Goal: Task Accomplishment & Management: Use online tool/utility

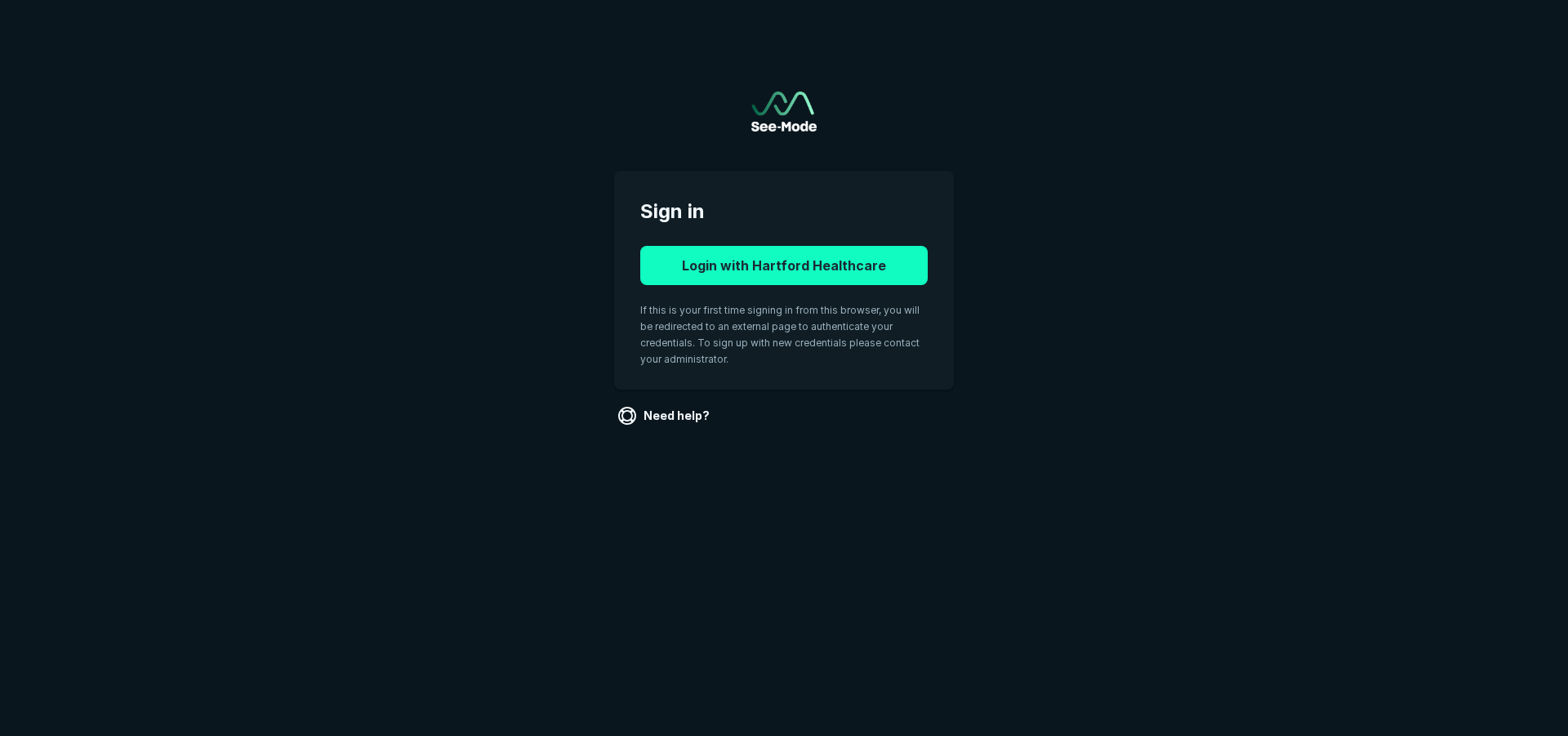
click at [884, 257] on button "Login with Hartford Healthcare" at bounding box center [784, 265] width 287 height 39
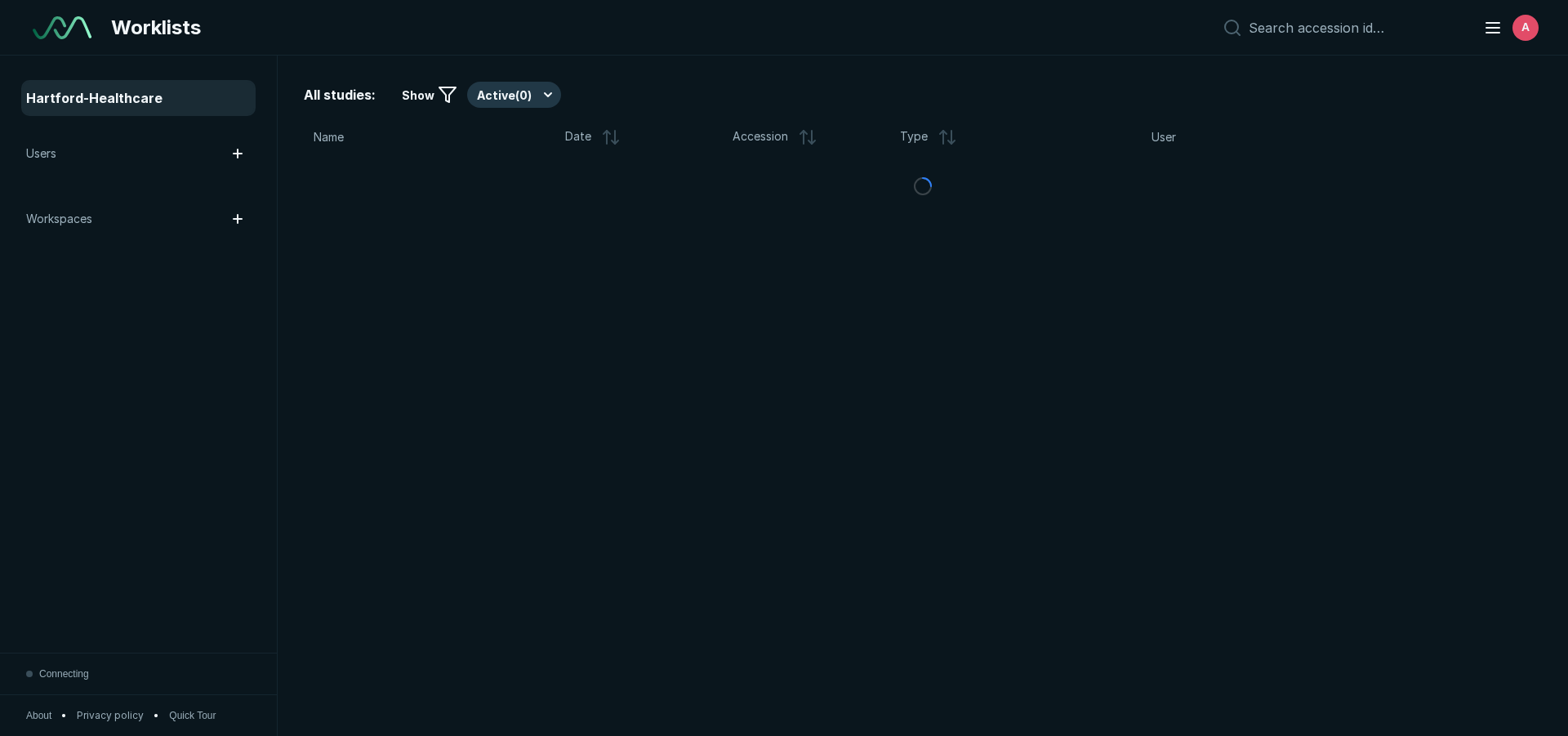
scroll to position [5124, 9154]
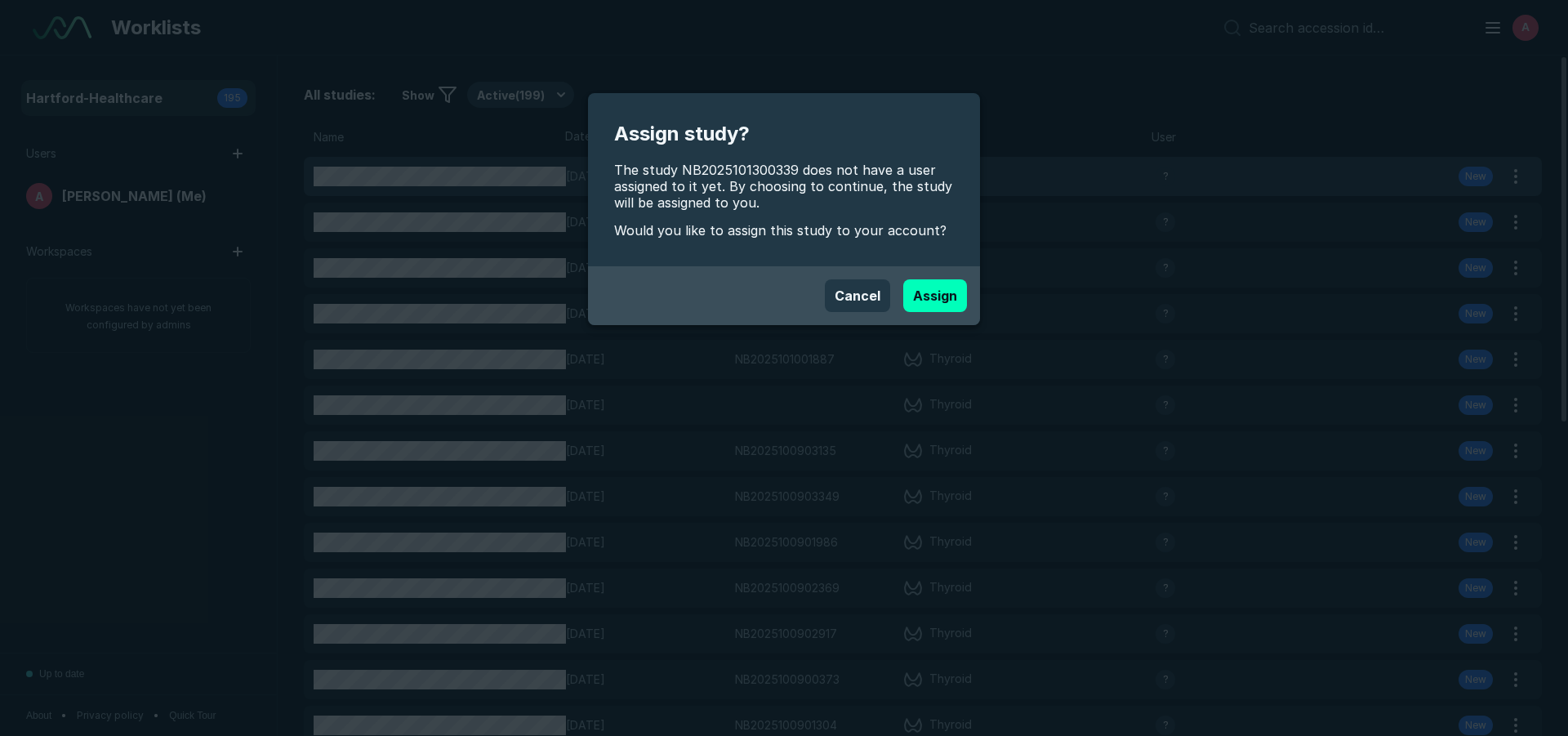
click at [449, 178] on div "Assign study? The study NB2025101300339 does not have a user assigned to it yet…" at bounding box center [784, 368] width 1568 height 736
click at [948, 311] on button "Assign" at bounding box center [934, 295] width 64 height 32
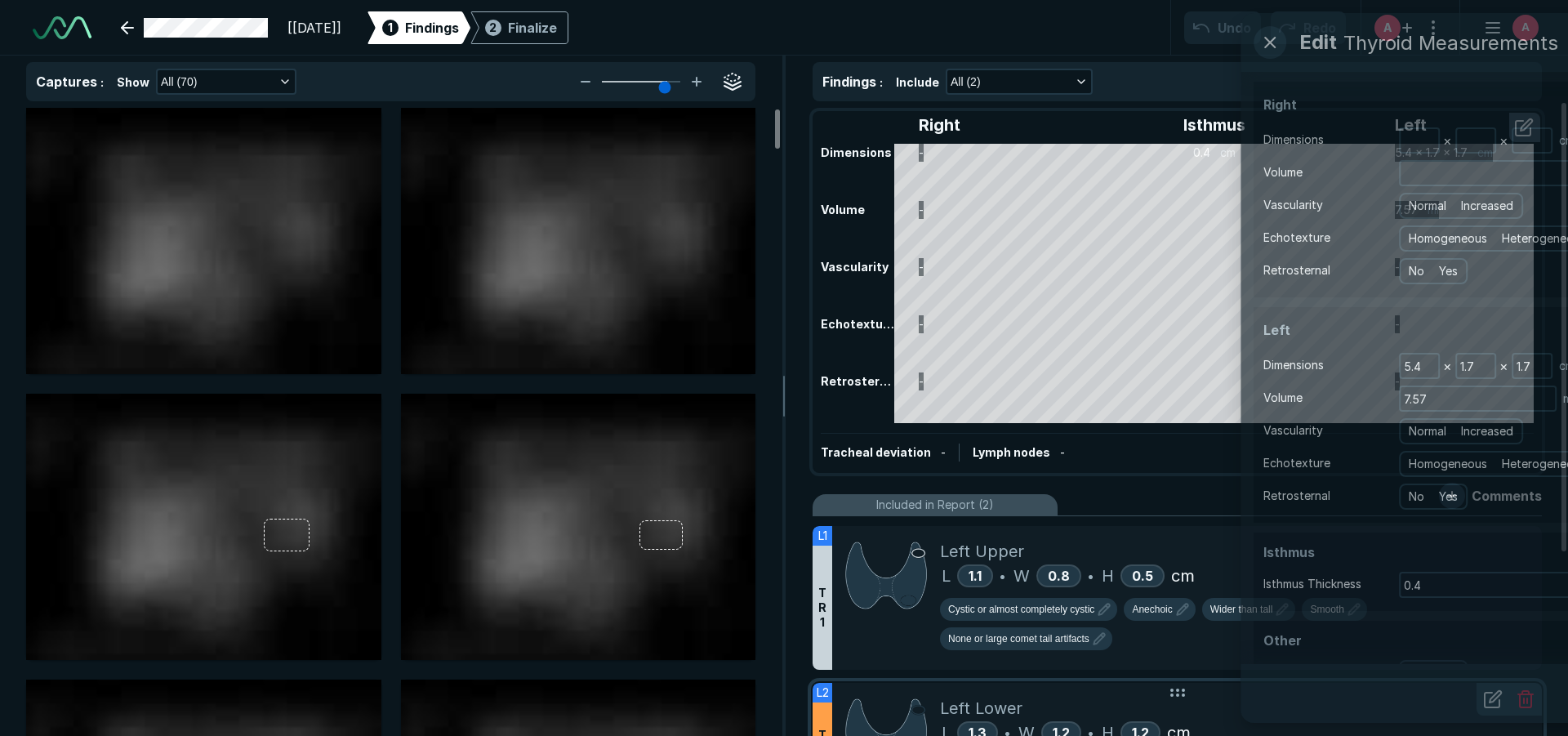
scroll to position [5124, 9154]
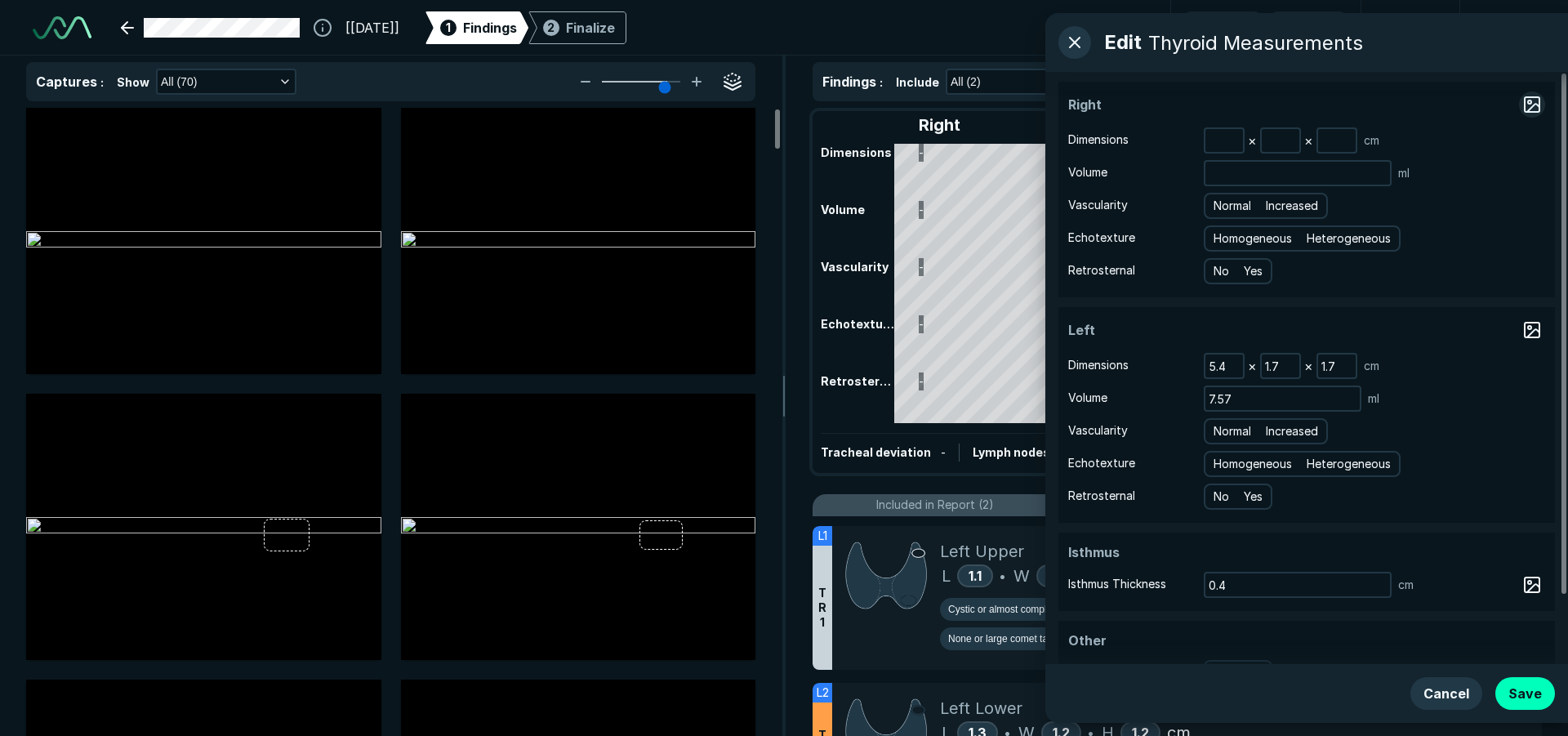
click at [1523, 102] on button "button" at bounding box center [1532, 104] width 27 height 27
click at [1528, 105] on button "button" at bounding box center [1532, 104] width 27 height 27
click at [1499, 135] on div "× × cm" at bounding box center [1374, 140] width 341 height 27
click at [1525, 107] on button "button" at bounding box center [1532, 104] width 27 height 27
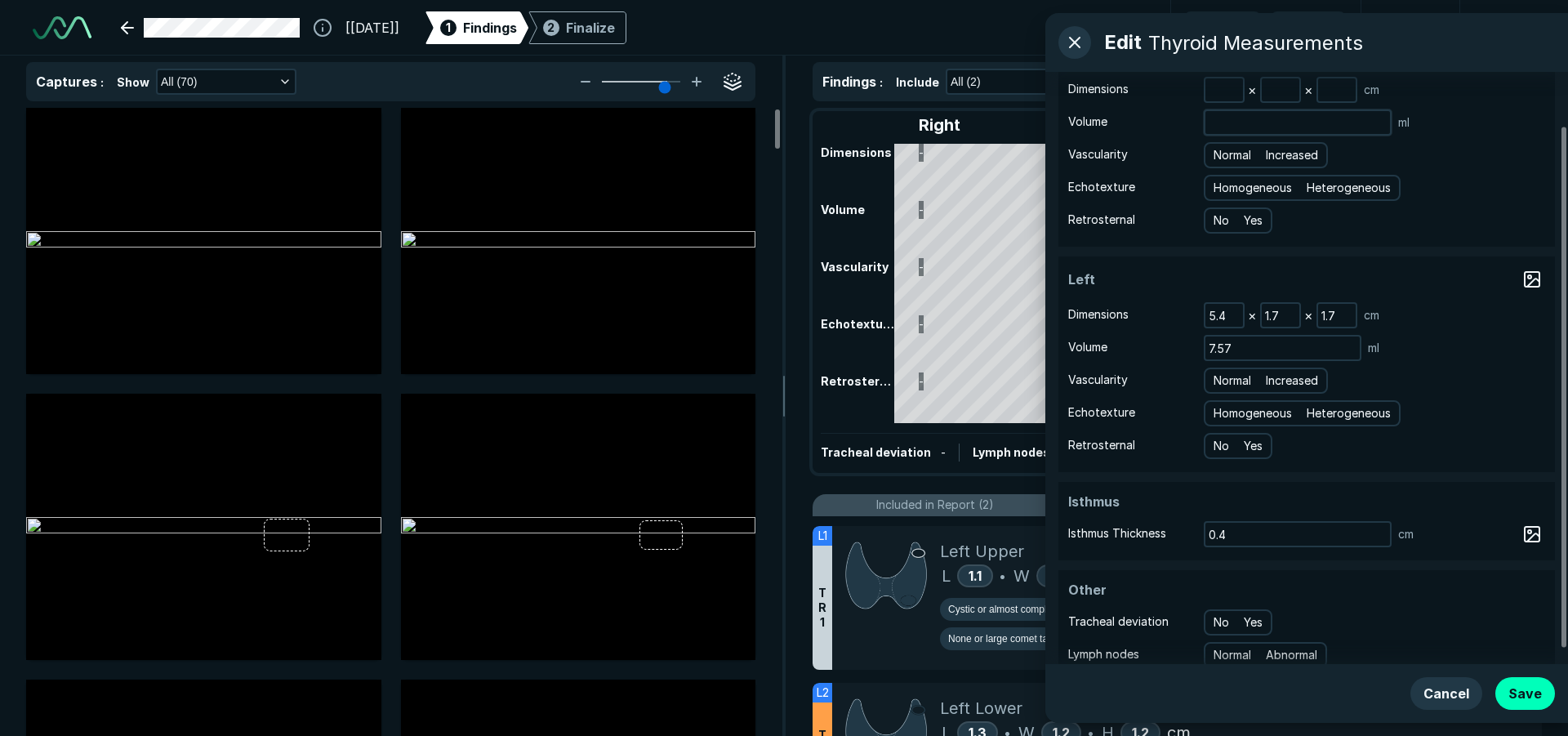
scroll to position [78, 0]
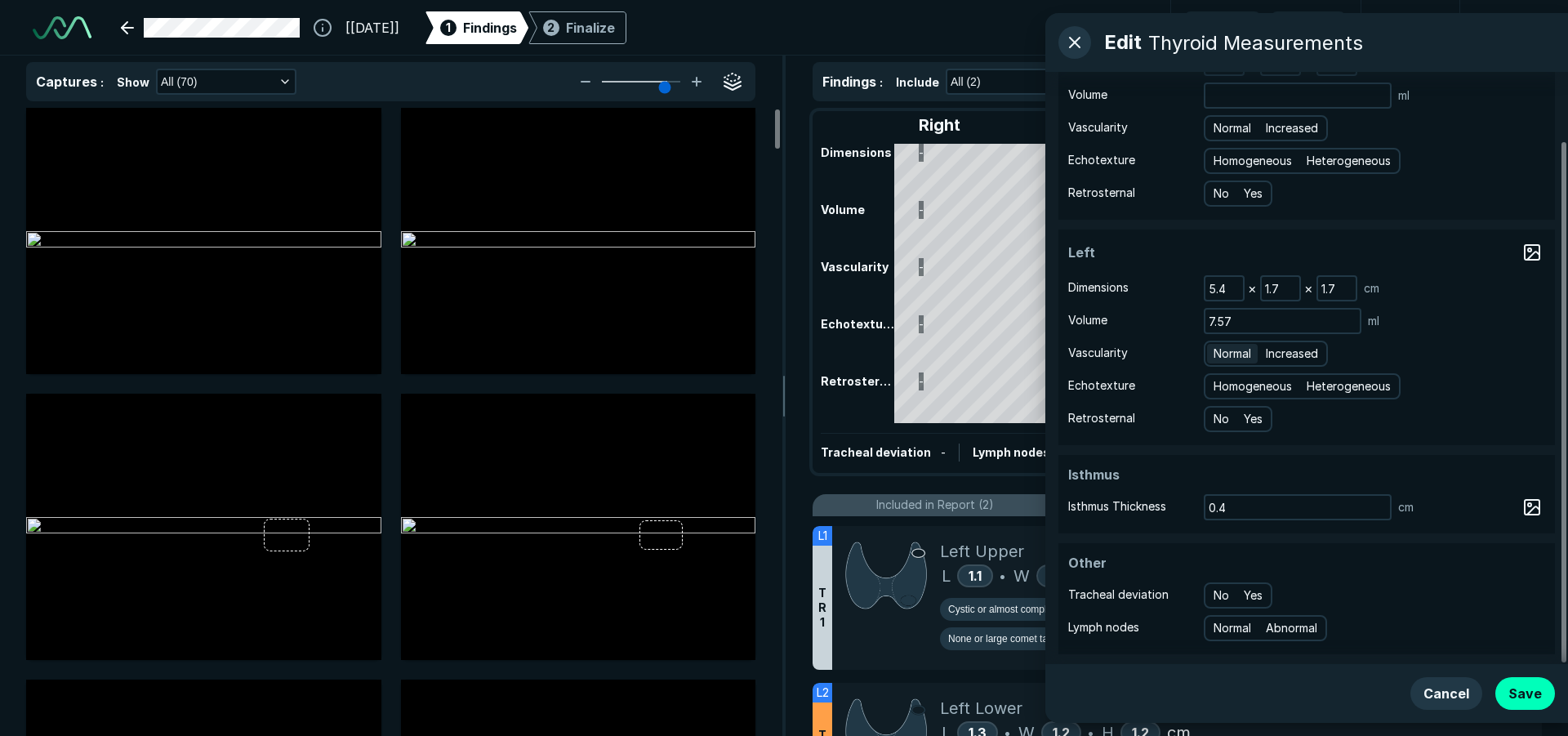
click at [1242, 351] on span "Normal" at bounding box center [1232, 353] width 38 height 18
click at [1222, 351] on input "Normal" at bounding box center [1216, 351] width 10 height 10
radio input "true"
click at [1351, 381] on span "Heterogeneous" at bounding box center [1348, 386] width 84 height 18
click at [1315, 381] on input "Heterogeneous" at bounding box center [1309, 383] width 10 height 10
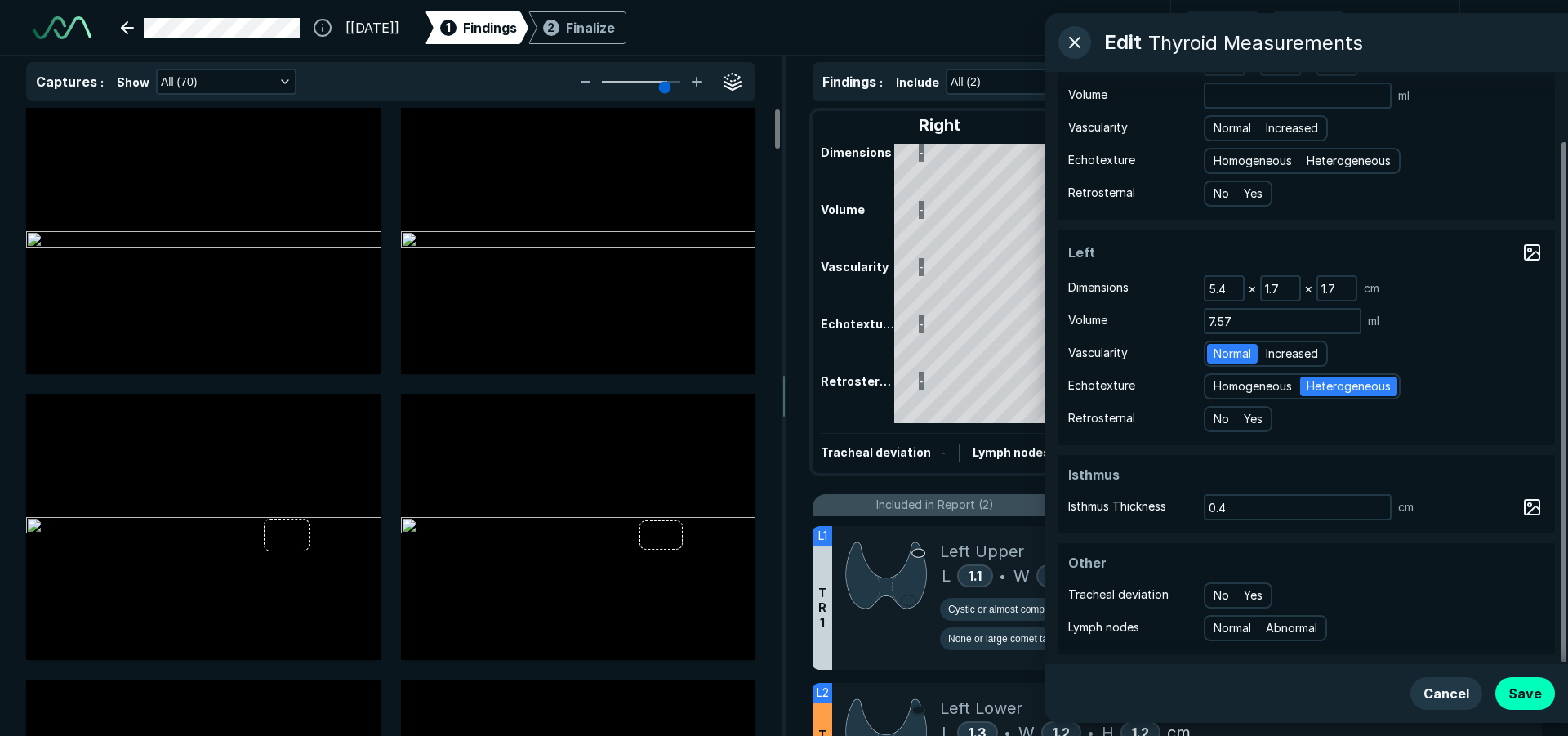
radio input "true"
click at [1515, 688] on button "Save" at bounding box center [1524, 693] width 60 height 32
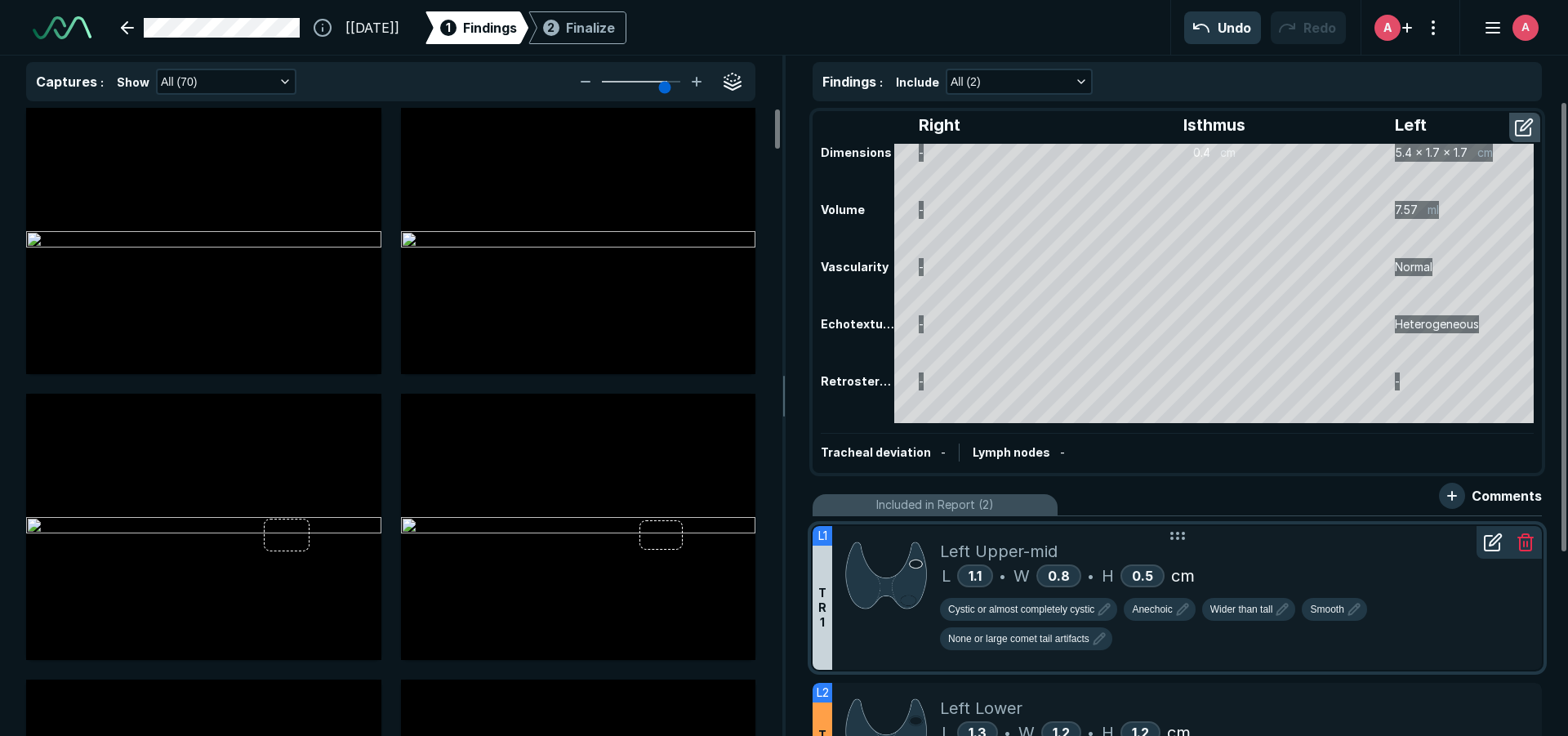
click at [1306, 566] on div "L 1.1 • W 0.8 • H 0.5 cm" at bounding box center [1234, 576] width 589 height 25
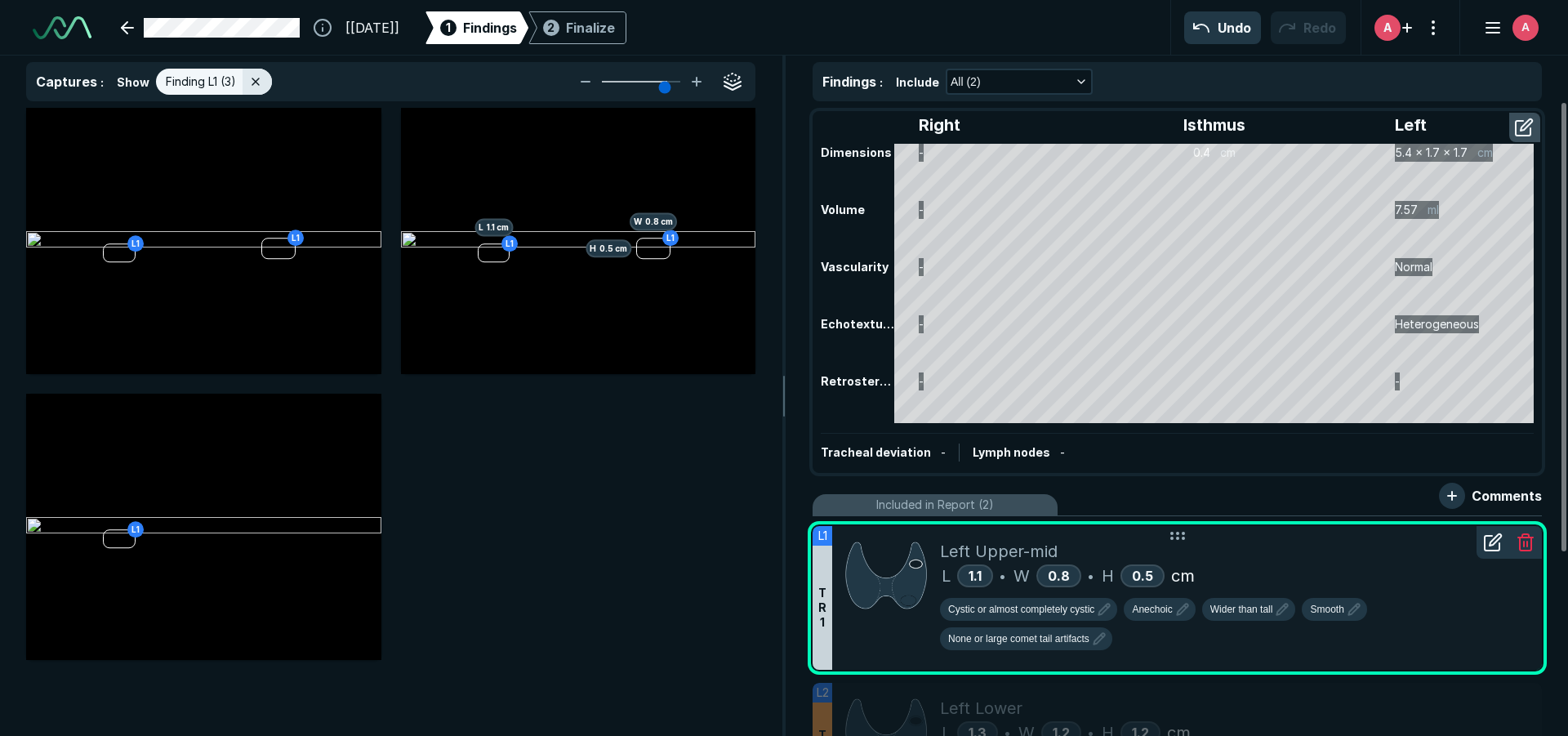
scroll to position [4745, 5355]
click at [1042, 622] on div "Cystic or almost completely cystic Anechoic Wider than tall Smooth None or larg…" at bounding box center [1234, 627] width 589 height 59
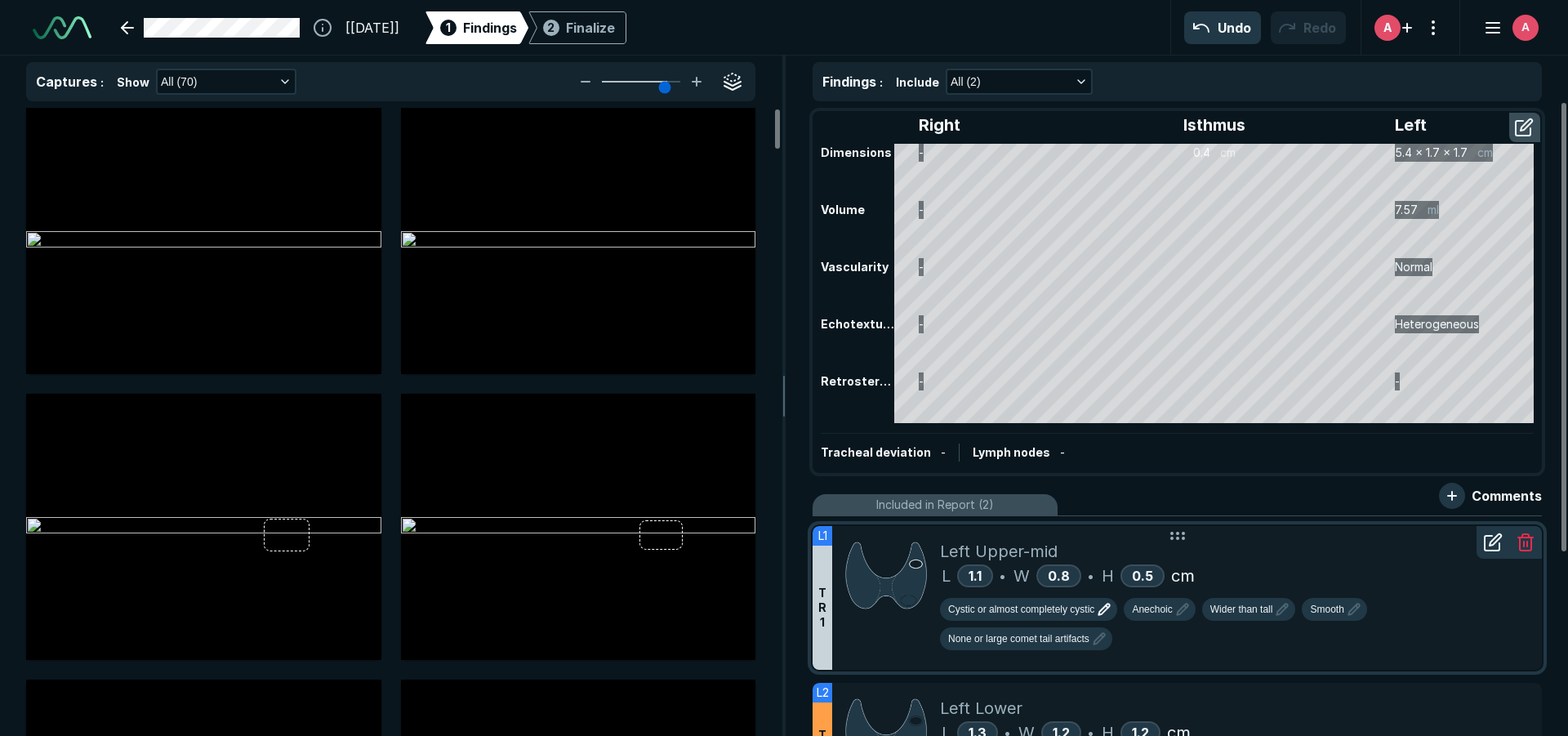
click at [1100, 604] on icon "button" at bounding box center [1104, 609] width 20 height 20
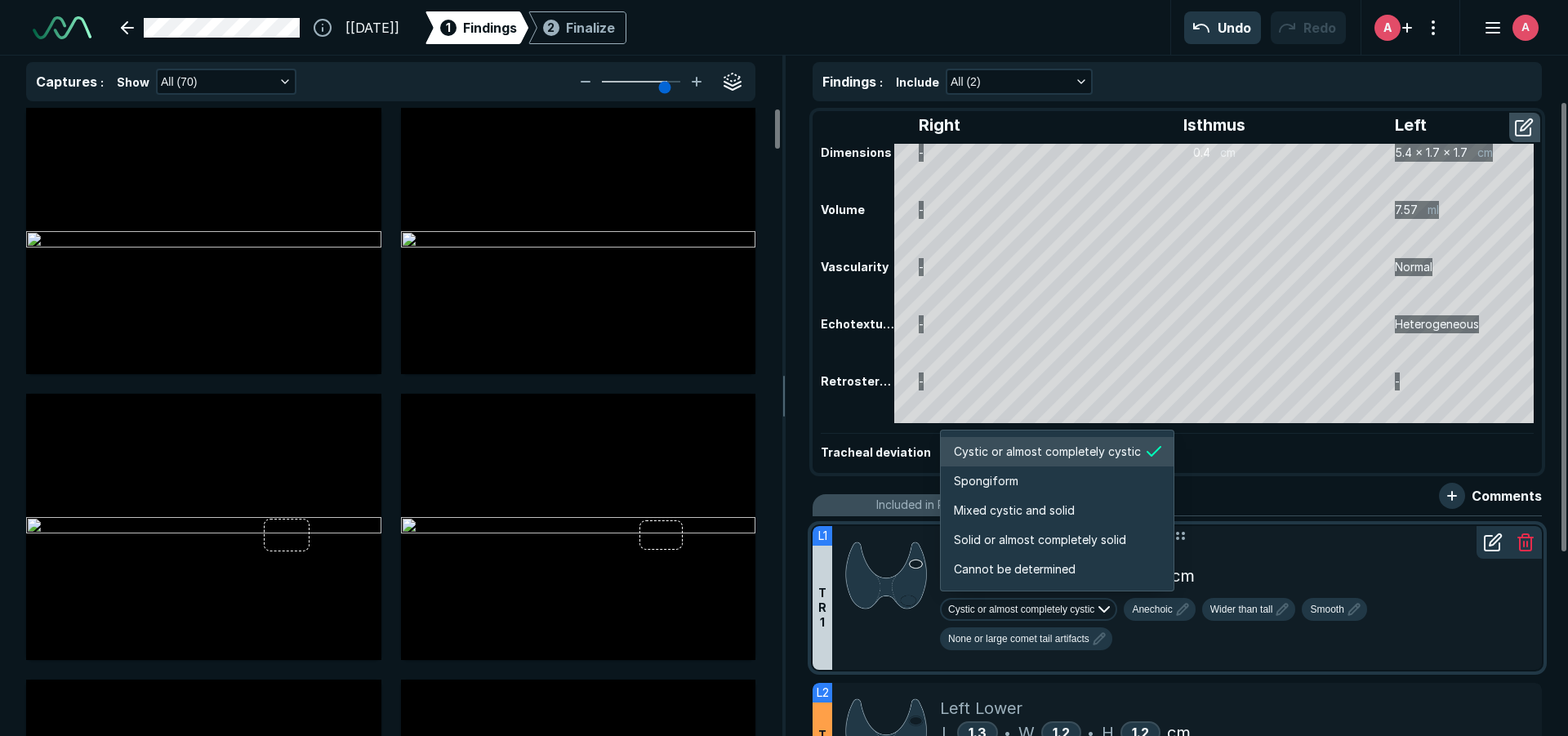
scroll to position [2725, 3137]
click at [1060, 524] on li "Mixed cystic and solid" at bounding box center [1057, 510] width 232 height 29
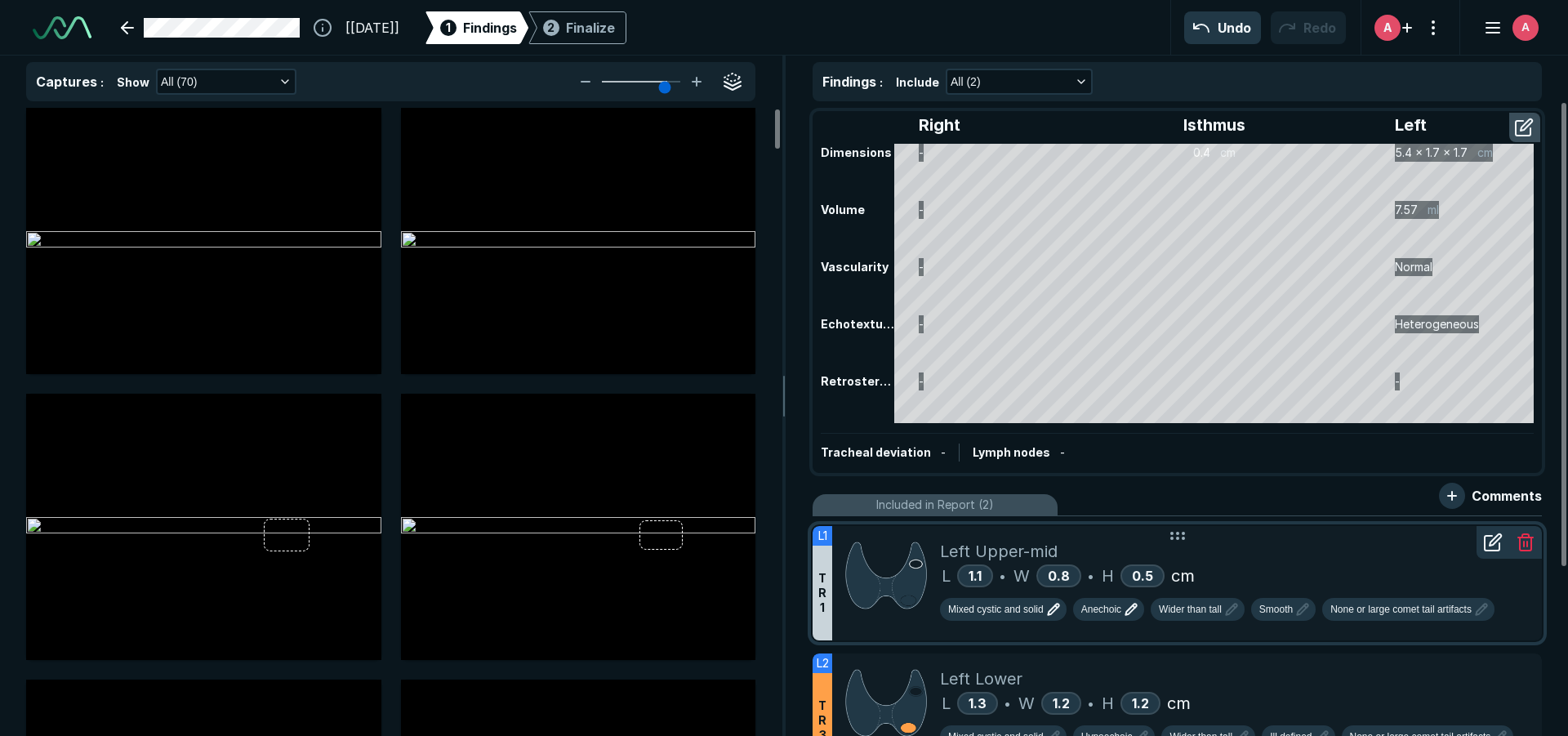
click at [1132, 616] on icon "button" at bounding box center [1131, 609] width 20 height 20
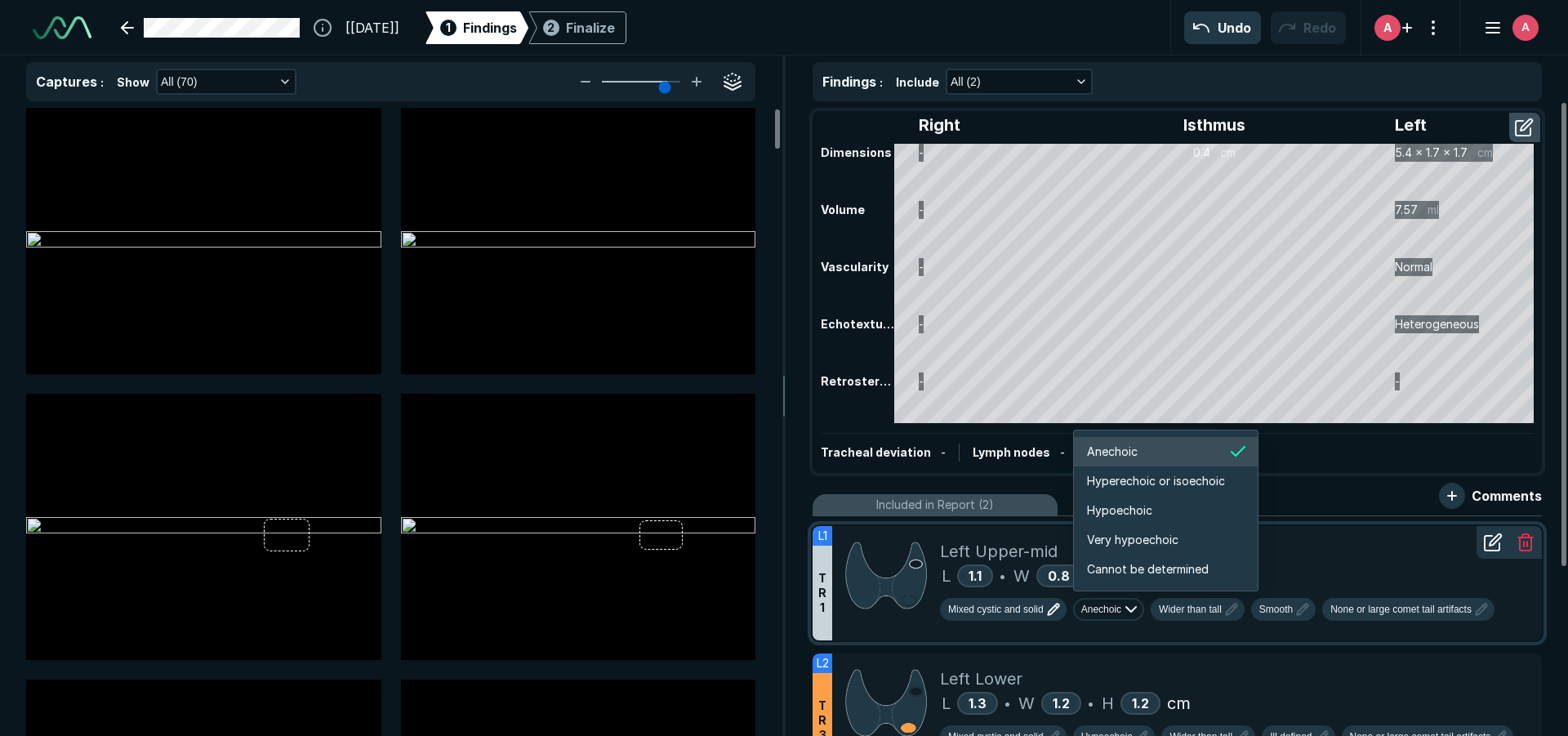
scroll to position [2725, 2926]
click at [1105, 491] on li "Hyperechoic or isoechoic" at bounding box center [1166, 481] width 184 height 29
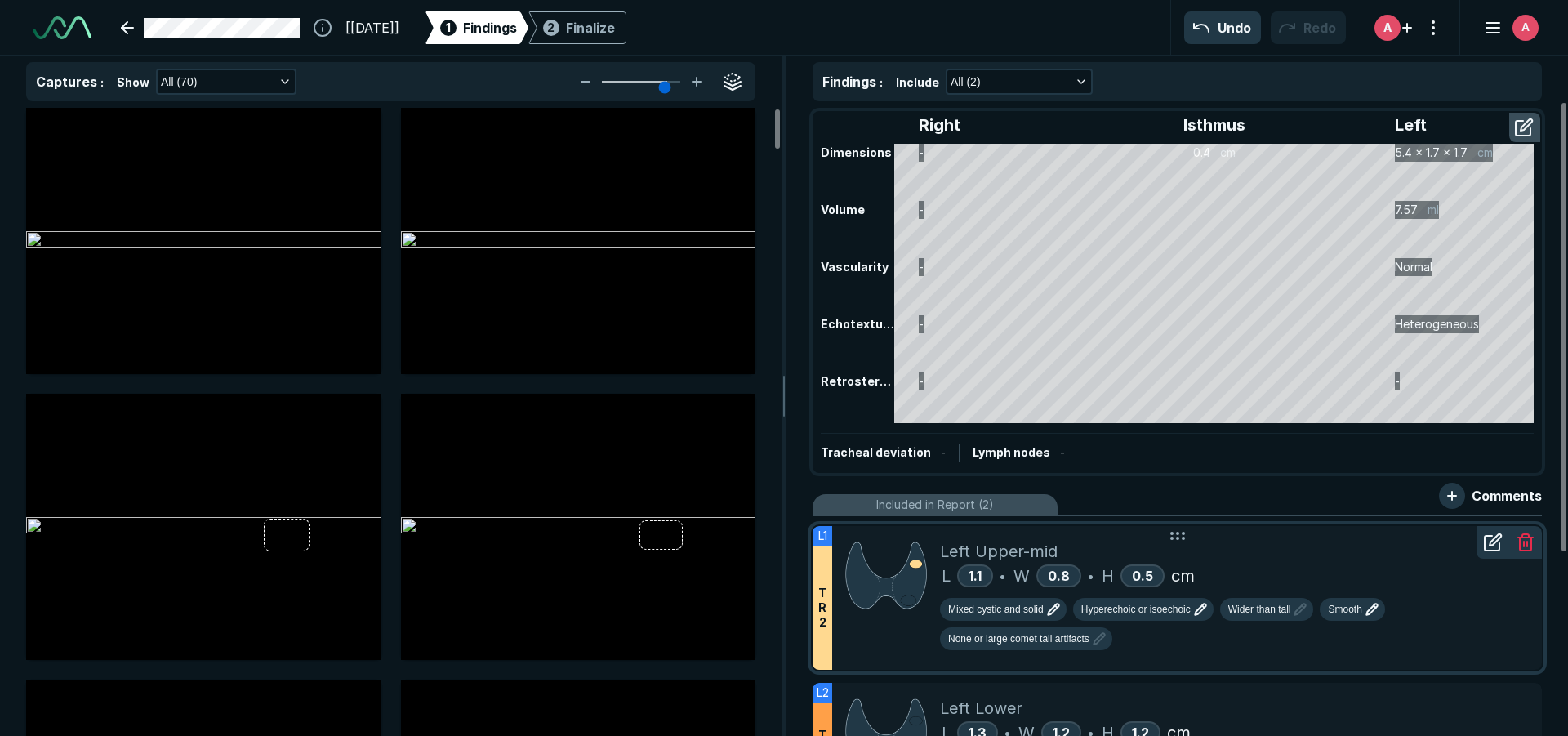
click at [1376, 604] on icon "button" at bounding box center [1371, 608] width 10 height 10
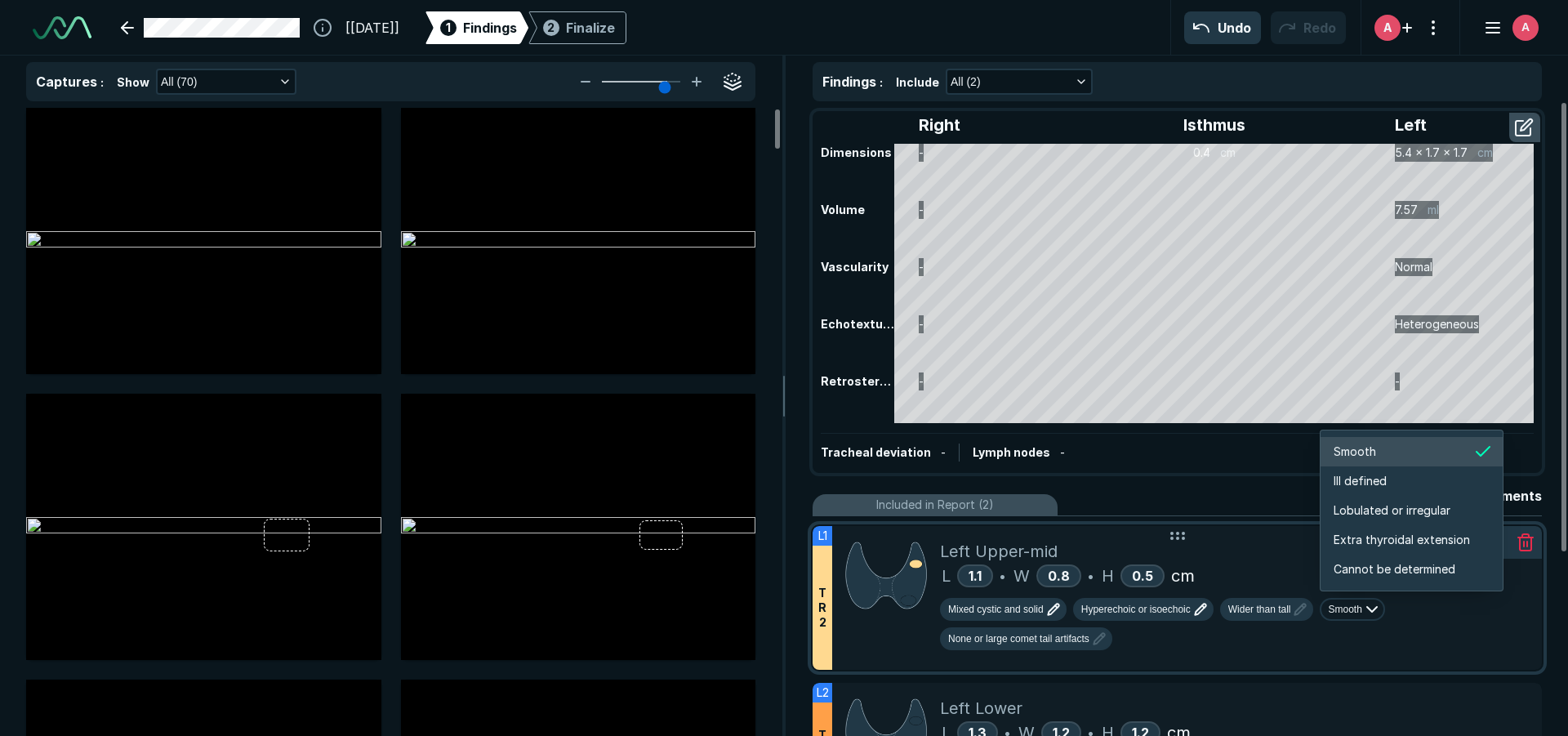
scroll to position [2725, 2905]
click at [1399, 471] on li "Ill defined" at bounding box center [1411, 481] width 182 height 29
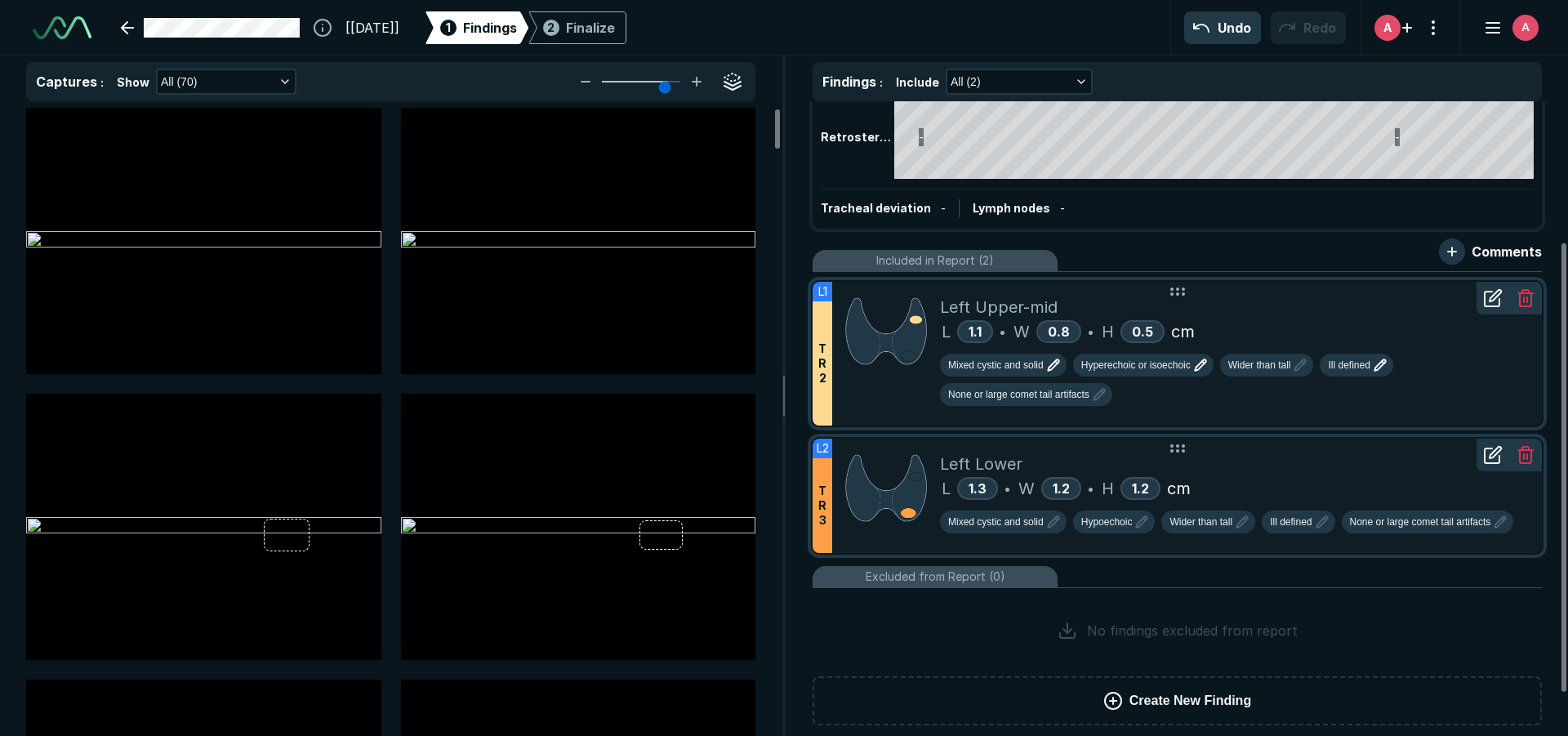
scroll to position [245, 0]
click at [1334, 485] on div "L 1.3 • W 1.2 • H 1.2 cm" at bounding box center [1234, 488] width 589 height 25
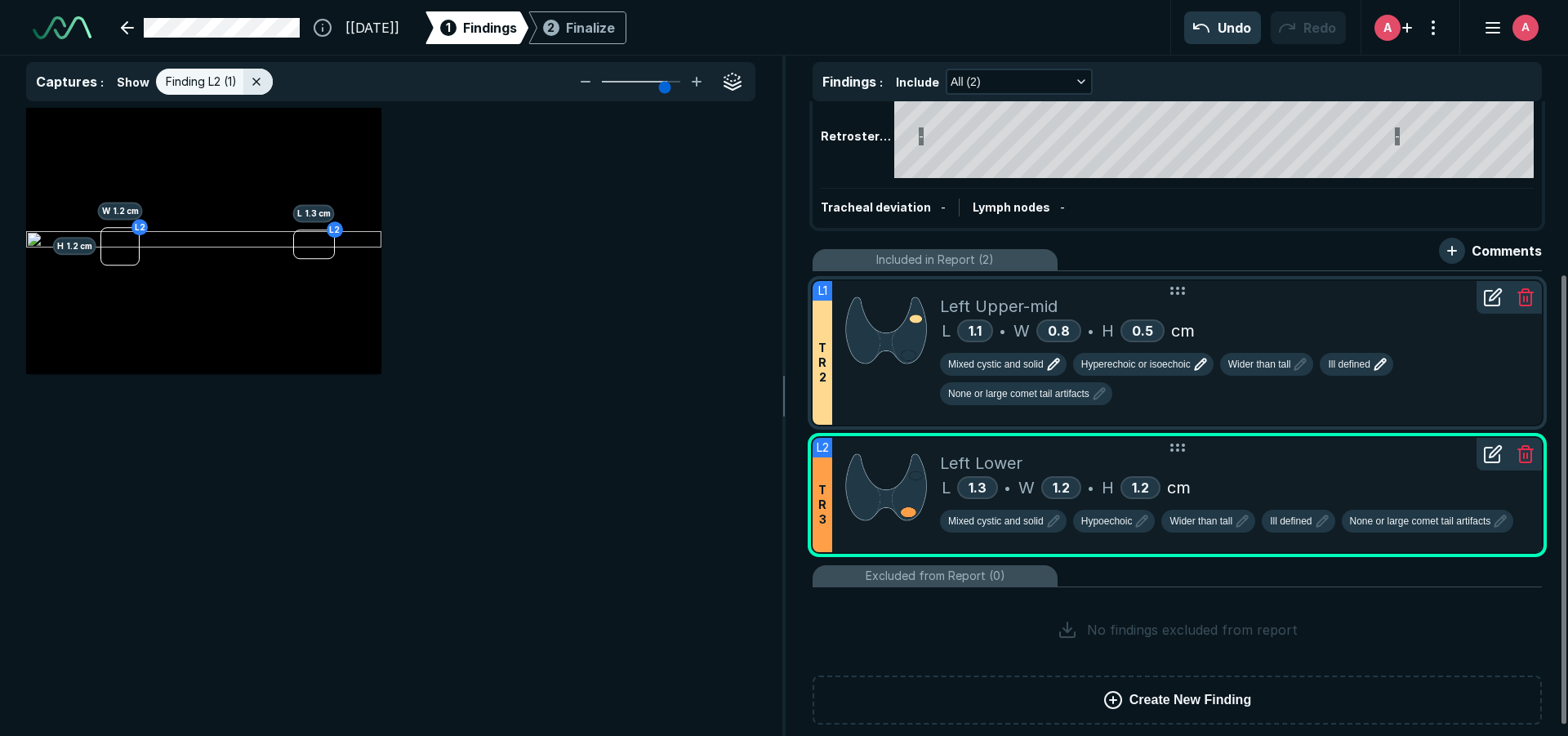
scroll to position [4745, 5355]
click at [289, 261] on div "L2 L 1.3 cm L2 H 1.2 cm W 1.2 cm" at bounding box center [204, 241] width 355 height 222
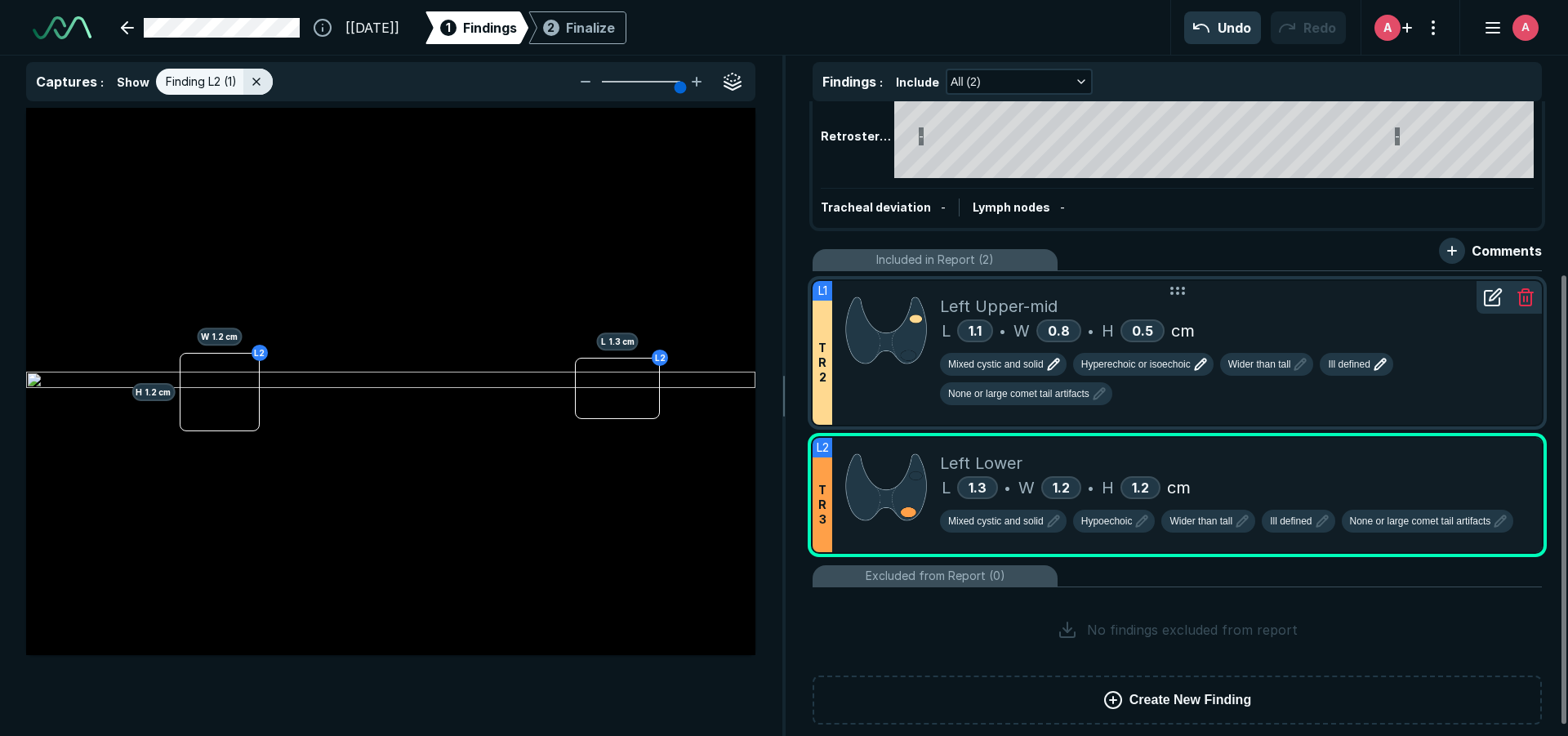
drag, startPoint x: 669, startPoint y: 80, endPoint x: 733, endPoint y: 102, distance: 67.7
type input "6"
click at [687, 83] on input "range" at bounding box center [641, 82] width 91 height 2
click at [1059, 526] on icon "button" at bounding box center [1053, 521] width 20 height 20
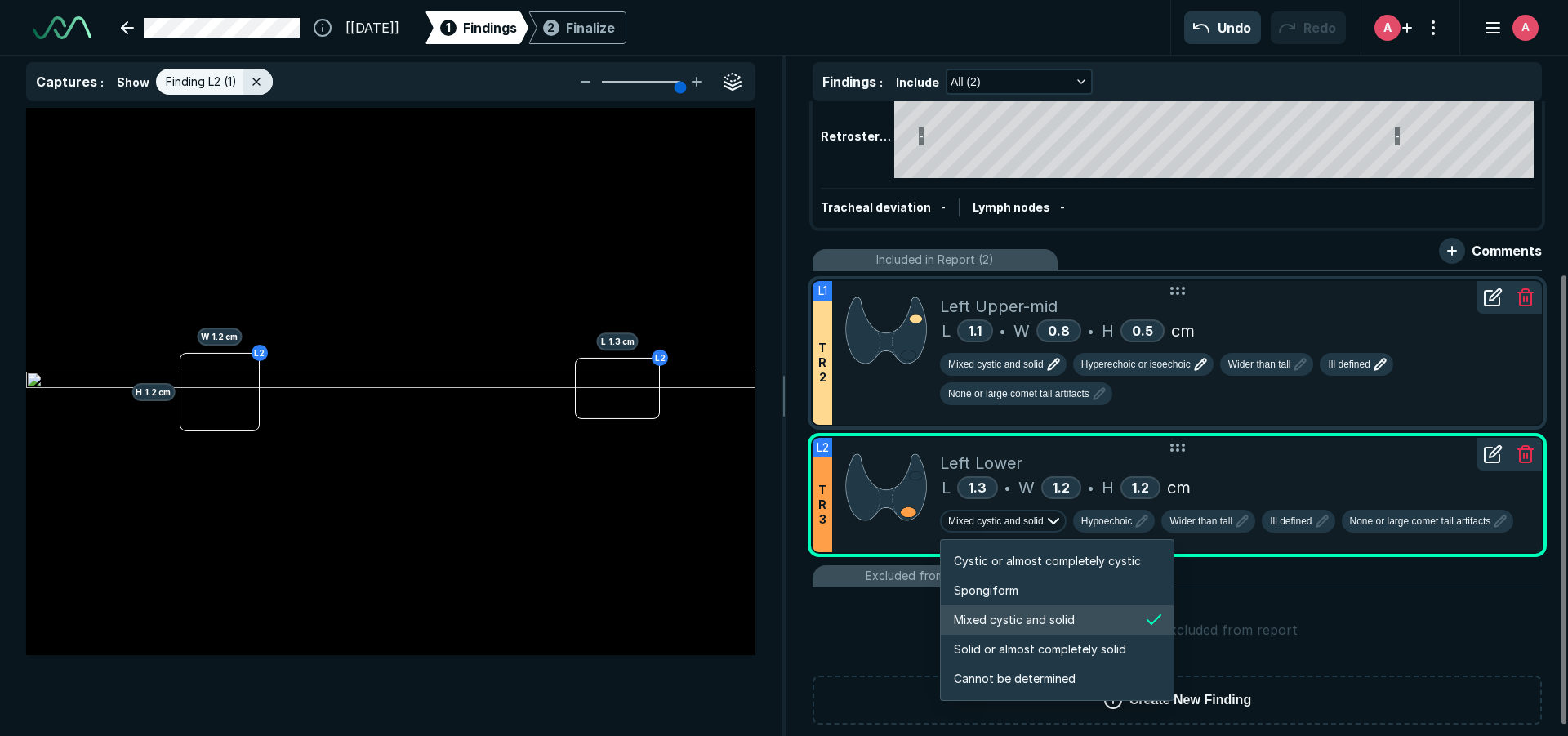
scroll to position [2725, 3137]
click at [1012, 580] on li "Spongiform" at bounding box center [1057, 590] width 232 height 29
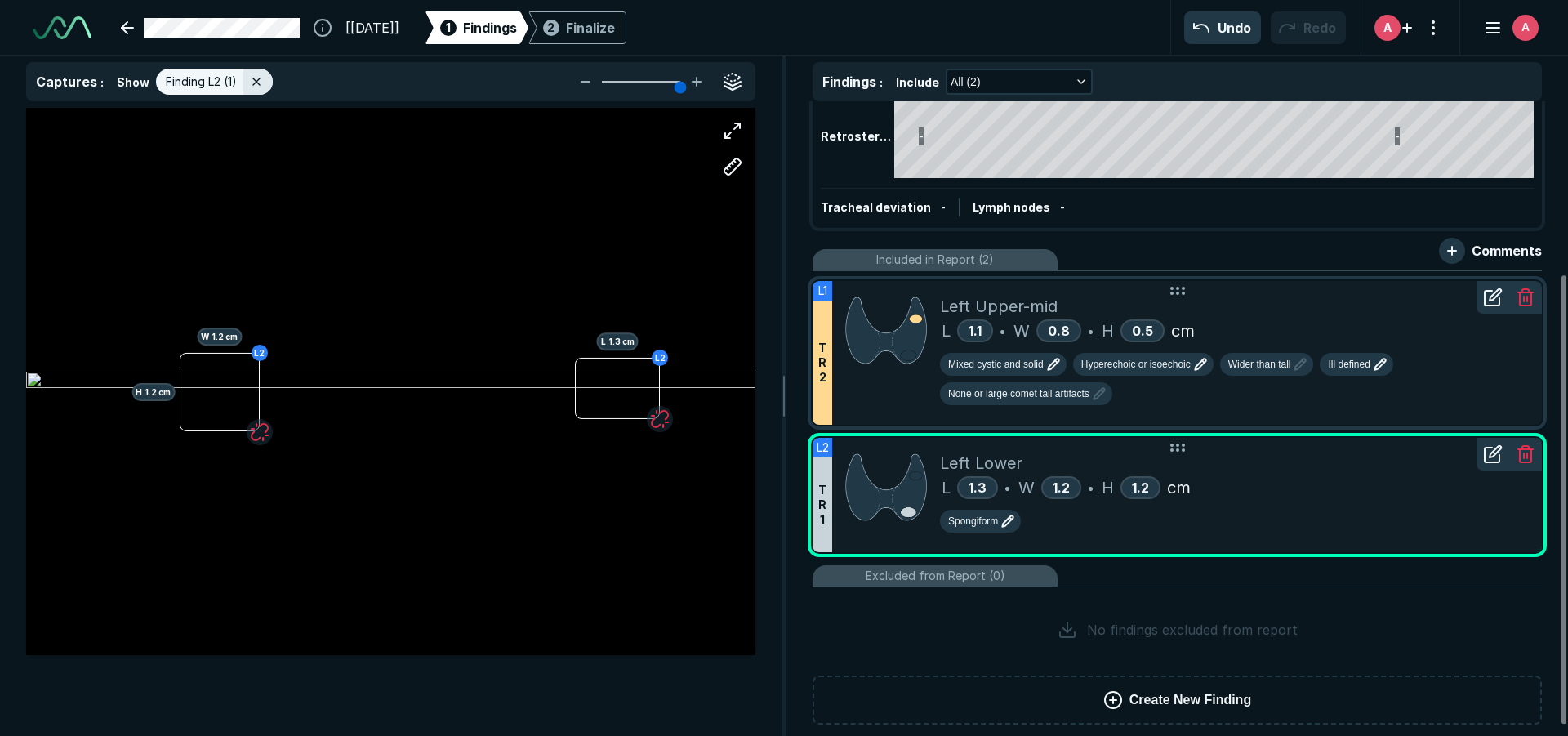
click at [305, 390] on div "L2 L 1.3 cm L2 H 1.2 cm W 1.2 cm" at bounding box center [391, 381] width 729 height 455
click at [444, 390] on div "L2 L 1.3 cm L2 H 1.2 cm W 1.2 cm" at bounding box center [391, 381] width 729 height 455
click at [734, 138] on button "button" at bounding box center [732, 131] width 32 height 32
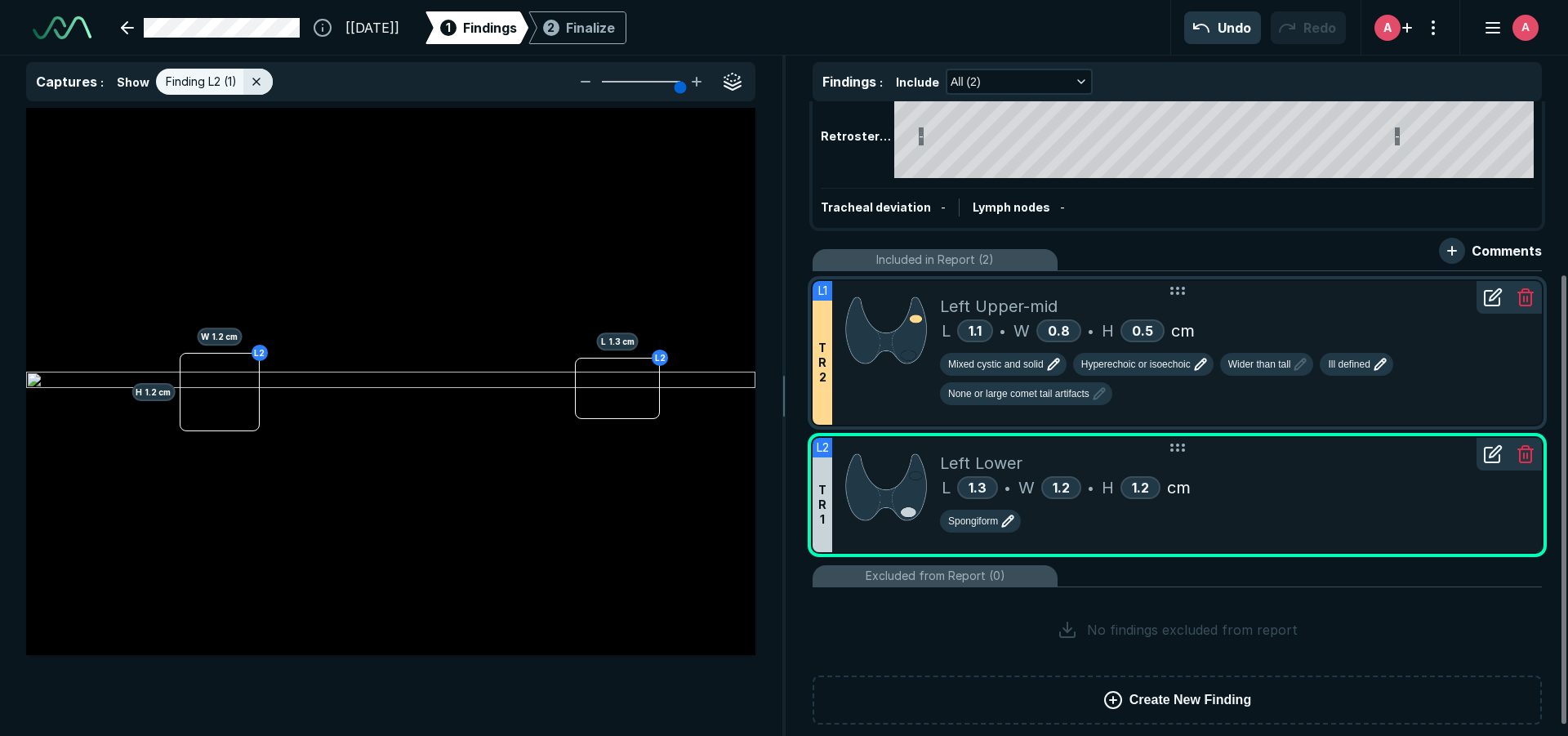
click at [734, 138] on button "button" at bounding box center [732, 131] width 32 height 32
click at [734, 126] on button "button" at bounding box center [732, 131] width 32 height 32
drag, startPoint x: 708, startPoint y: 543, endPoint x: 703, endPoint y: 553, distance: 11.2
click at [706, 552] on div "L2 L 1.3 cm L2 H 1.2 cm W 1.2 cm" at bounding box center [391, 381] width 729 height 455
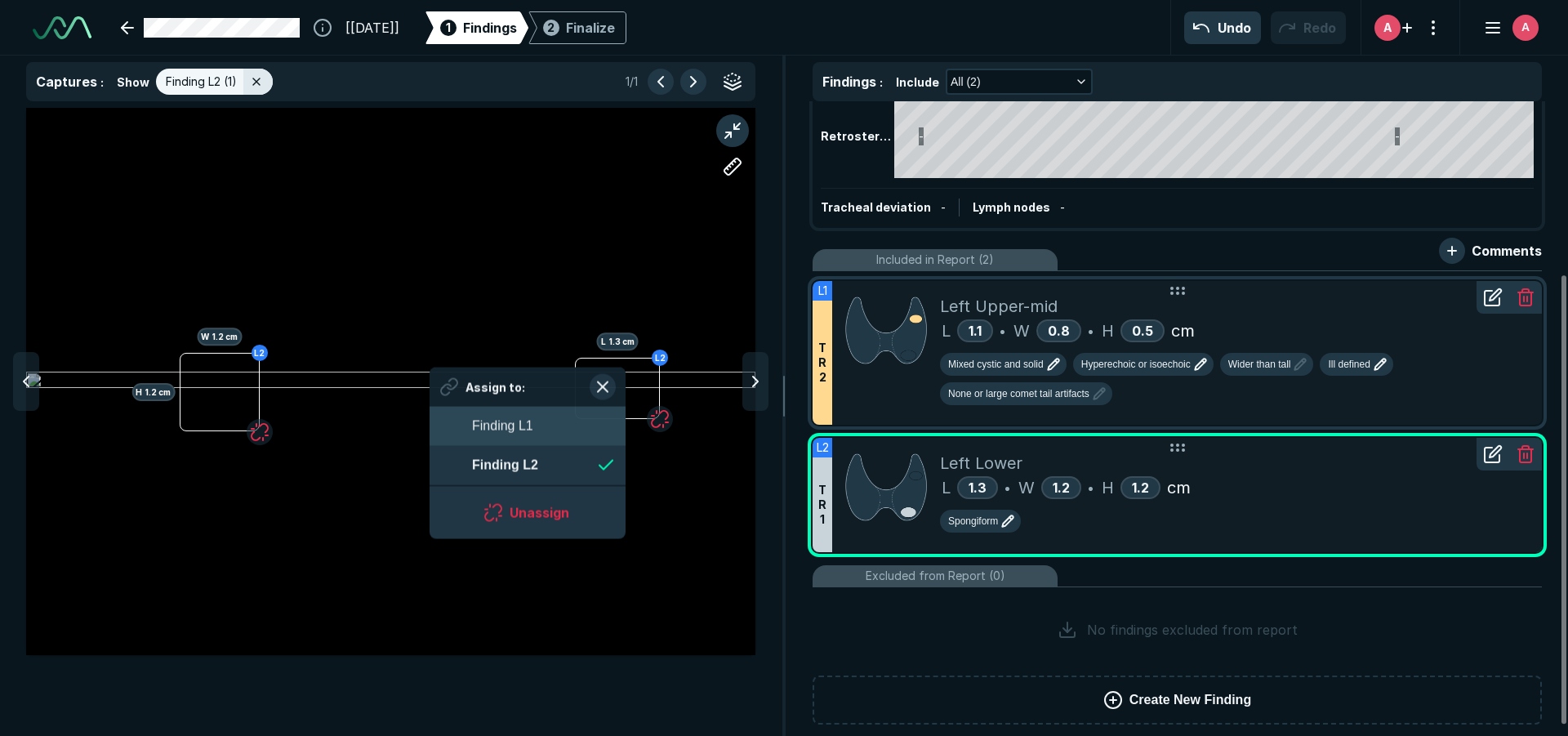
scroll to position [2416, 2980]
click at [624, 418] on div "L2 L 1.3 cm L2 H 1.2 cm W 1.2 cm Assign to: Finding L1 Finding L2 Unassign" at bounding box center [391, 381] width 729 height 547
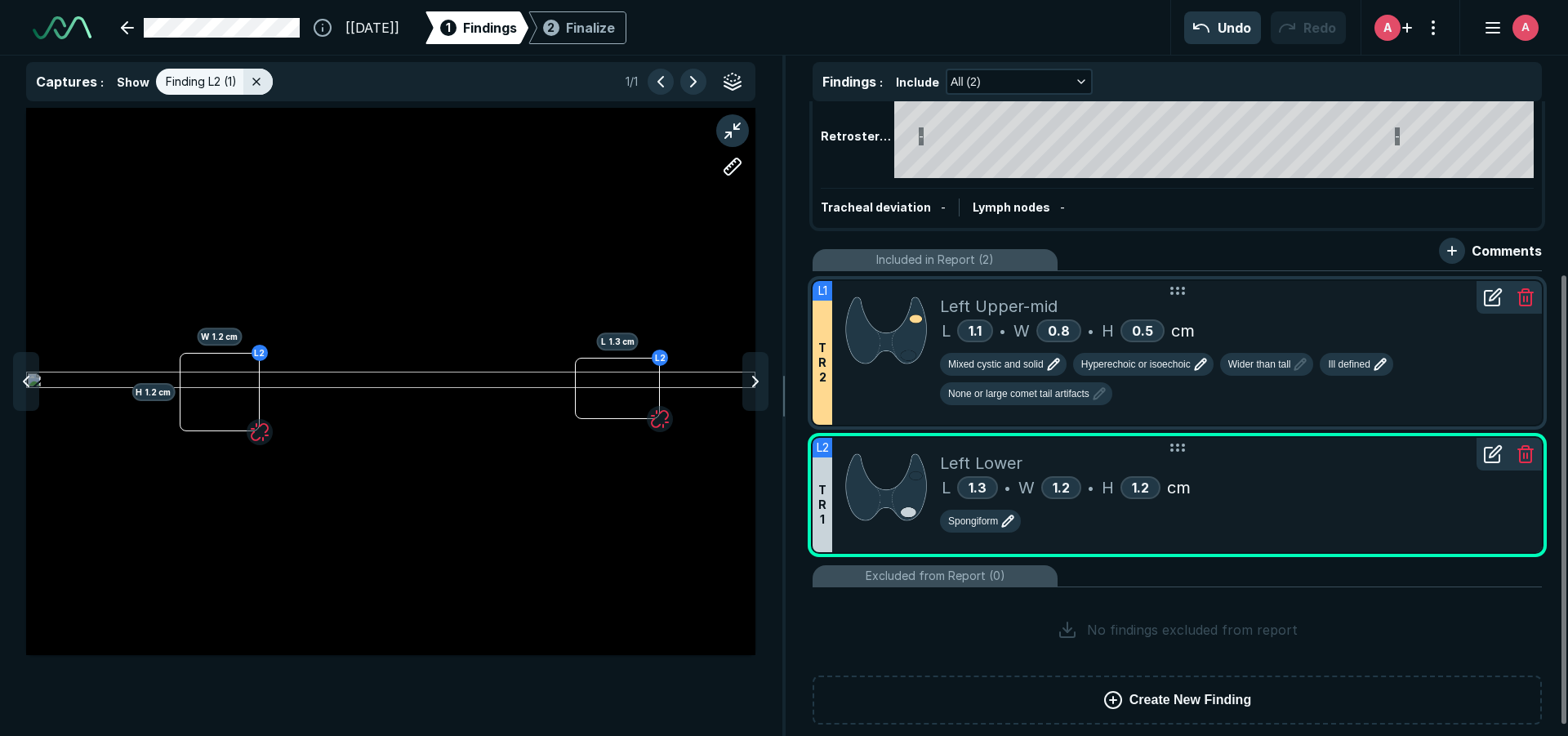
click at [655, 480] on div "L2 L 1.3 cm L2 H 1.2 cm W 1.2 cm" at bounding box center [391, 381] width 729 height 455
click at [1364, 332] on div "L 1.1 • W 0.8 • H 0.5 cm" at bounding box center [1234, 331] width 589 height 25
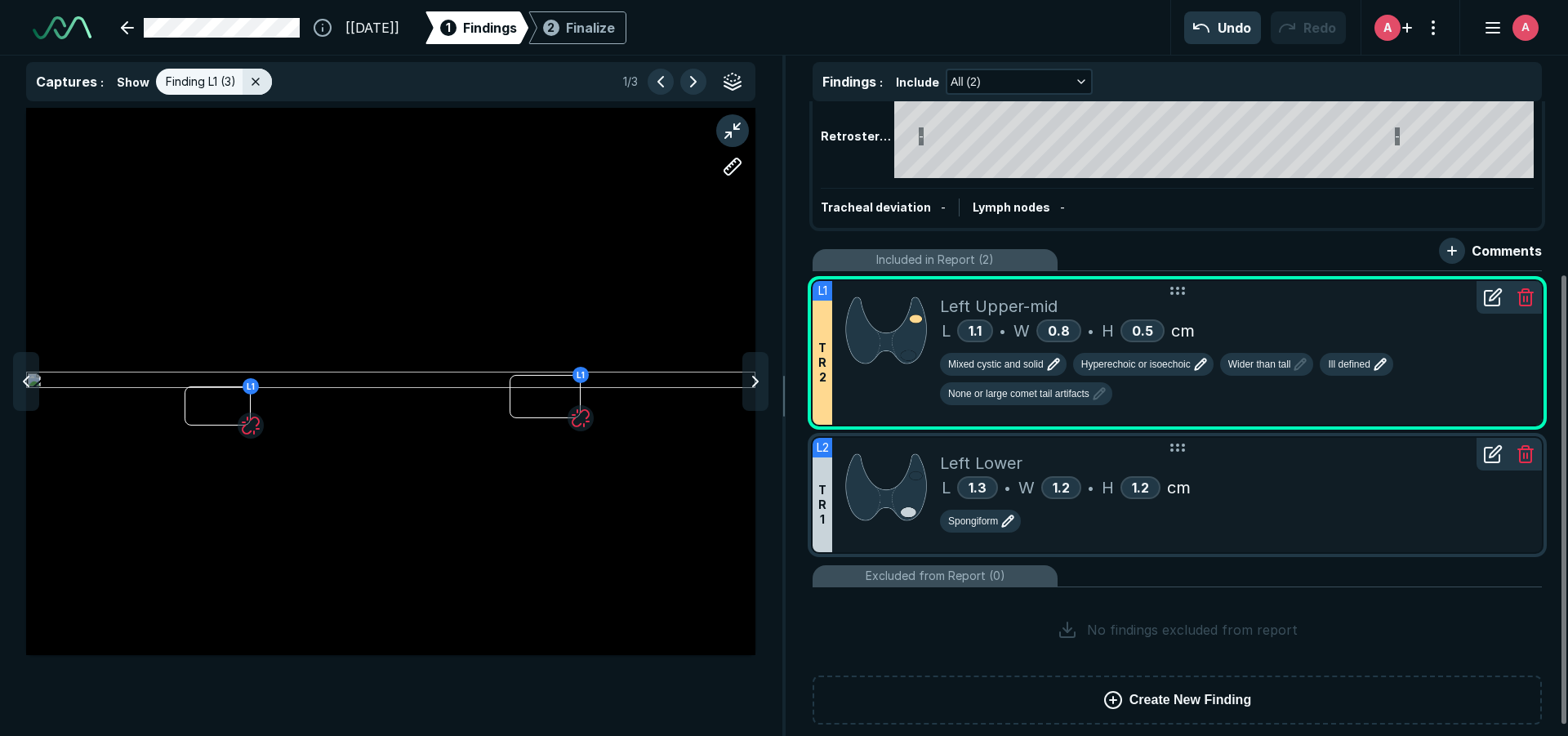
click at [1492, 303] on icon at bounding box center [1492, 297] width 20 height 20
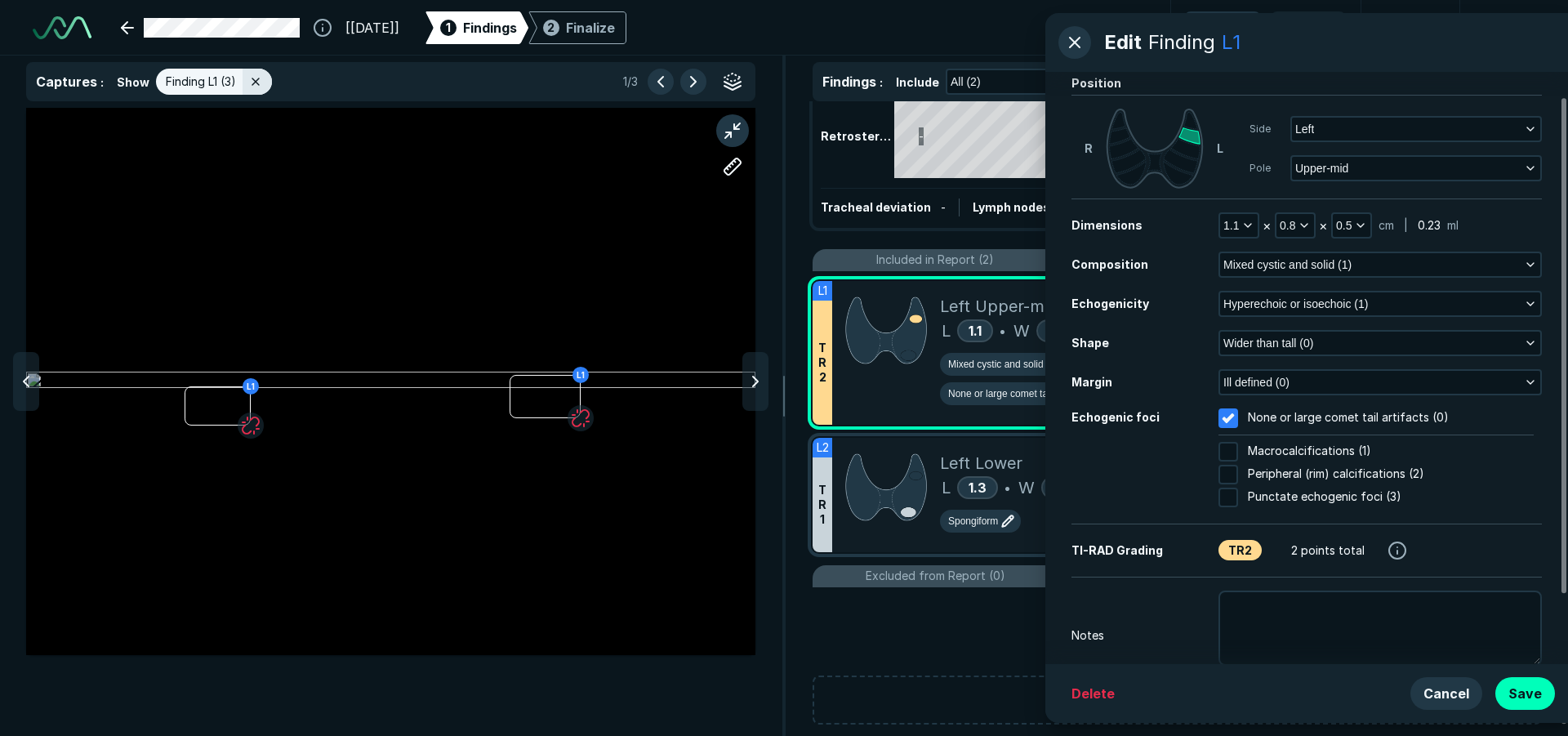
scroll to position [112, 0]
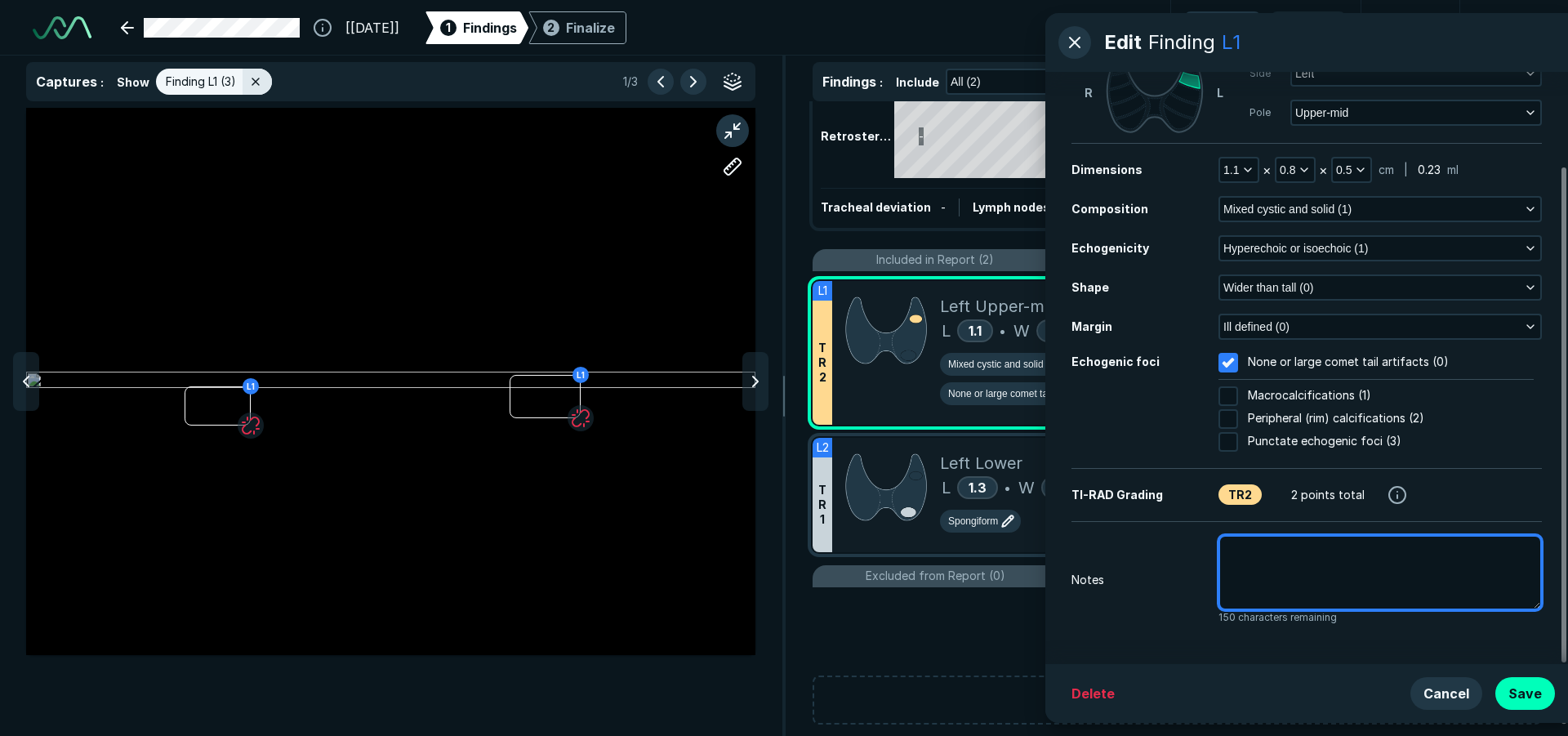
click at [1277, 543] on textarea at bounding box center [1379, 572] width 323 height 75
type textarea "x"
type textarea "p"
type textarea "x"
type textarea "pr"
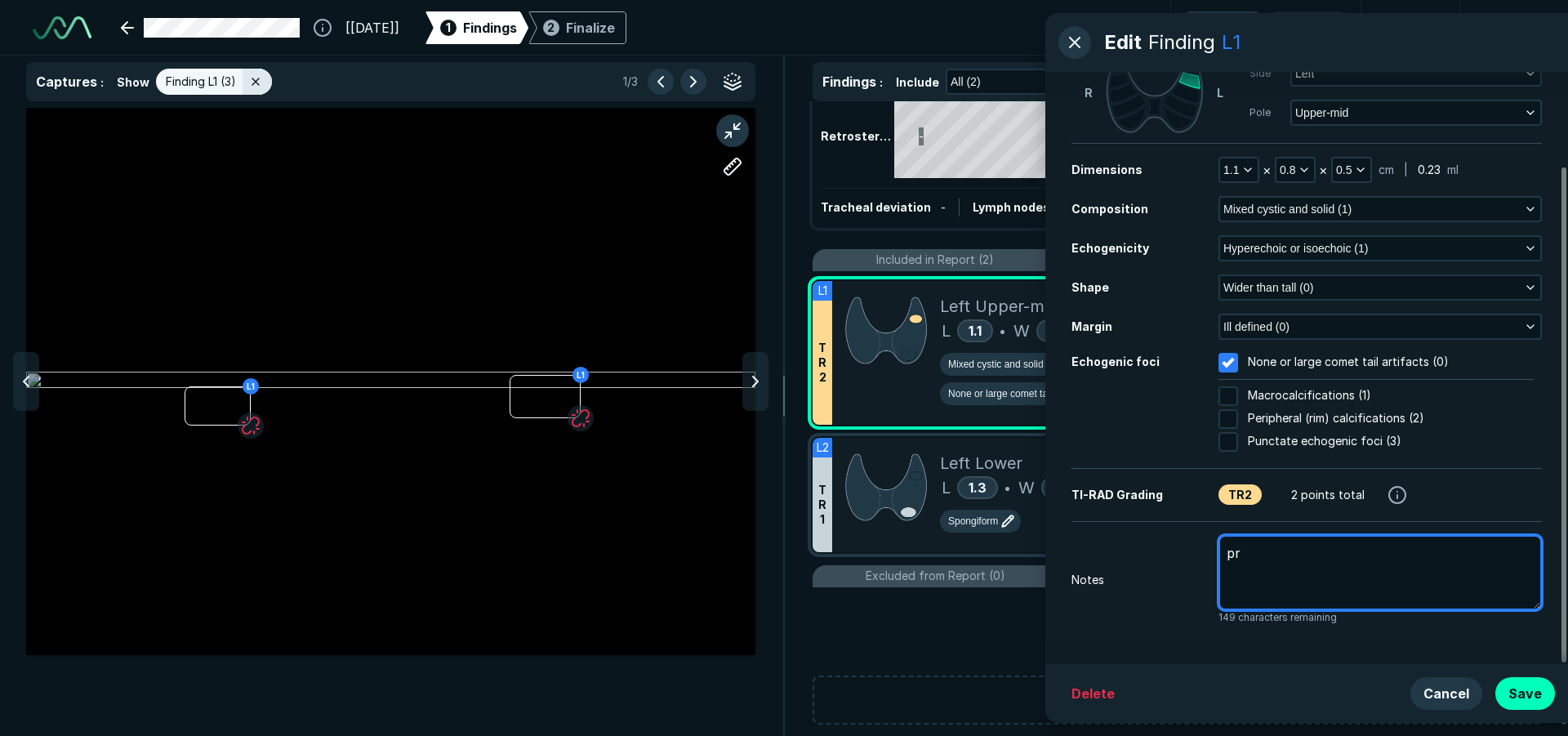
type textarea "x"
type textarea "pre"
type textarea "x"
type textarea "prev"
type textarea "x"
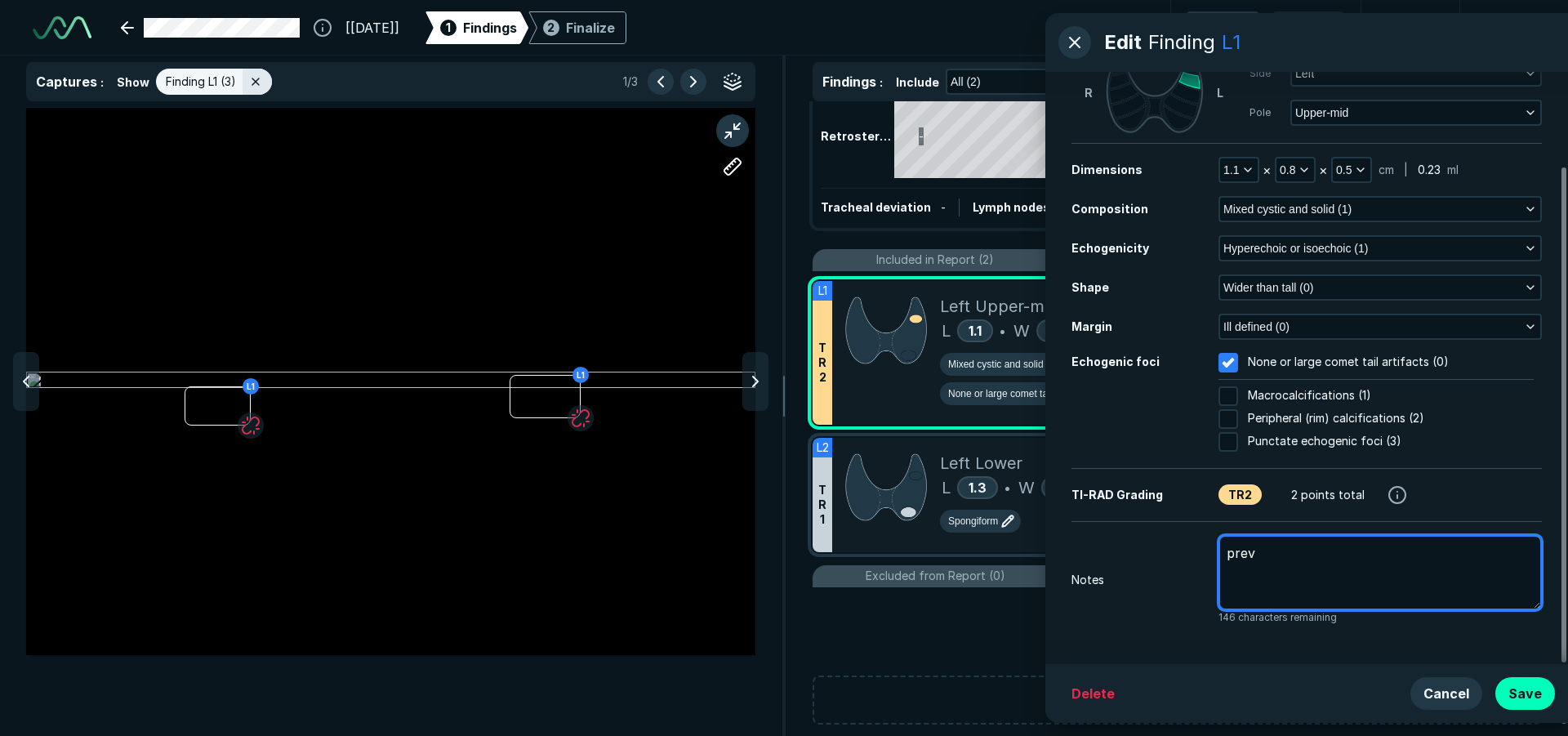
type textarea "previ"
type textarea "x"
type textarea "previo"
type textarea "x"
type textarea "previou"
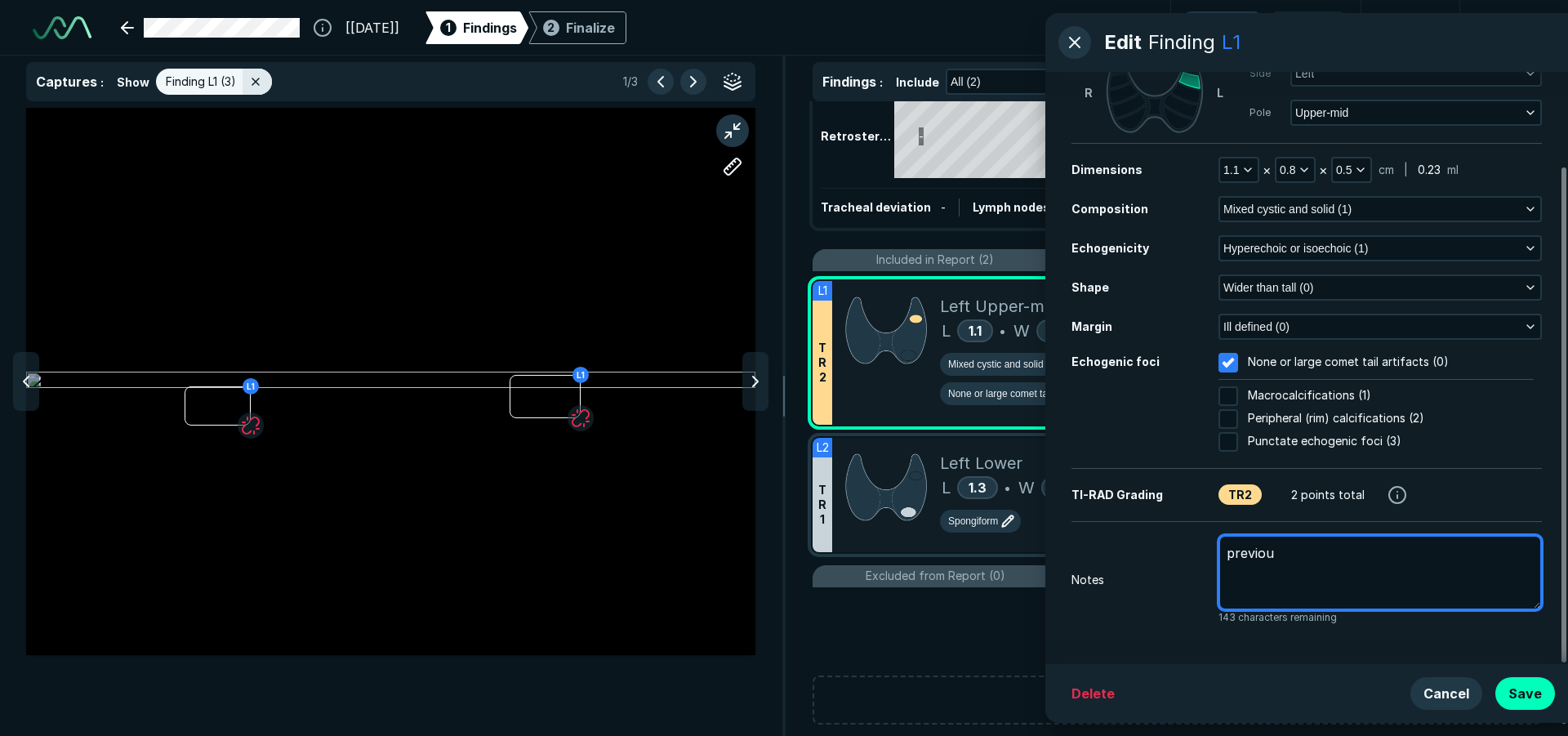
type textarea "x"
type textarea "previous"
type textarea "x"
type textarea "previous"
type textarea "x"
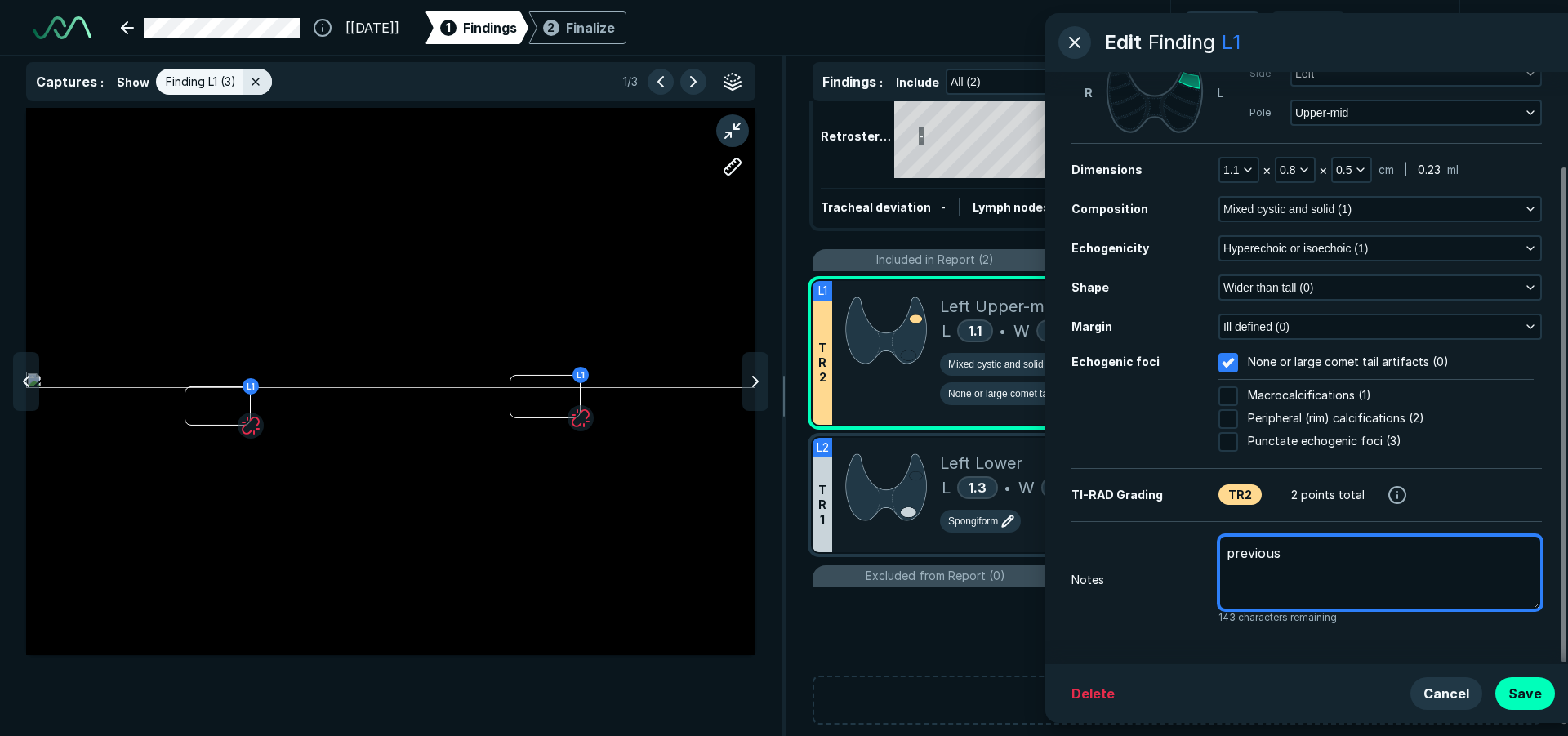
type textarea "previous m"
type textarea "x"
type textarea "previous me"
type textarea "x"
type textarea "previous mea"
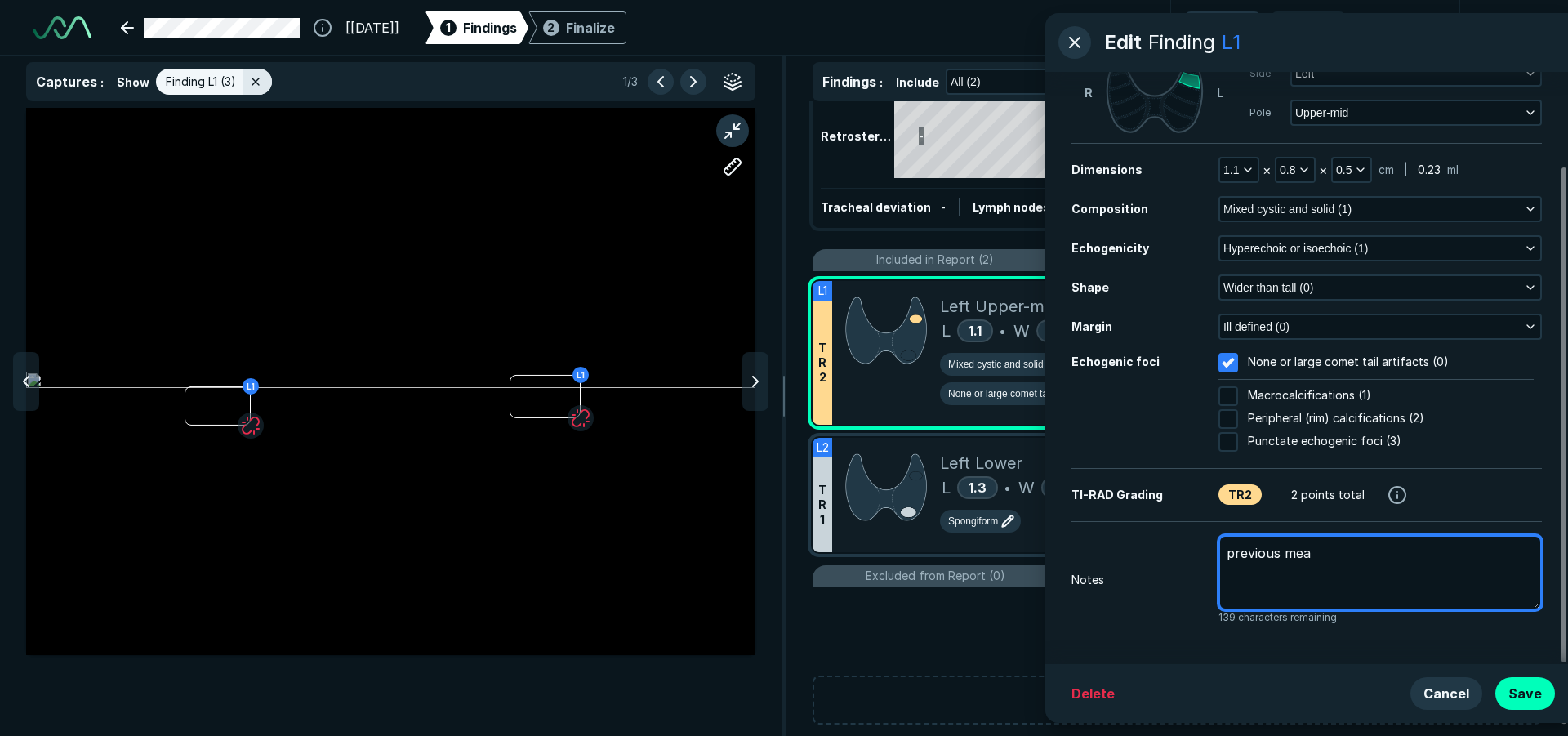
type textarea "x"
type textarea "previous meas"
type textarea "x"
type textarea "previous measu"
type textarea "x"
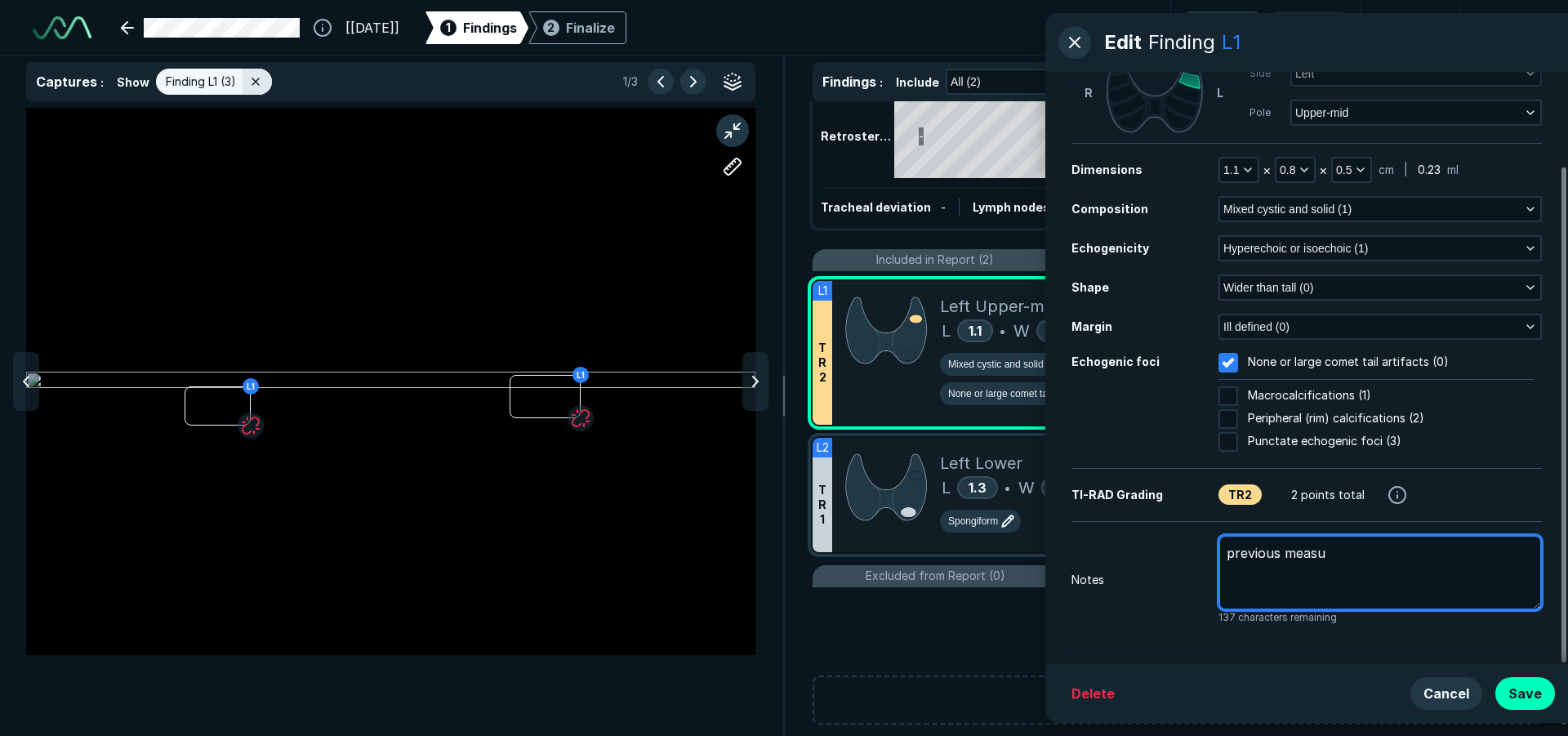
type textarea "previous measur"
type textarea "x"
type textarea "previous measure"
type textarea "x"
type textarea "previous measurem"
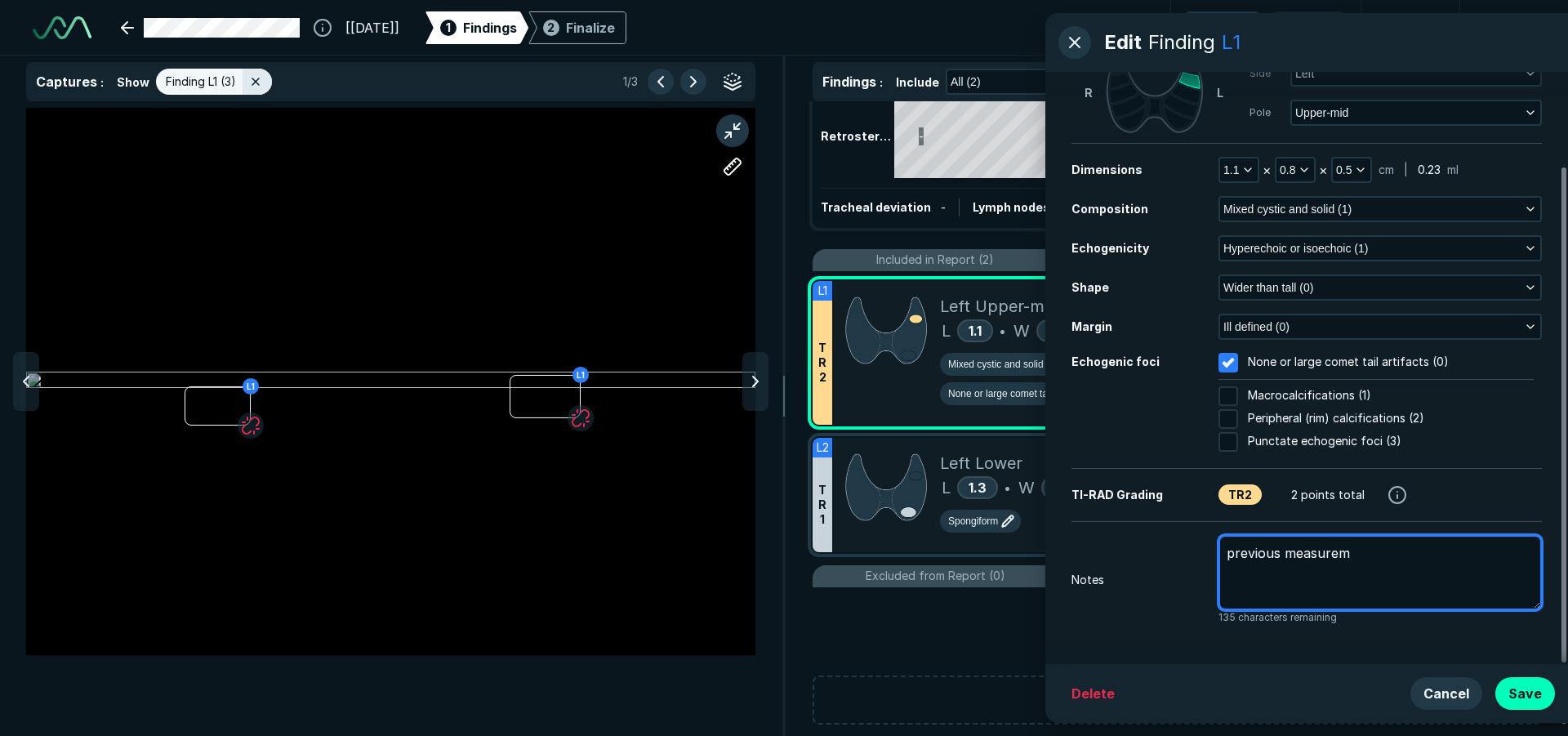
type textarea "x"
type textarea "previous measureme"
type textarea "x"
type textarea "previous measuremen"
type textarea "x"
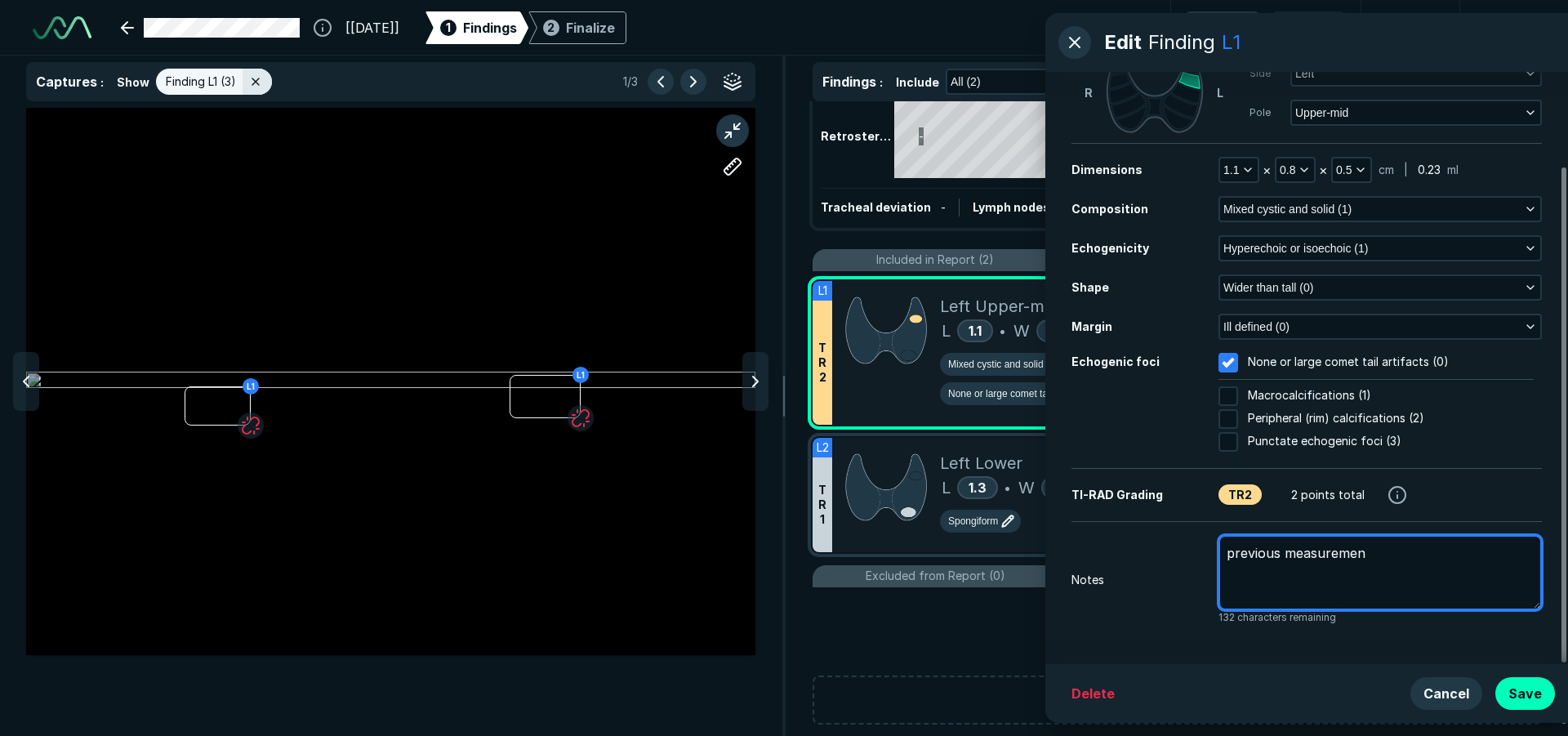
type textarea "previous measurement"
type textarea "x"
type textarea "previous measurements"
type textarea "x"
type textarea "previous measurements:"
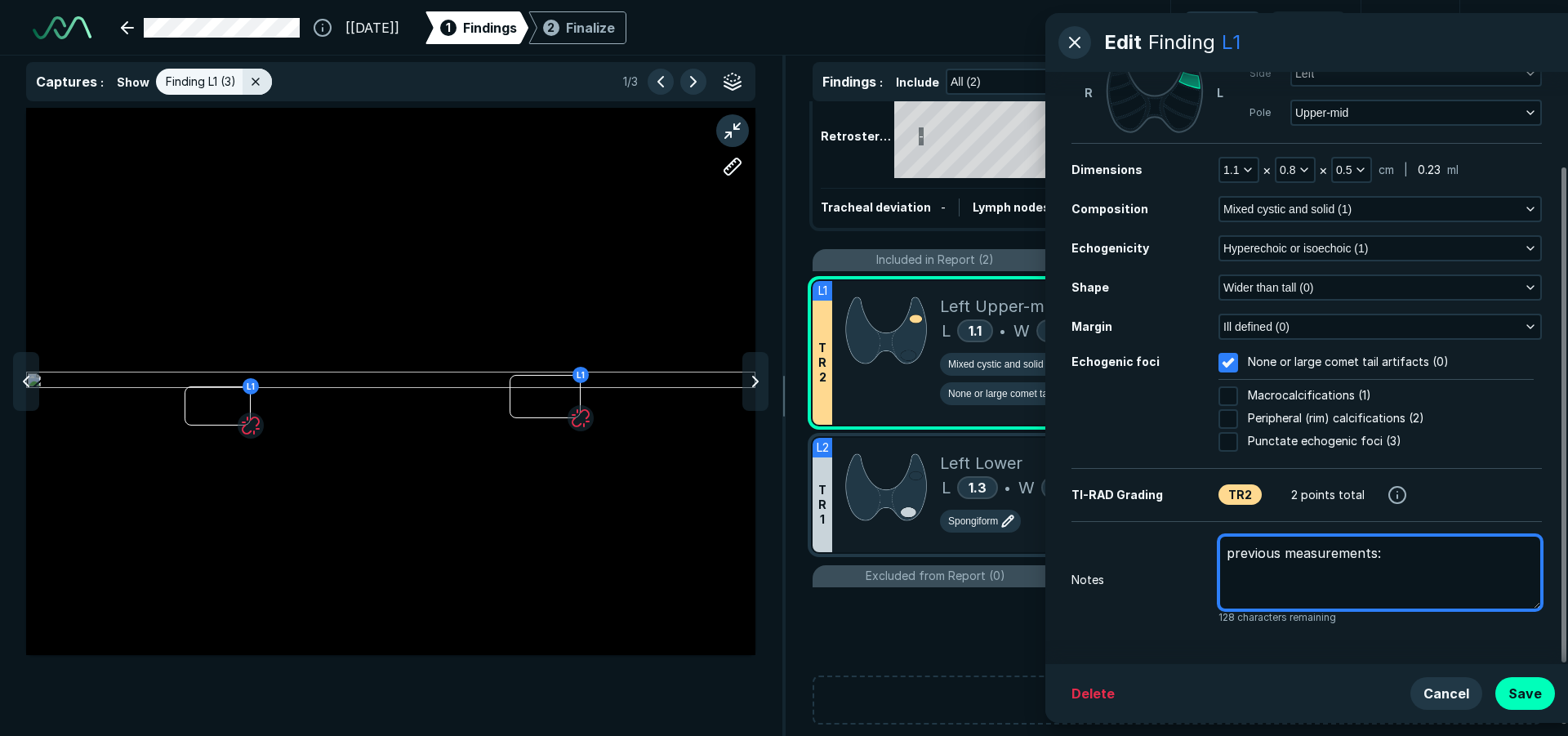
type textarea "x"
type textarea "previous measurements:"
type textarea "x"
type textarea "previous measurements: 1"
type textarea "x"
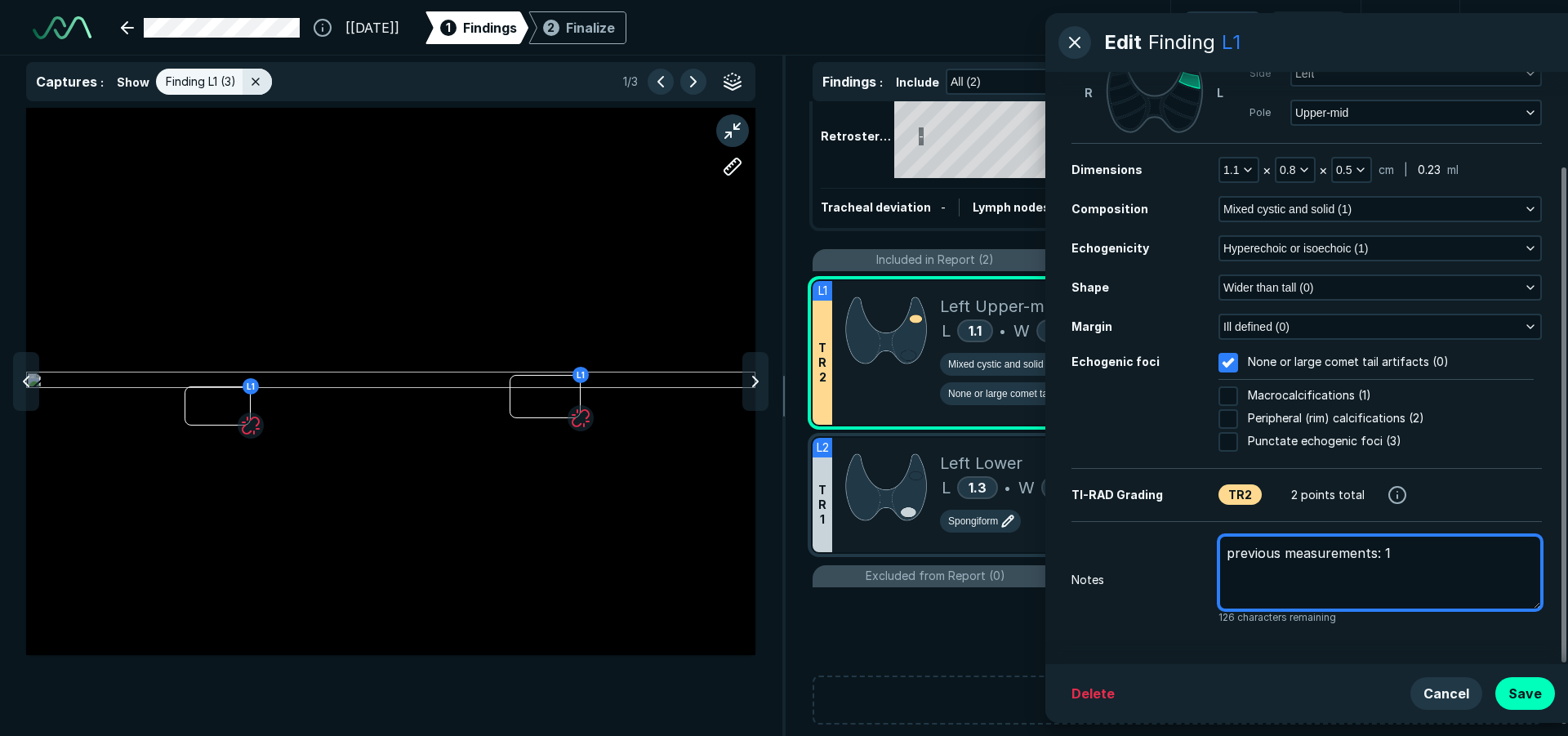
type textarea "previous measurements: 1."
type textarea "x"
type textarea "previous measurements: 1.1"
type textarea "x"
type textarea "previous measurements: 1.1"
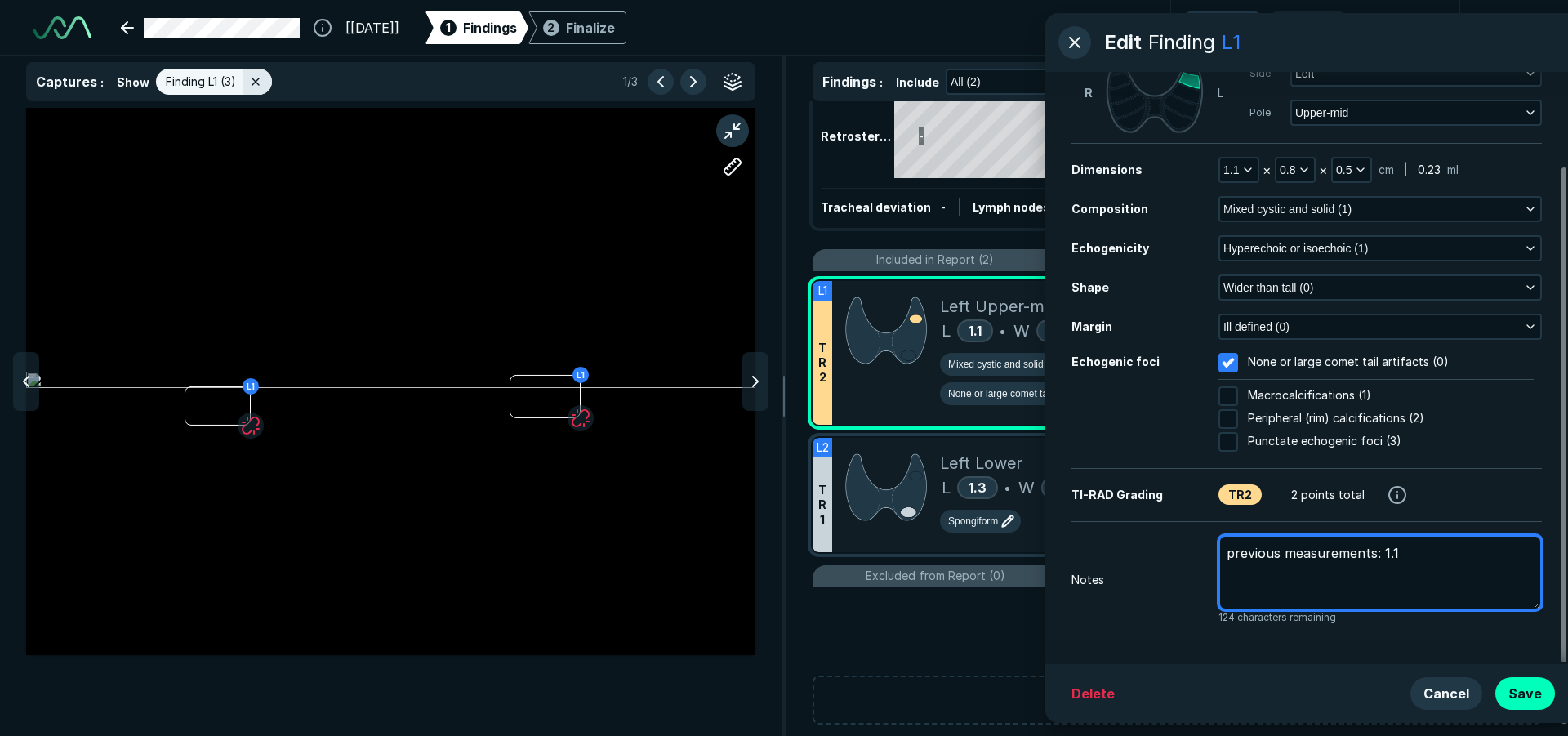
type textarea "x"
type textarea "previous measurements: 1.1 x"
type textarea "x"
type textarea "previous measurements: 1.1 x"
type textarea "x"
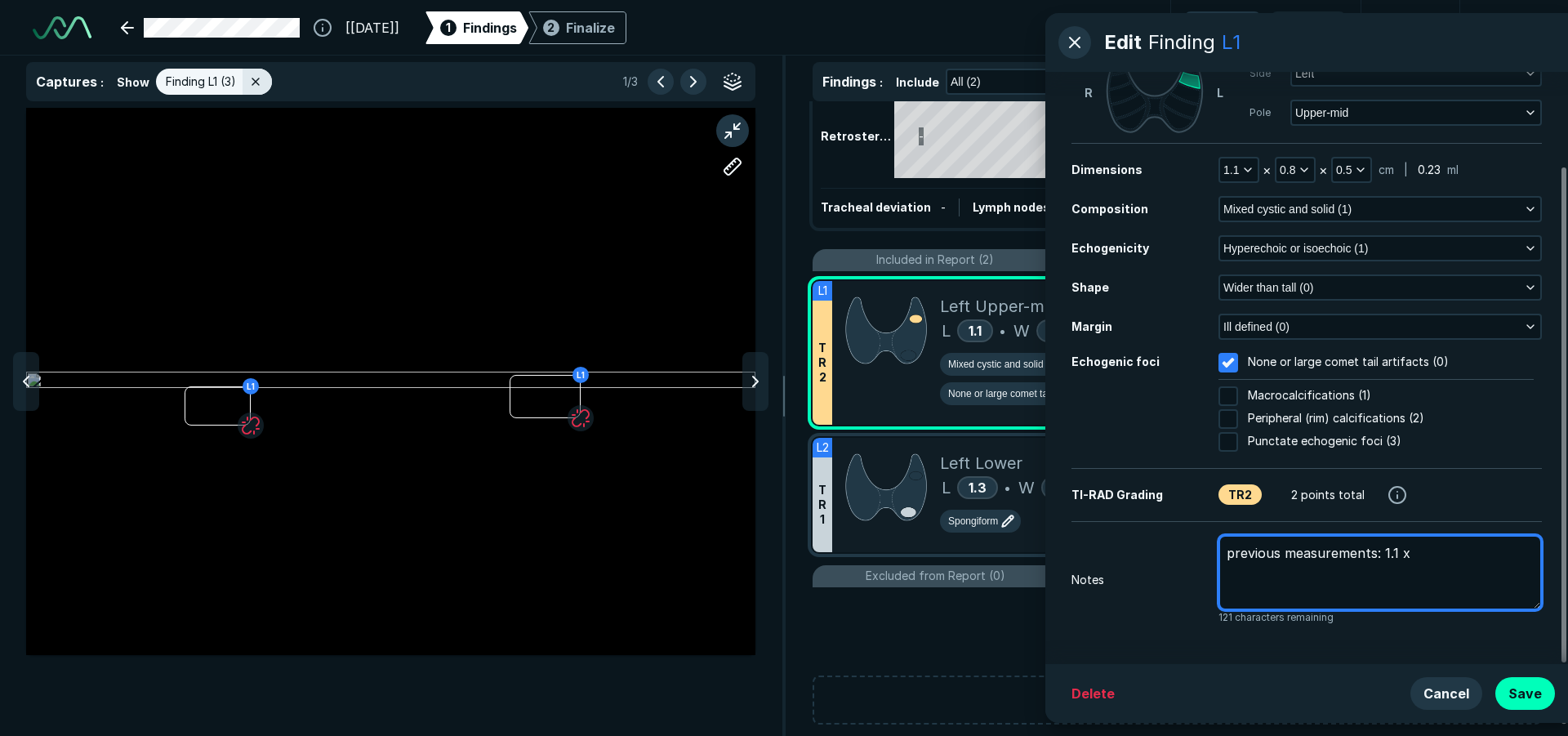
type textarea "previous measurements: 1.1 x 0"
type textarea "x"
type textarea "previous measurements: 1.1 x 0."
type textarea "x"
type textarea "previous measurements: 1.1 x 0.6"
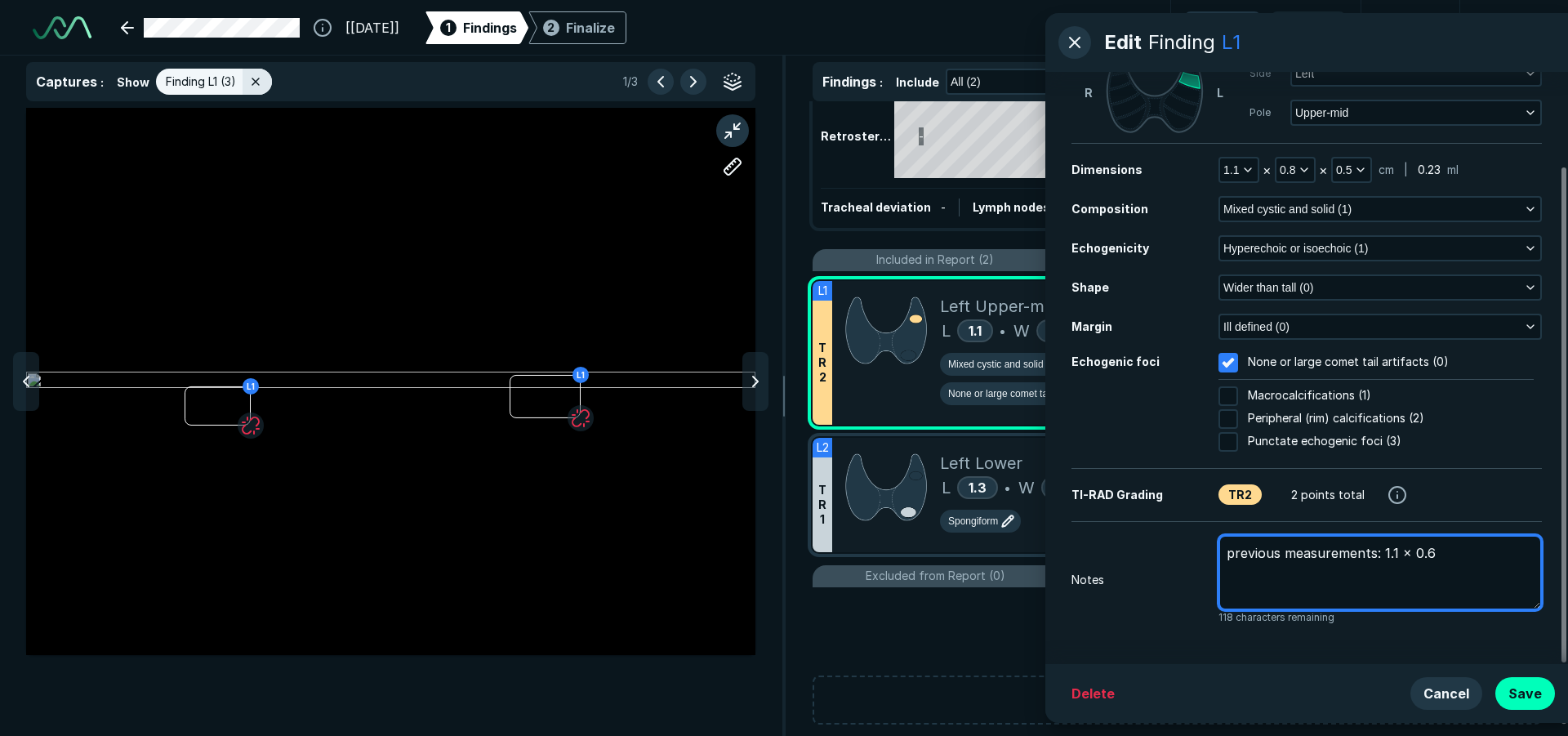
type textarea "x"
type textarea "previous measurements: 1.1 x 0.6"
type textarea "x"
type textarea "previous measurements: 1.1 x 0.6 x"
type textarea "x"
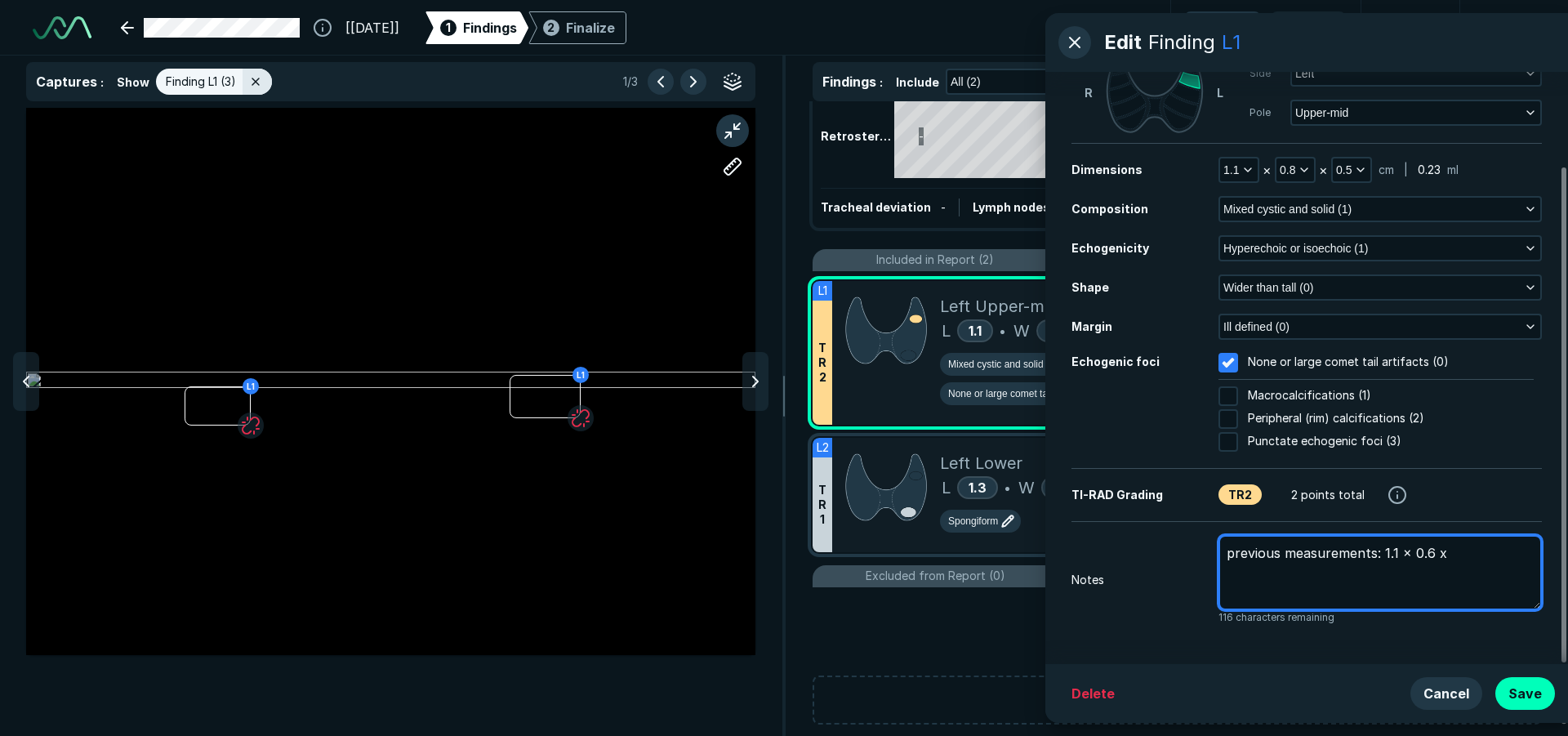
type textarea "previous measurements: 1.1 x 0.6 x"
type textarea "x"
type textarea "previous measurements: 1.1 x 0.6 x 0"
type textarea "x"
type textarea "previous measurements: 1.1 x 0.6 x 0."
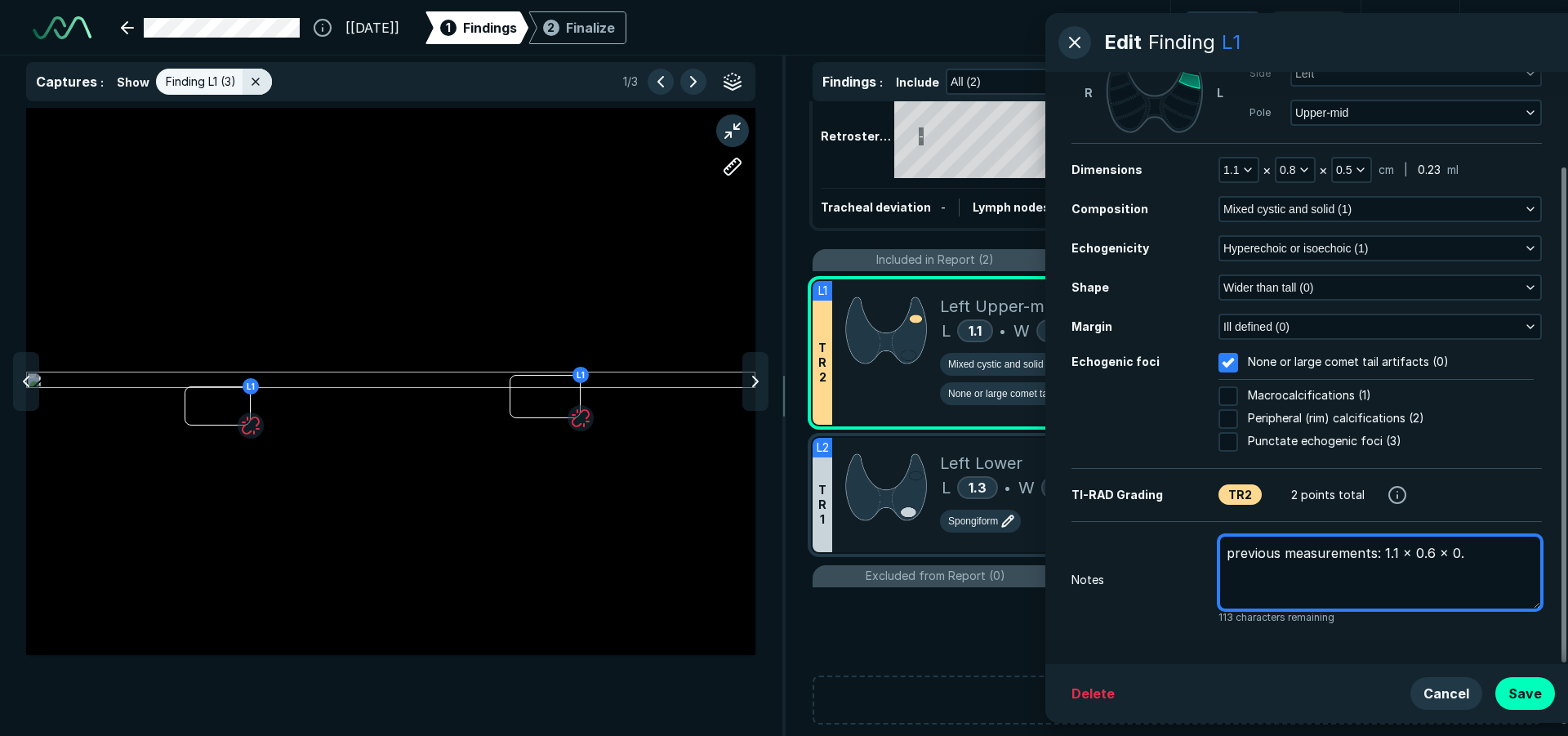
type textarea "x"
type textarea "previous measurements: 1.1 x 0.6 x 0.6"
type textarea "x"
type textarea "previous measurements: 1.1 x 0.6 x 0.6c"
type textarea "x"
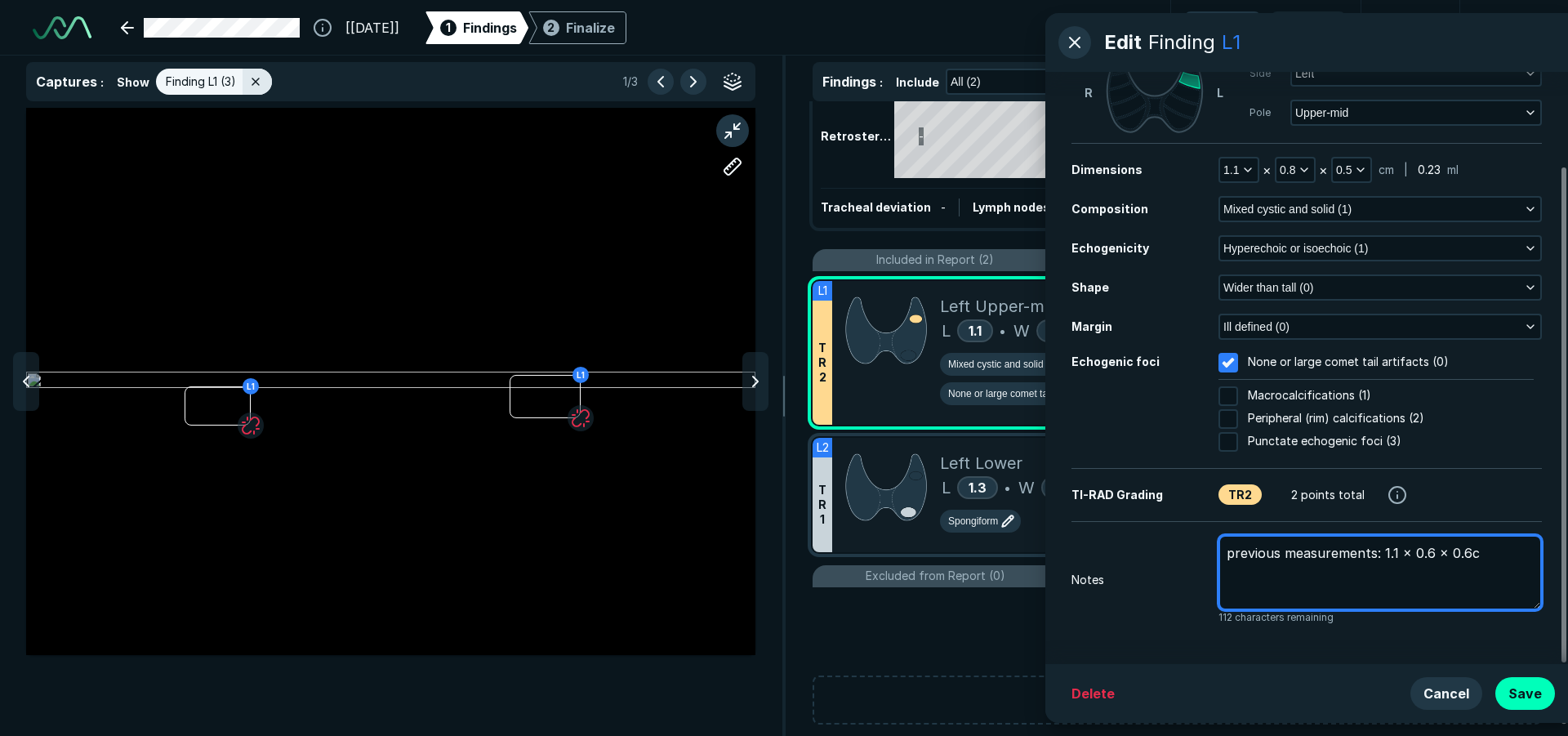
type textarea "previous measurements: 1.1 x 0.6 x 0.6cm"
type textarea "x"
type textarea "previous measurements: 1.1 x 0.6 x 0.6cm"
type textarea "x"
type textarea "previous measurements: 1.1 x 0.6 x 0.6cm"
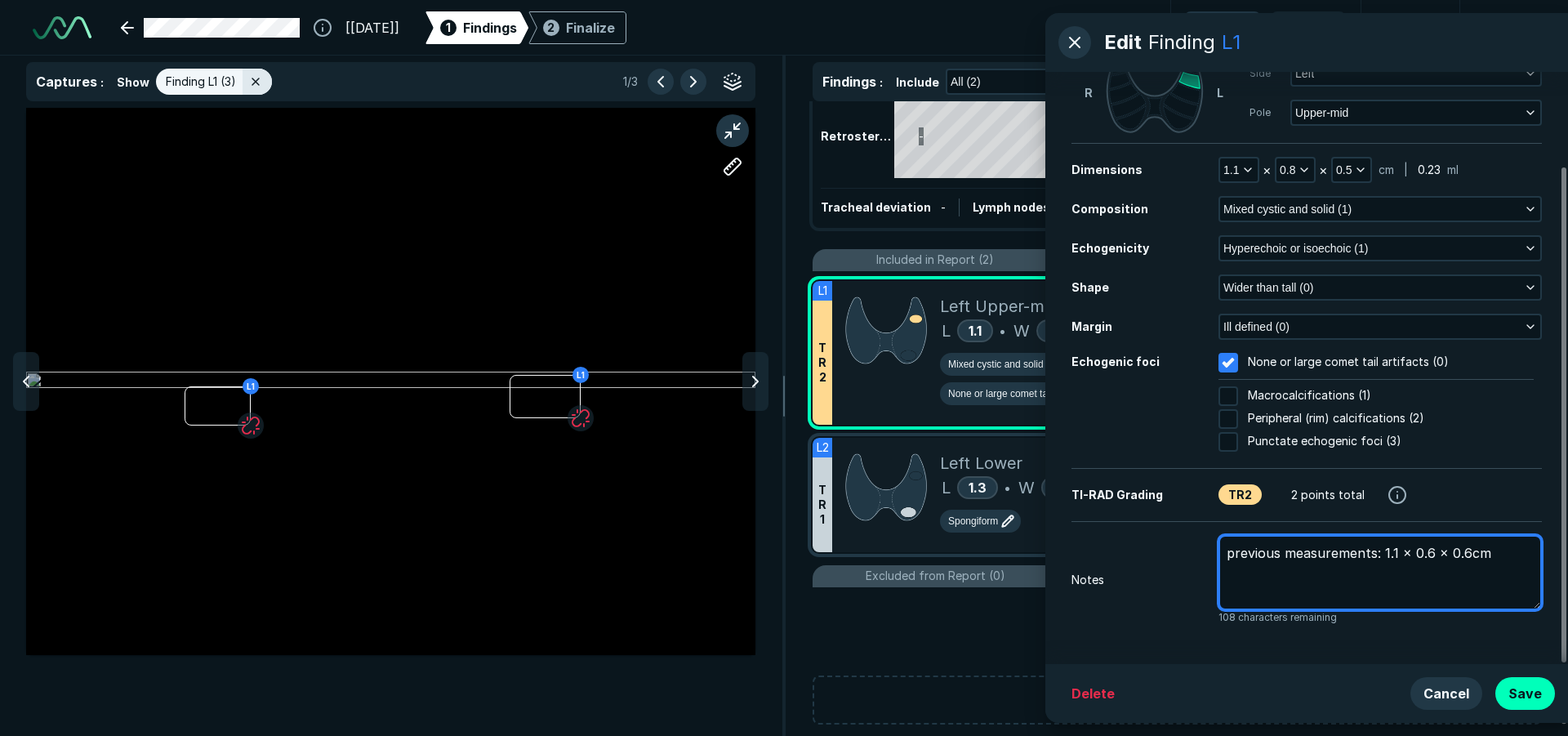
type textarea "x"
type textarea "previous measurements: 1.1 x 0.6 x 0.6cm p"
type textarea "x"
type textarea "previous measurements: 1.1 x 0.6 x 0.6cm pr"
type textarea "x"
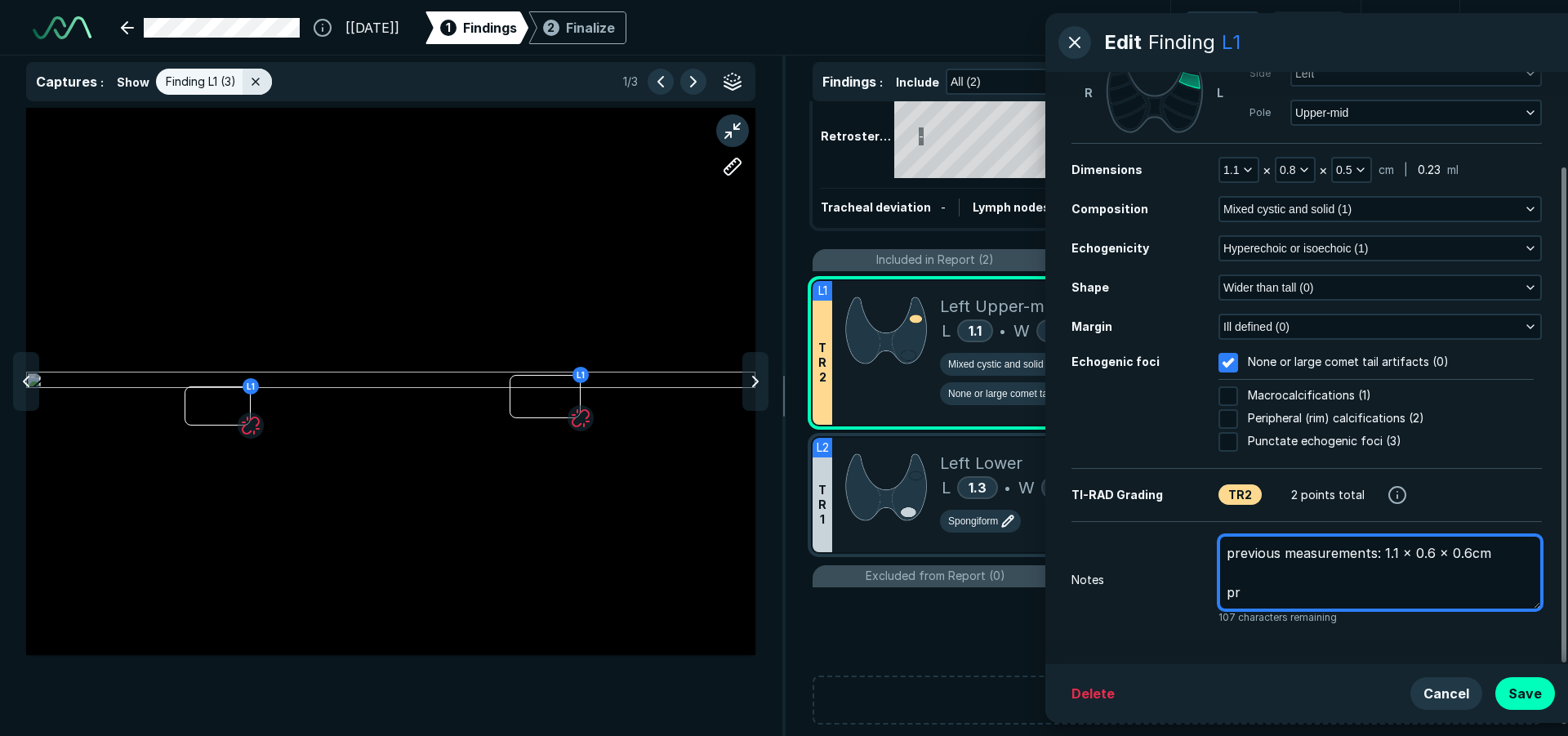
type textarea "previous measurements: 1.1 x 0.6 x 0.6cm pre"
type textarea "x"
type textarea "previous measurements: 1.1 x 0.6 x 0.6cm prev"
type textarea "x"
type textarea "previous measurements: 1.1 x 0.6 x 0.6cm previo"
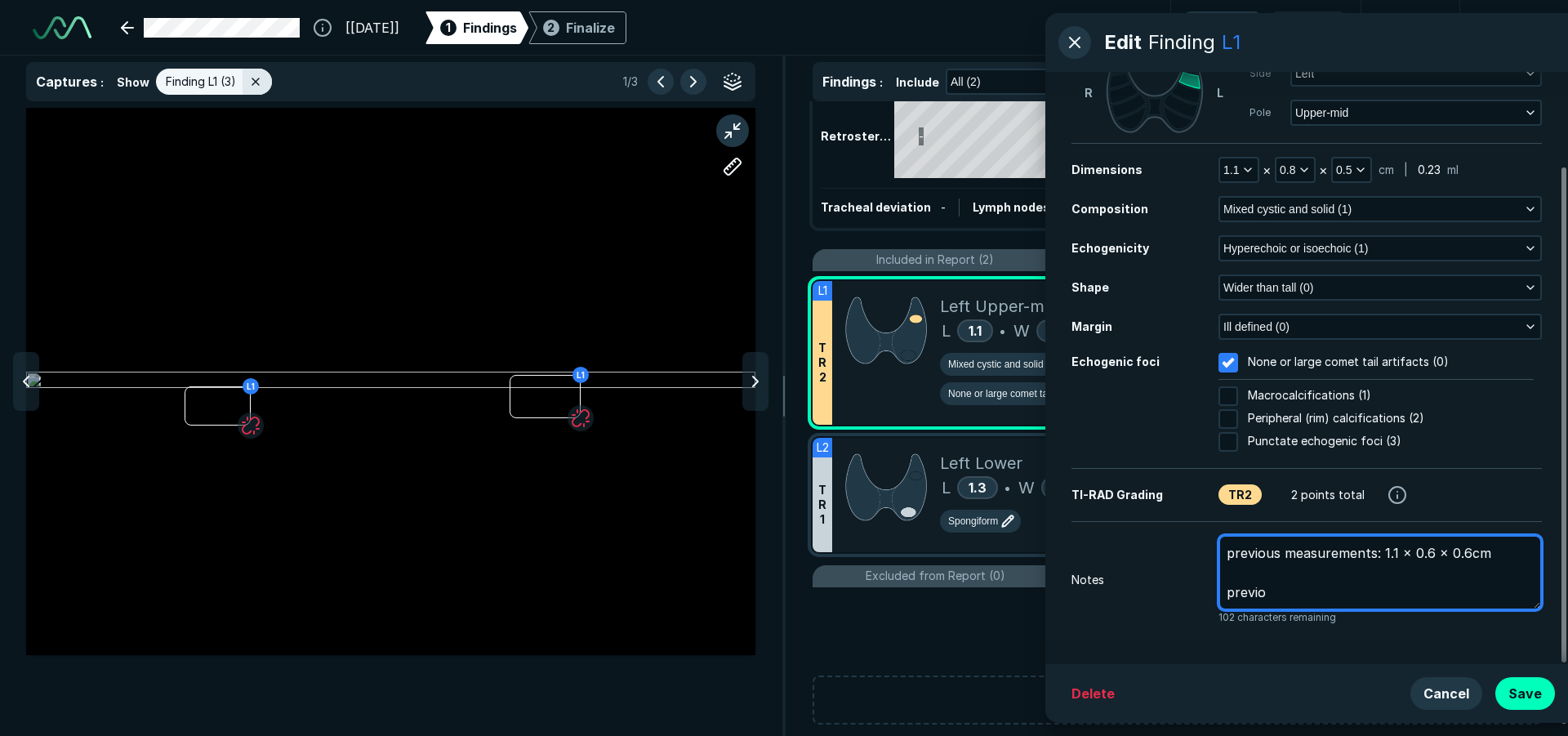
type textarea "x"
type textarea "previous measurements: 1.1 x 0.6 x 0.6cm previou"
type textarea "x"
type textarea "previous measurements: 1.1 x 0.6 x 0.6cm previous"
type textarea "x"
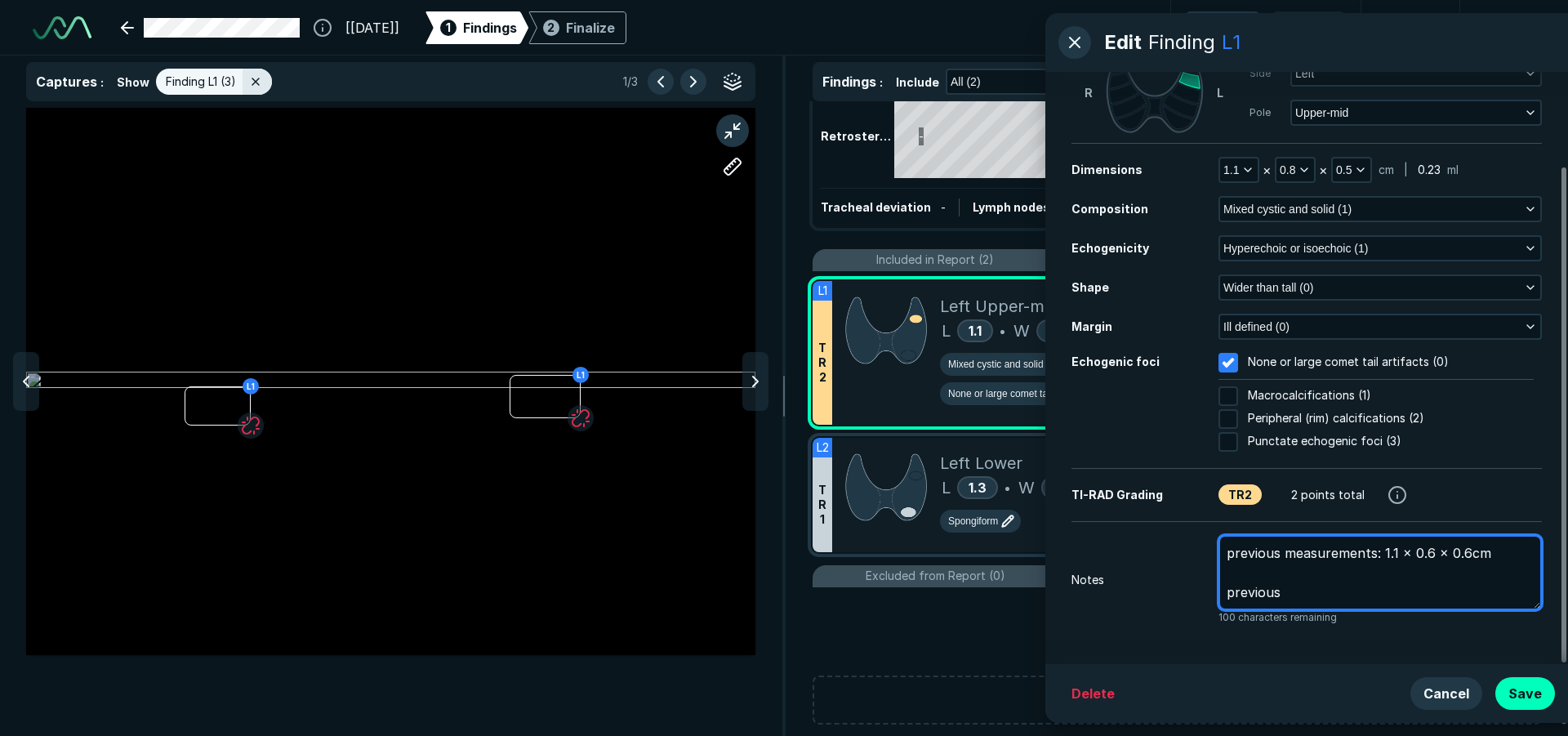
type textarea "previous measurements: 1.1 x 0.6 x 0.6cm previousl"
type textarea "x"
type textarea "previous measurements: 1.1 x 0.6 x 0.6cm previously"
type textarea "x"
type textarea "previous measurements: 1.1 x 0.6 x 0.6cm previously"
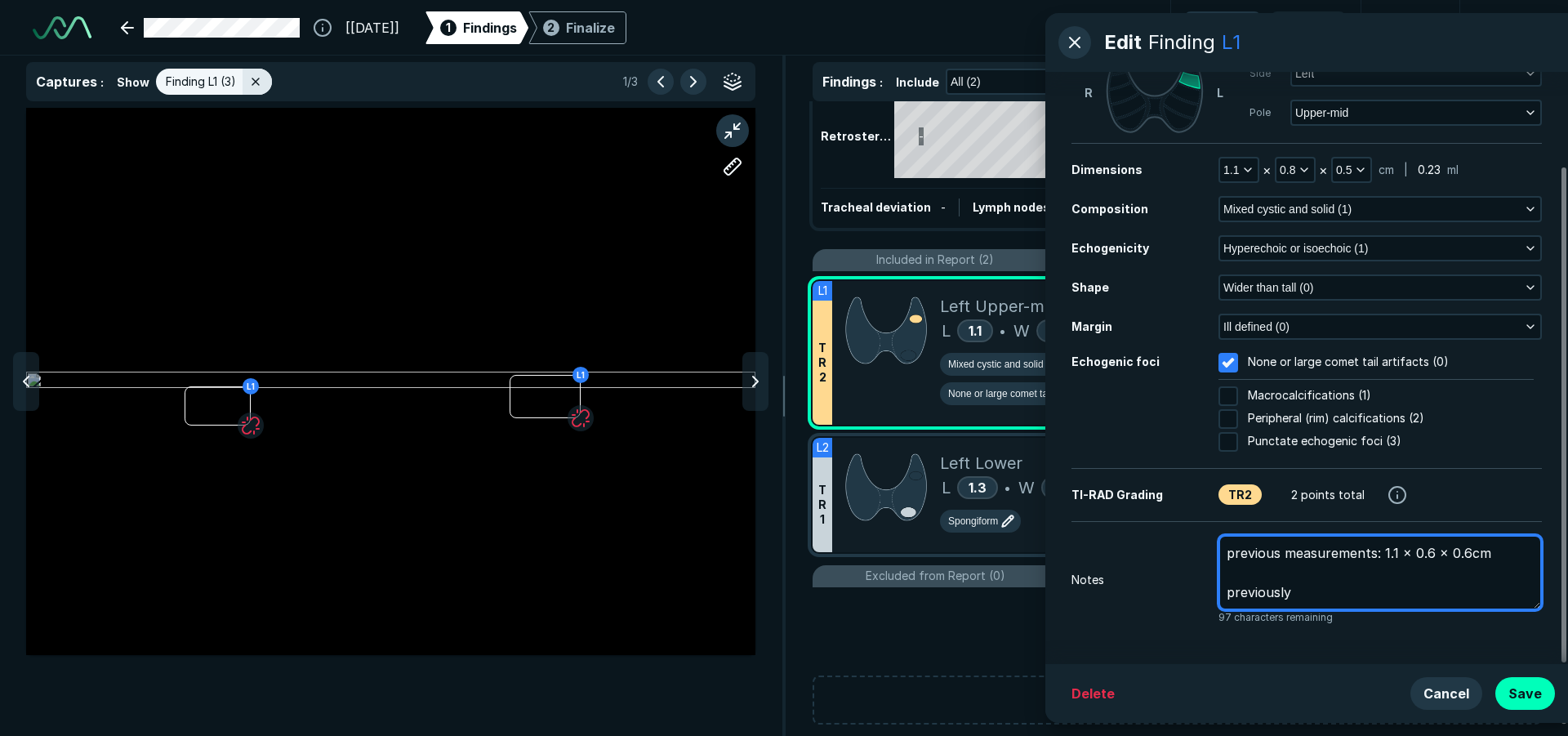
type textarea "x"
type textarea "previous measurements: 1.1 x 0.6 x 0.6cm previously b"
type textarea "x"
type textarea "previous measurements: 1.1 x 0.6 x 0.6cm previously bi"
type textarea "x"
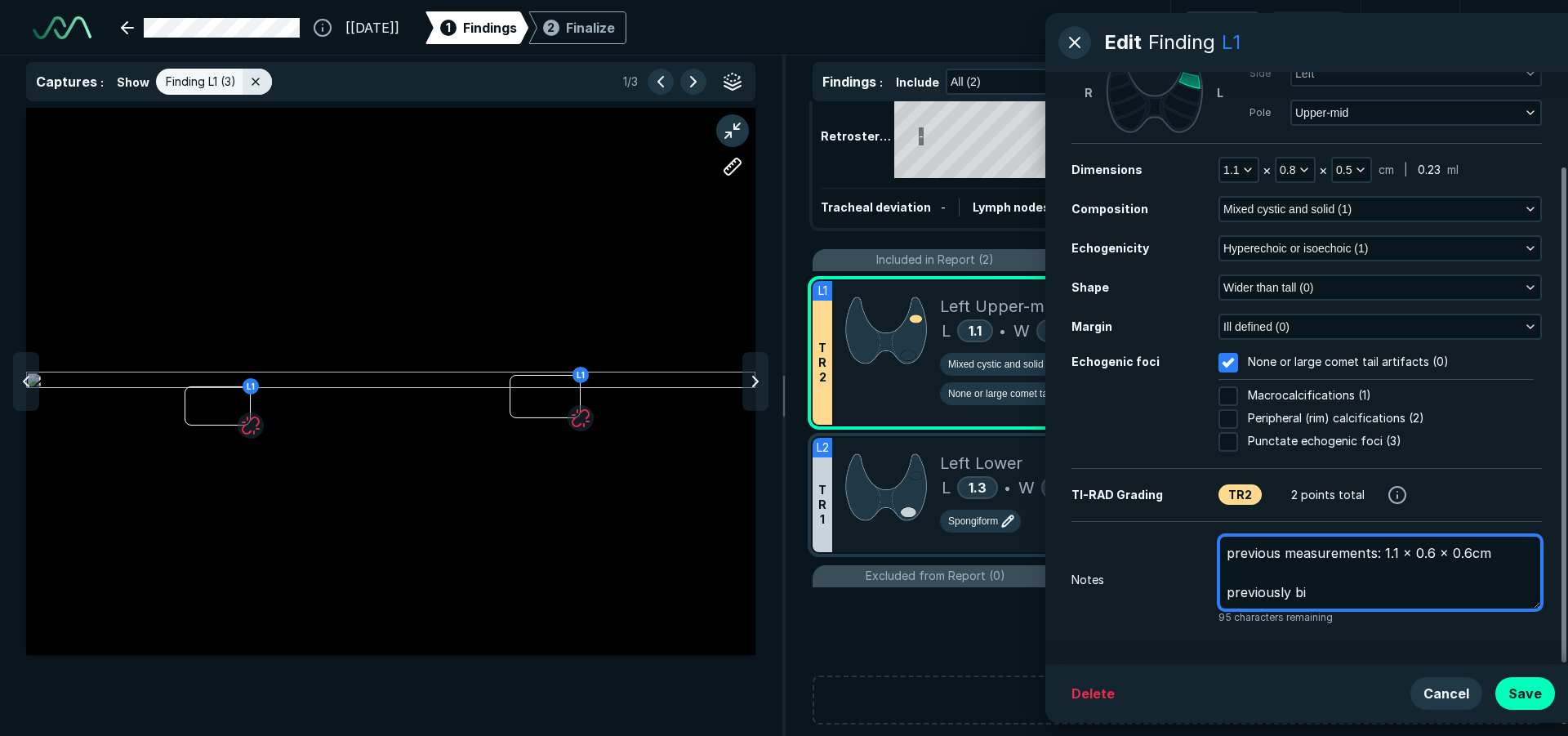
type textarea "previous measurements: 1.1 x 0.6 x 0.6cm previously bio"
type textarea "x"
type textarea "previous measurements: 1.1 x 0.6 x 0.6cm previously biop"
type textarea "x"
type textarea "previous measurements: 1.1 x 0.6 x 0.6cm previously biops"
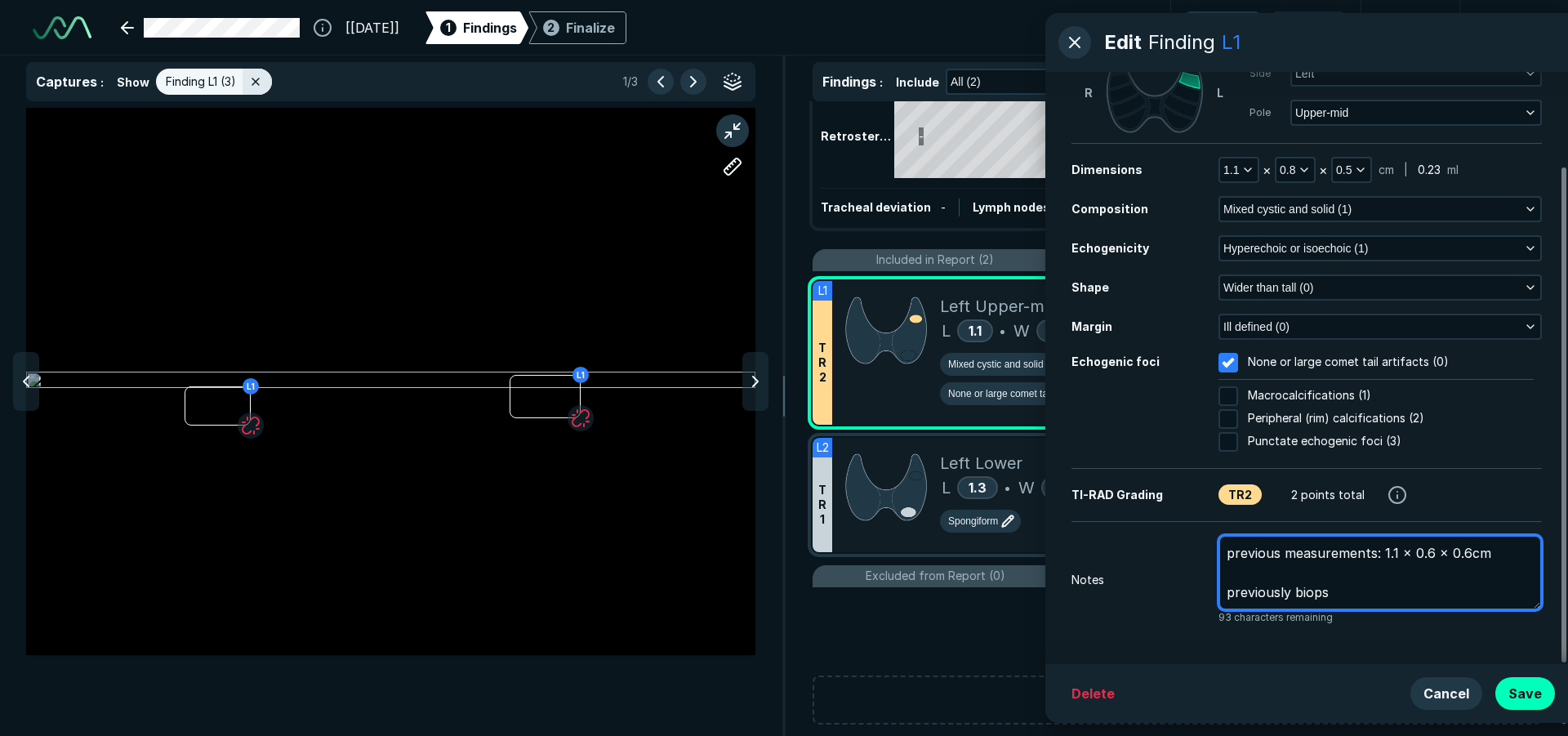
type textarea "x"
type textarea "previous measurements: 1.1 x 0.6 x 0.6cm previously biopsi"
type textarea "x"
type textarea "previous measurements: 1.1 x 0.6 x 0.6cm previously biopsie"
type textarea "x"
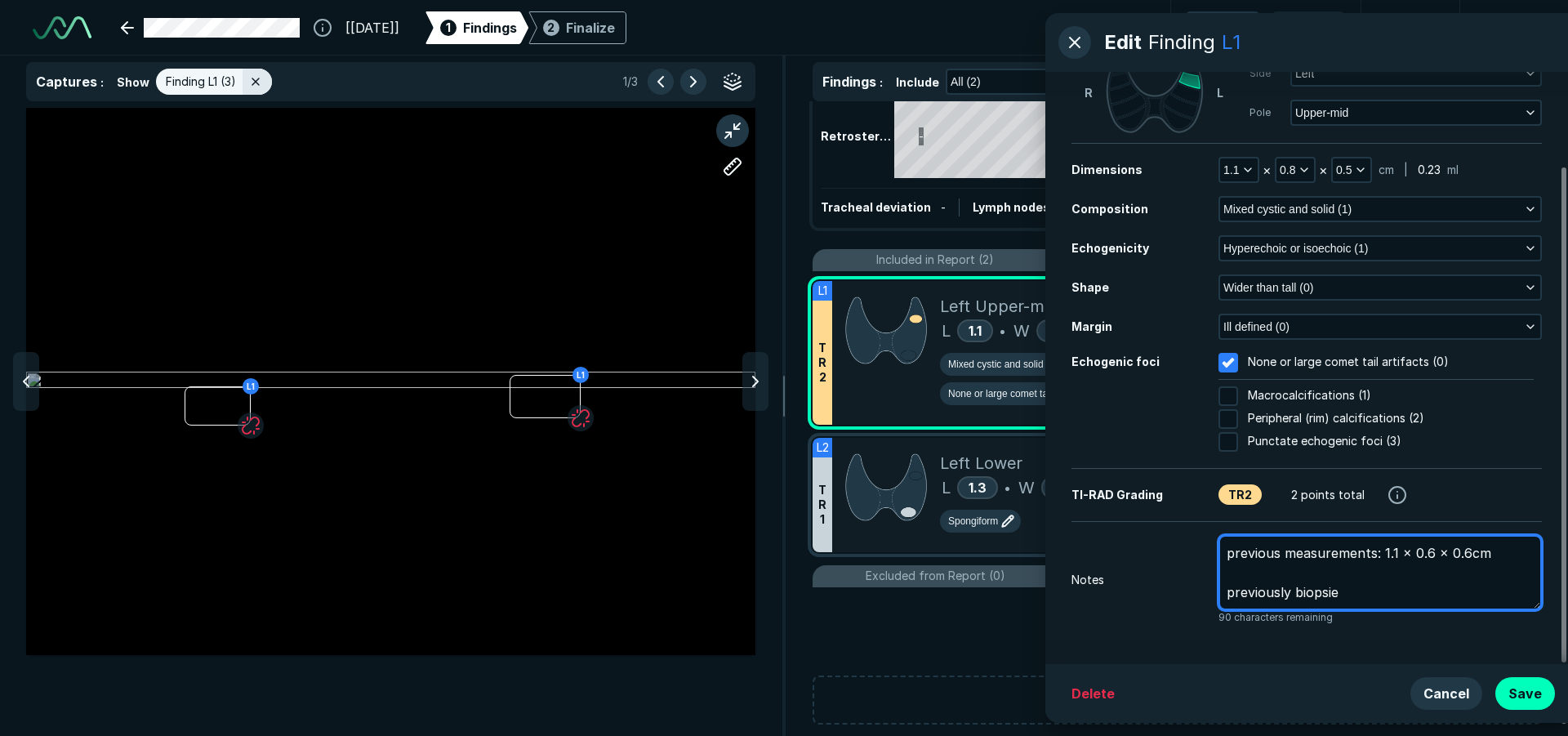
type textarea "previous measurements: 1.1 x 0.6 x 0.6cm previously biopsied"
type textarea "x"
type textarea "previous measurements: 1.1 x 0.6 x 0.6cm previously biopsied"
type textarea "x"
type textarea "previous measurements: 1.1 x 0.6 x 0.6cm previously biopsied 1"
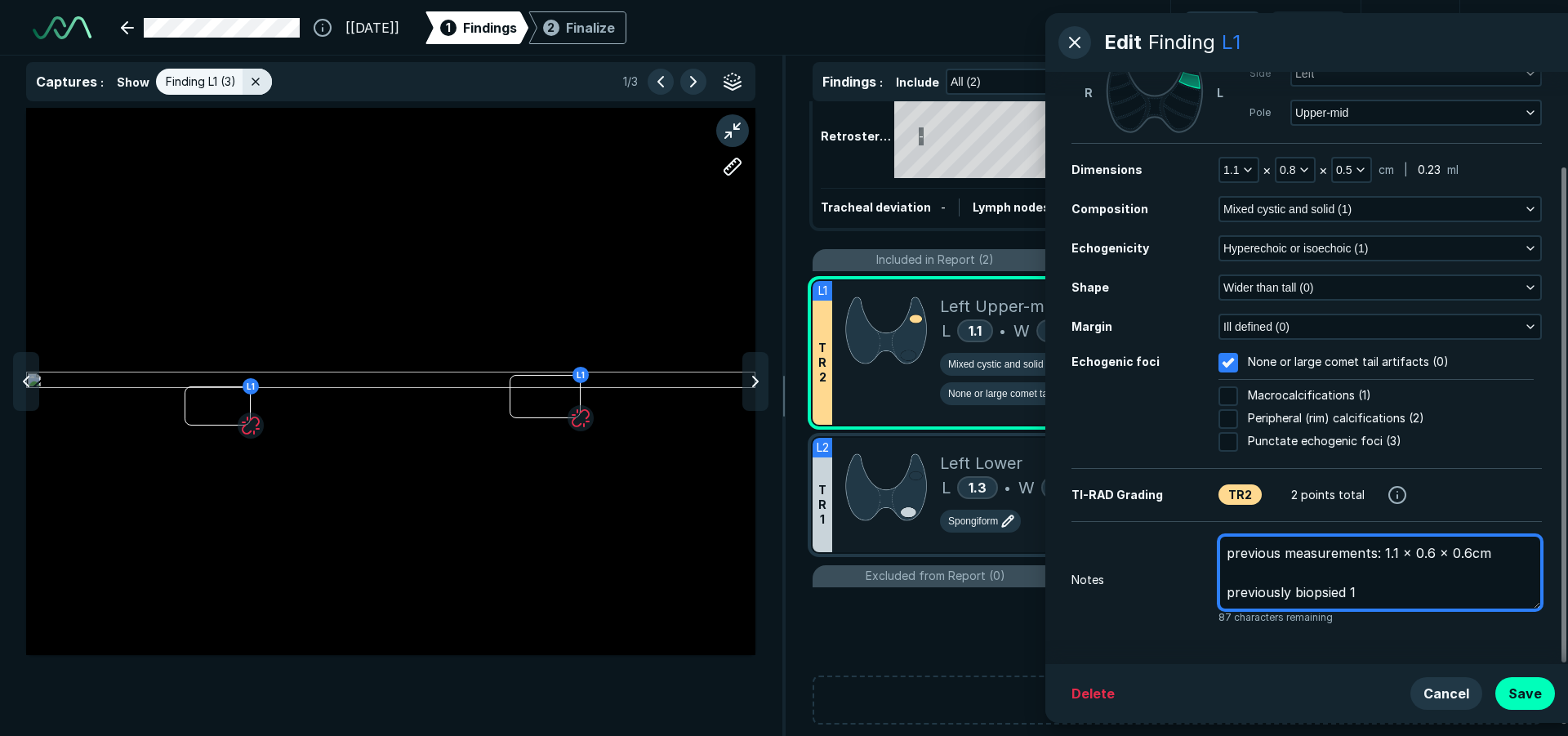
type textarea "x"
type textarea "previous measurements: 1.1 x 0.6 x 0.6cm previously biopsied 1/"
type textarea "x"
type textarea "previous measurements: 1.1 x 0.6 x 0.6cm previously biopsied 1/2"
type textarea "x"
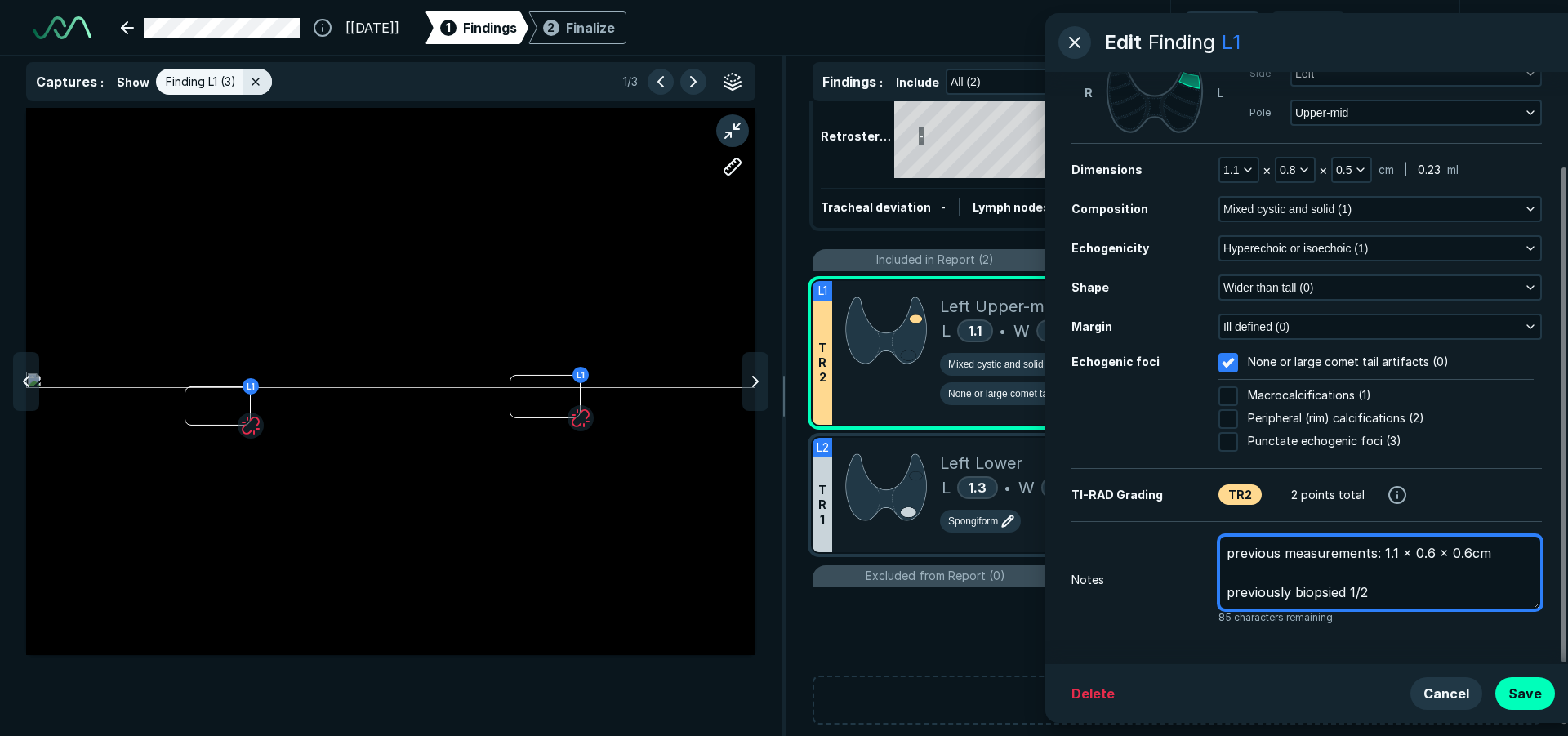
type textarea "previous measurements: 1.1 x 0.6 x 0.6cm previously biopsied 1/29"
type textarea "x"
type textarea "previous measurements: 1.1 x 0.6 x 0.6cm previously biopsied 1/29/"
type textarea "x"
type textarea "previous measurements: 1.1 x 0.6 x 0.6cm previously biopsied 1/29/2"
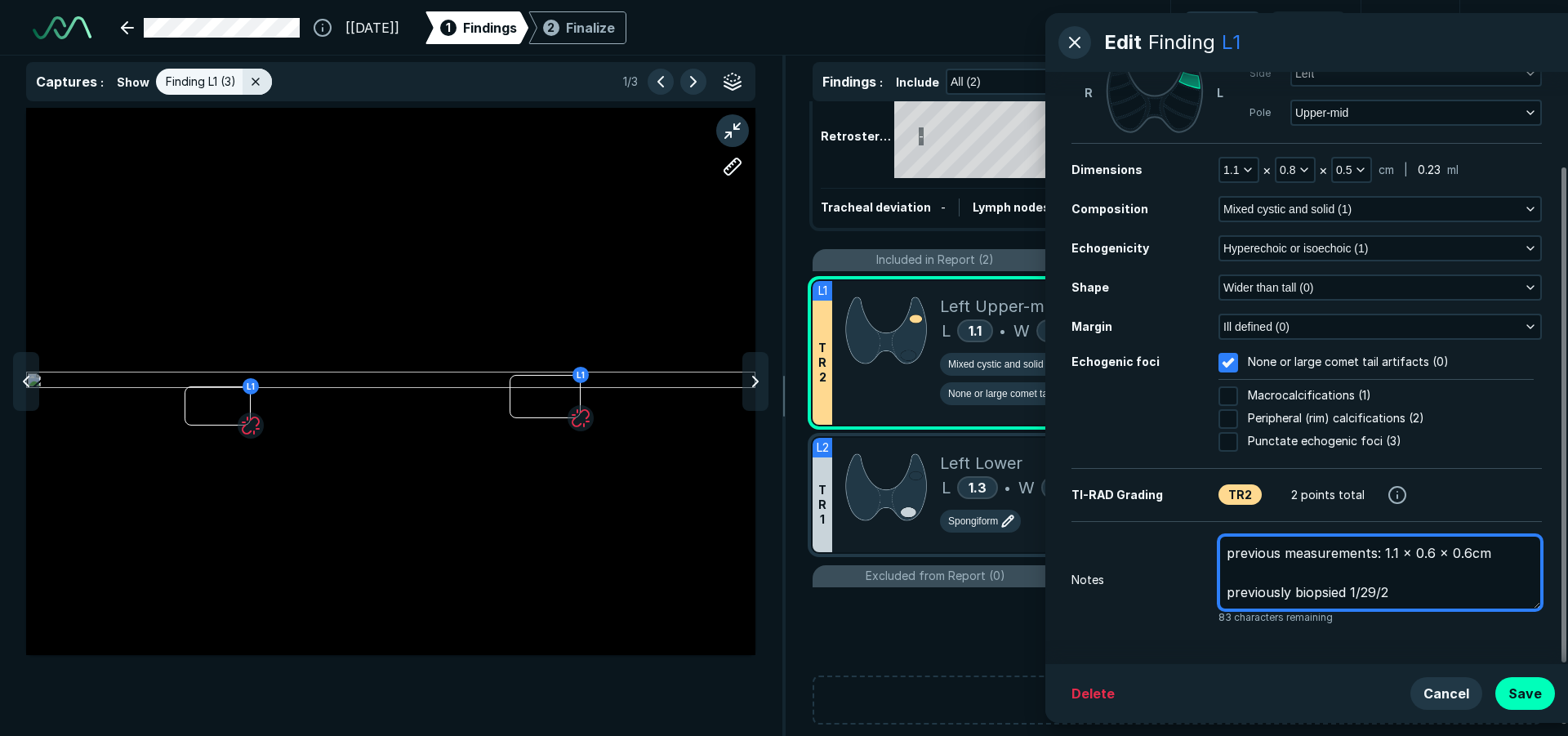
type textarea "x"
type textarea "previous measurements: 1.1 x 0.6 x 0.6cm previously biopsied [DATE]"
type textarea "x"
type textarea "previous measurements: 1.1 x 0.6 x 0.6cm previously biopsied [DATE]-"
type textarea "x"
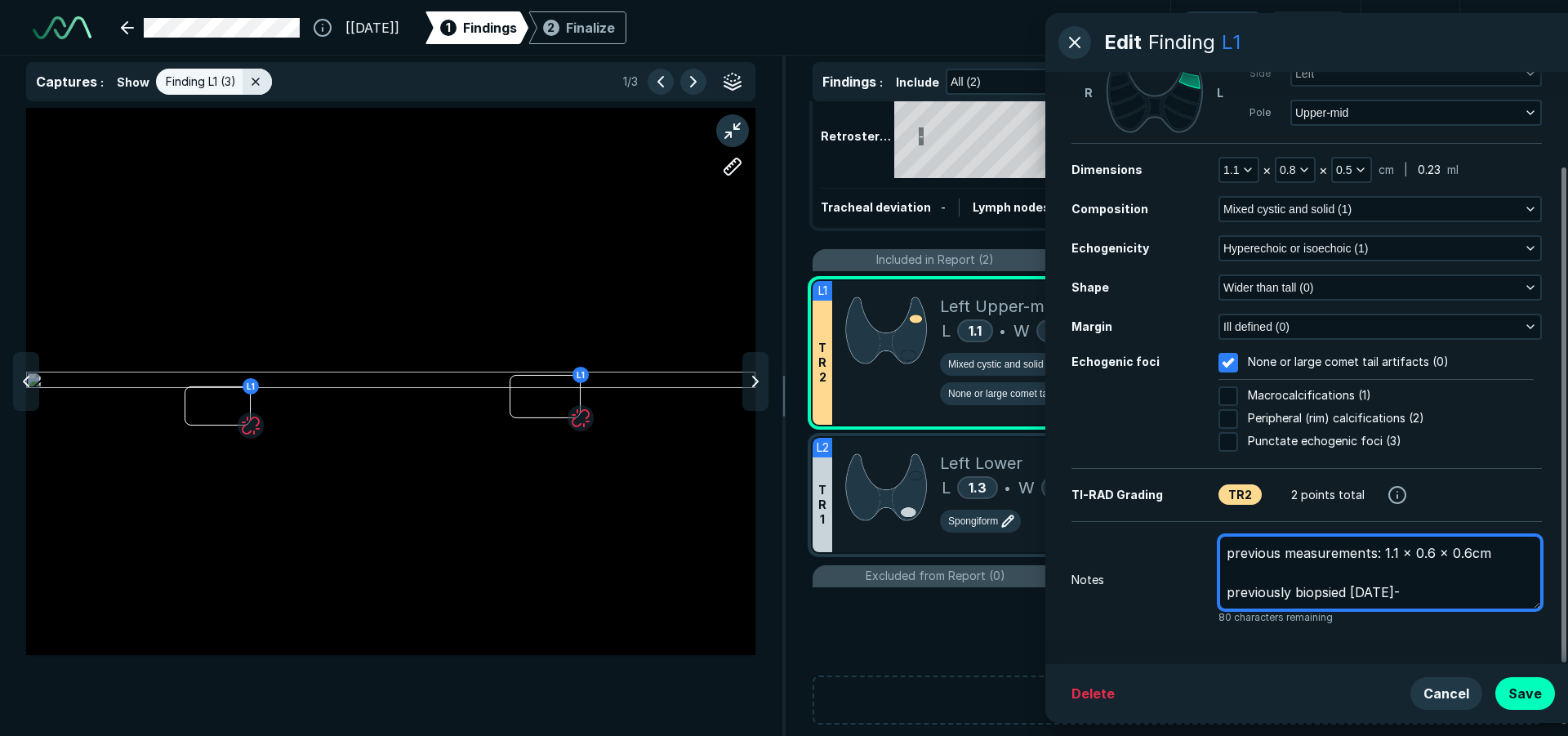
type textarea "previous measurements: 1.1 x 0.6 x 0.6cm previously biopsied [DATE]-"
type textarea "x"
type textarea "previous measurements: 1.1 x 0.6 x 0.6cm previously biopsied [DATE]- b"
type textarea "x"
type textarea "previous measurements: 1.1 x 0.6 x 0.6cm previously biopsied [DATE]- be"
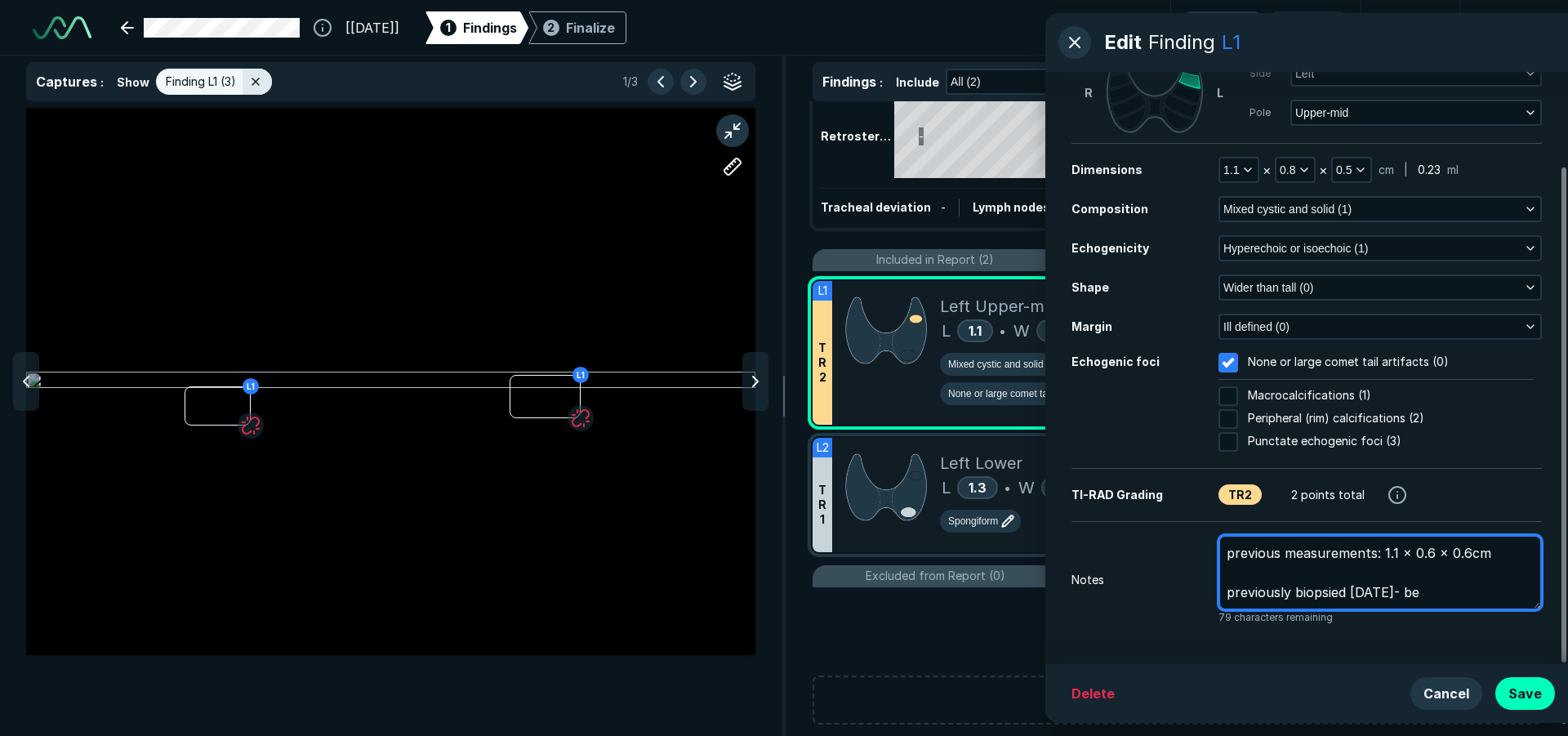
type textarea "x"
type textarea "previous measurements: 1.1 x 0.6 x 0.6cm previously biopsied [DATE]- ben"
type textarea "x"
type textarea "previous measurements: 1.1 x 0.6 x 0.6cm previously biopsied [DATE]- beni"
type textarea "x"
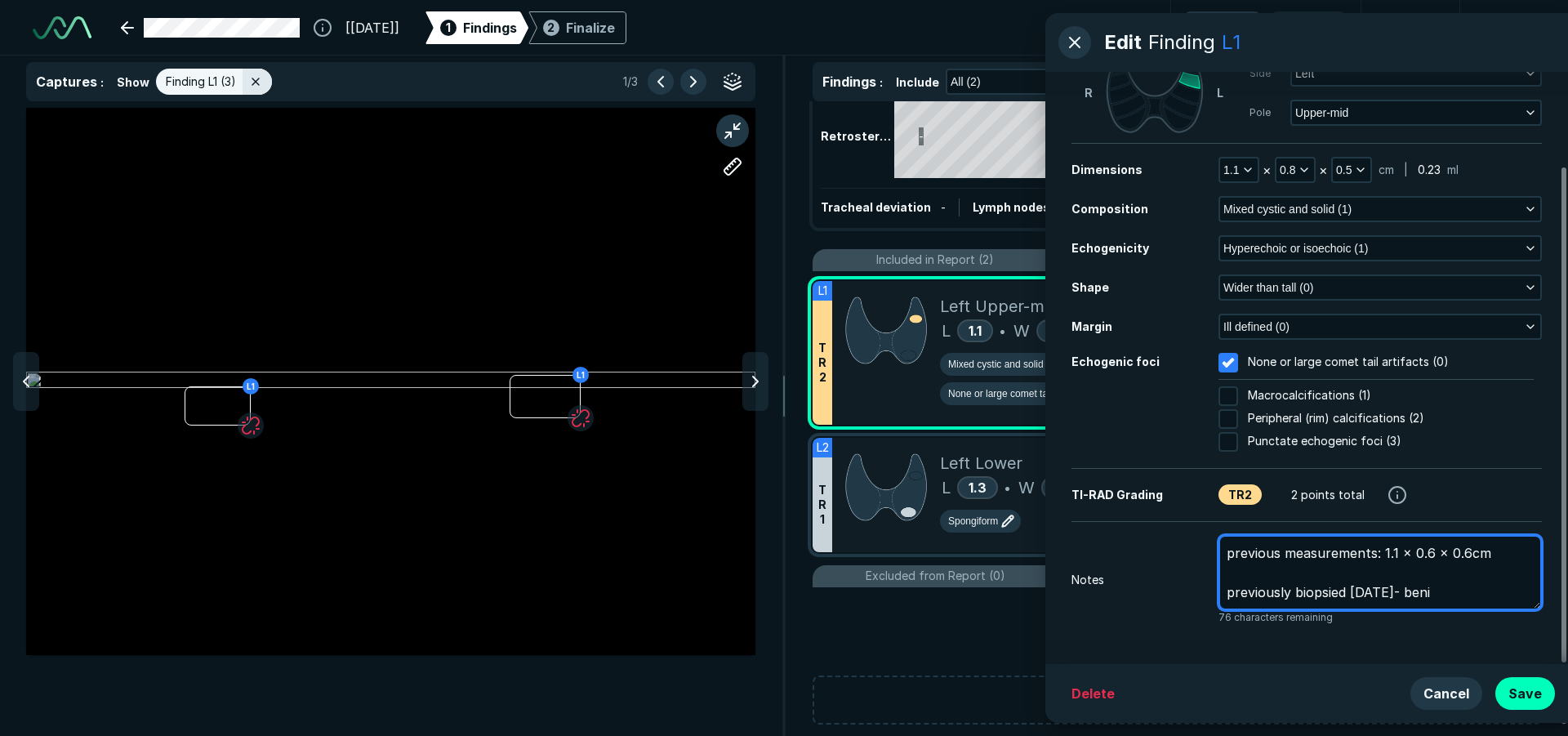
type textarea "previous measurements: 1.1 x 0.6 x 0.6cm previously biopsied [DATE]- benig"
type textarea "x"
type textarea "previous measurements: 1.1 x 0.6 x 0.6cm previously biopsied [DATE]- [MEDICAL_D…"
type textarea "x"
type textarea "previous measurements: 1.1 x 0.6 x 0.6cm previously biopsied [DATE]- [MEDICAL_D…"
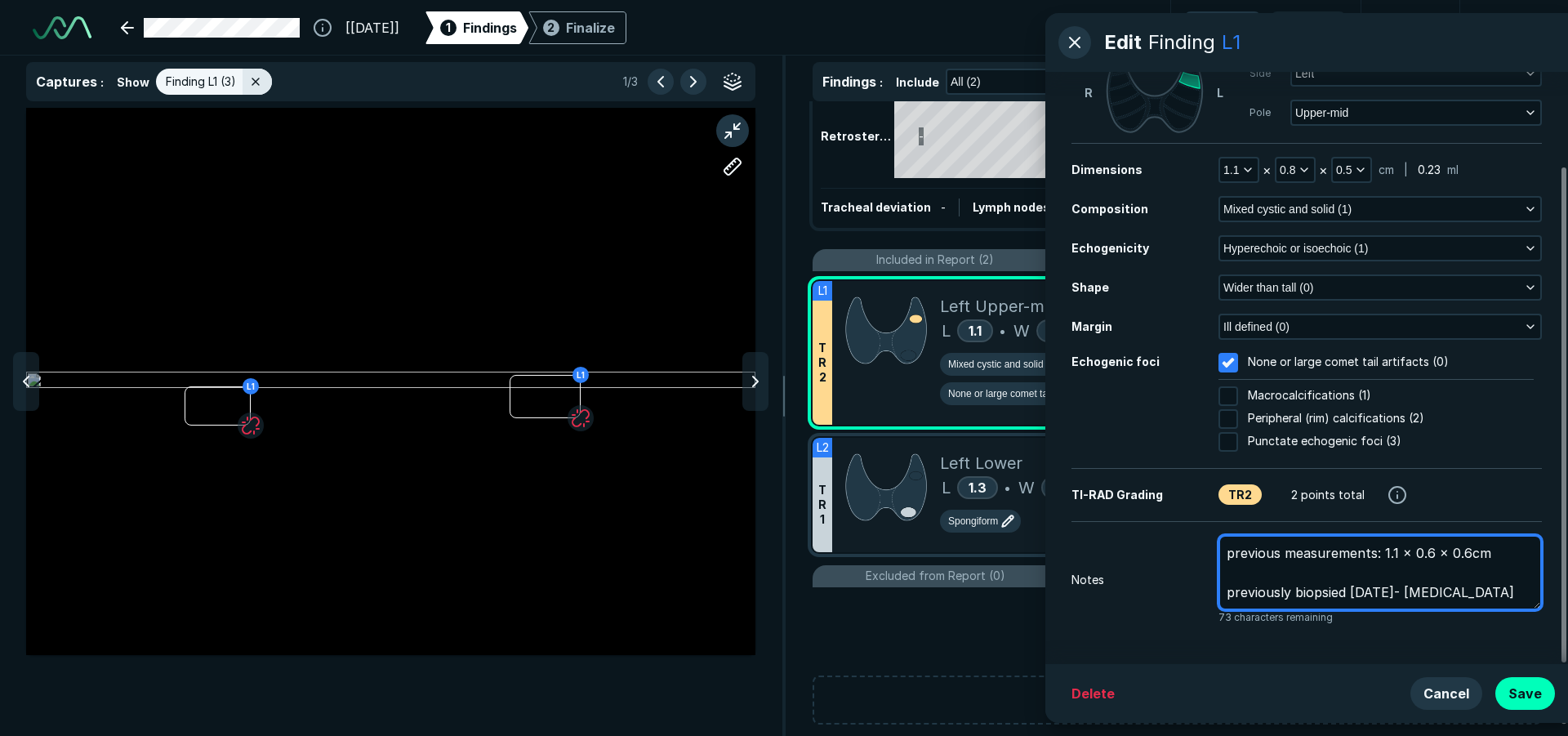
type textarea "x"
type textarea "previous measurements: 1.1 x 0.6 x 0.6cm previously biopsied [DATE]- [MEDICAL_D…"
type textarea "x"
type textarea "previous measurements: 1.1 x 0.6 x 0.6cm previously biopsied [DATE]- [MEDICAL_D…"
type textarea "x"
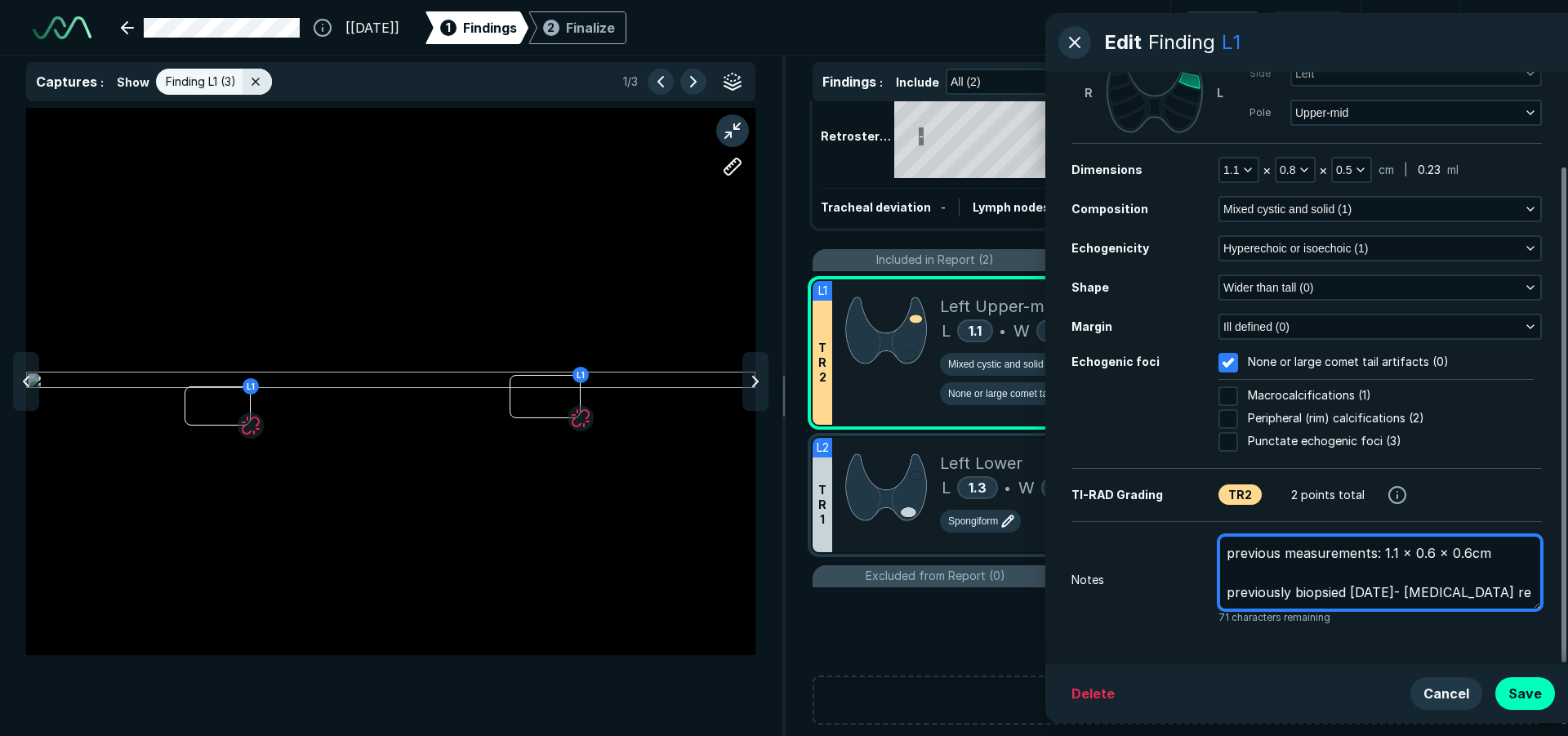
type textarea "previous measurements: 1.1 x 0.6 x 0.6cm previously biopsied [DATE]- [MEDICAL_D…"
type textarea "x"
type textarea "previous measurements: 1.1 x 0.6 x 0.6cm previously biopsied [DATE]- [MEDICAL_D…"
type textarea "x"
type textarea "previous measurements: 1.1 x 0.6 x 0.6cm previously biopsied [DATE]- [MEDICAL_D…"
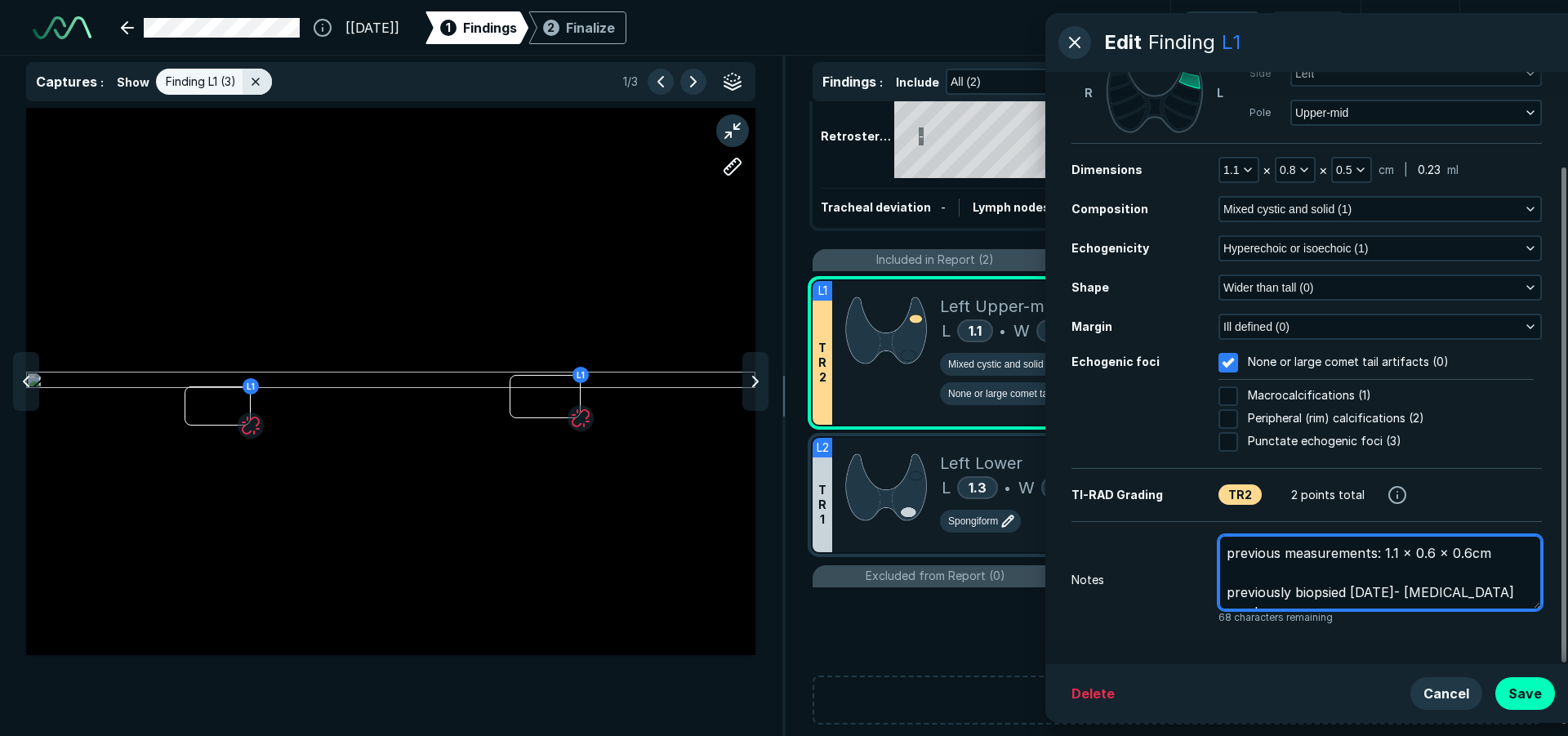
type textarea "x"
type textarea "previous measurements: 1.1 x 0.6 x 0.6cm previously biopsied [DATE]- [MEDICAL_D…"
type textarea "x"
type textarea "previous measurements: 1.1 x 0.6 x 0.6cm previously biopsied [DATE]- [MEDICAL_D…"
type textarea "x"
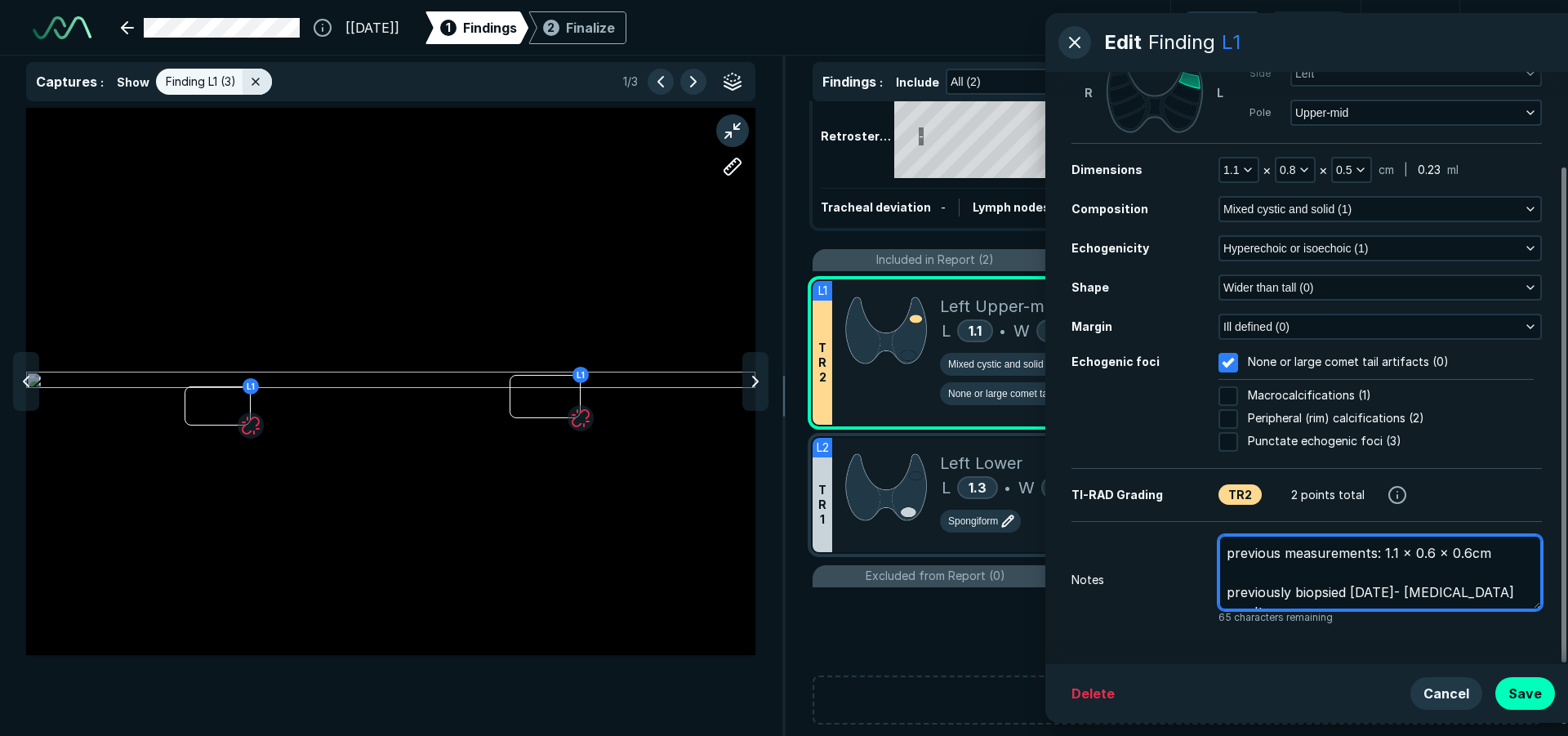
type textarea "previous measurements: 1.1 x 0.6 x 0.6cm previously biopsied [DATE]- [MEDICAL_D…"
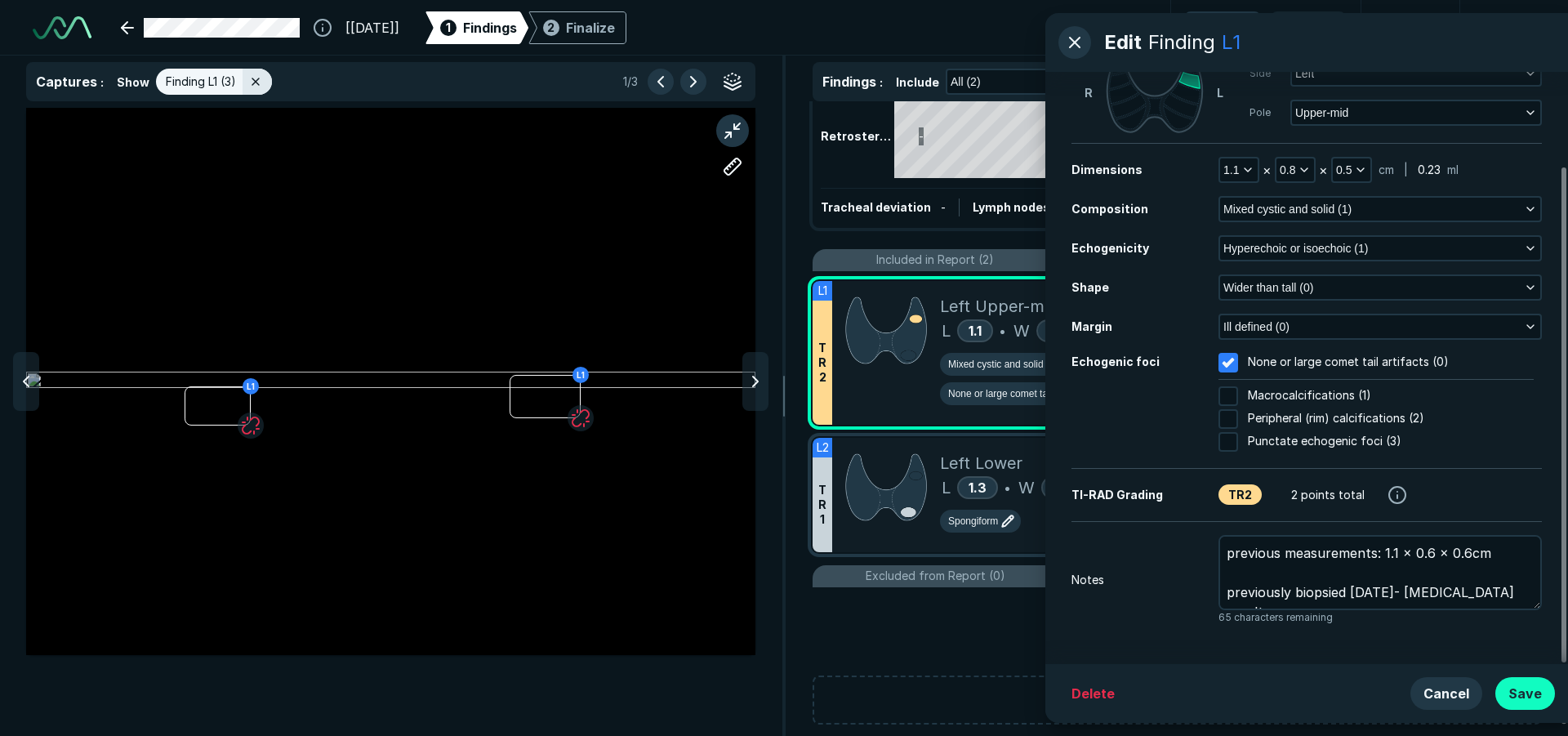
click at [1525, 692] on button "Save" at bounding box center [1524, 693] width 60 height 32
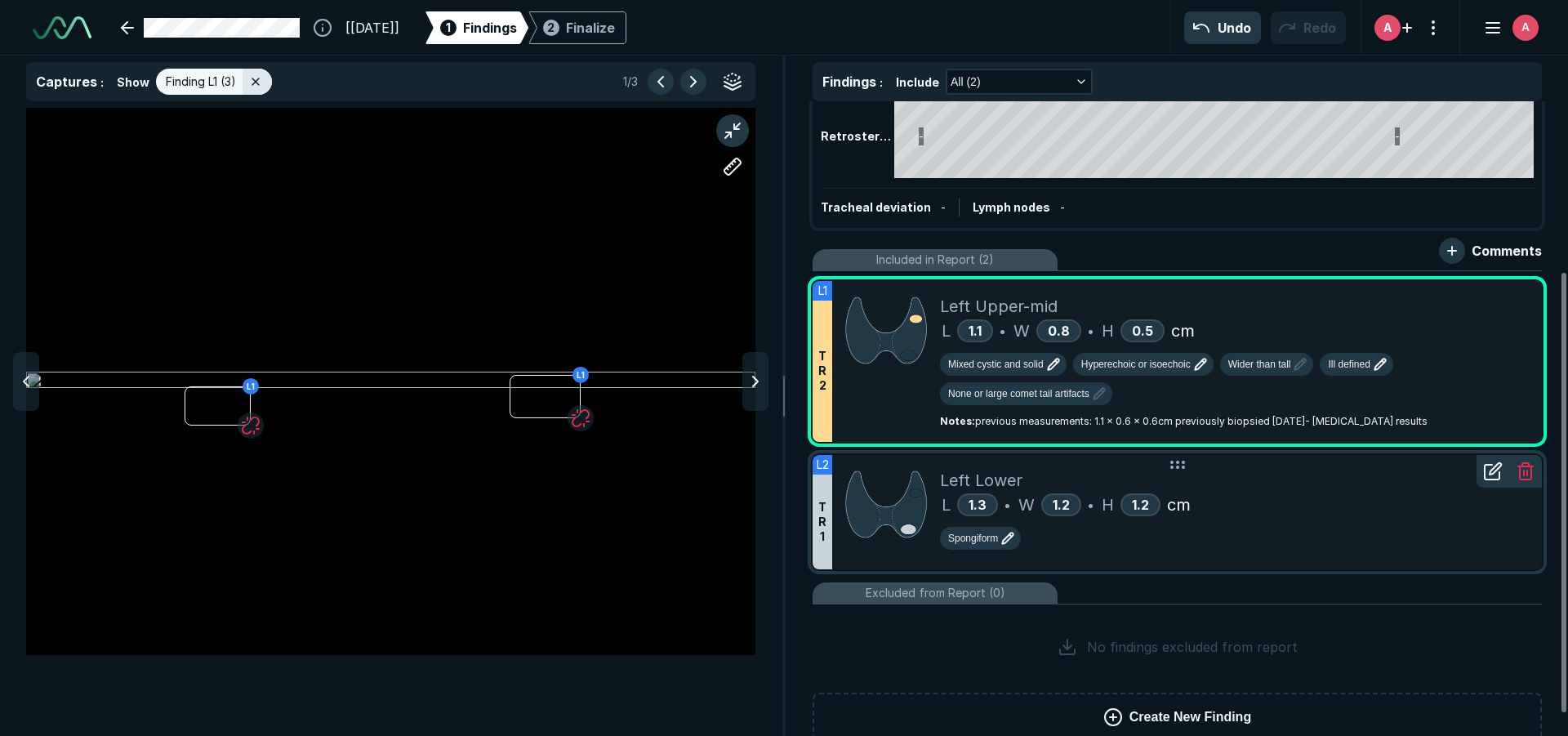
click at [1277, 549] on div "Spongiform" at bounding box center [1234, 541] width 589 height 29
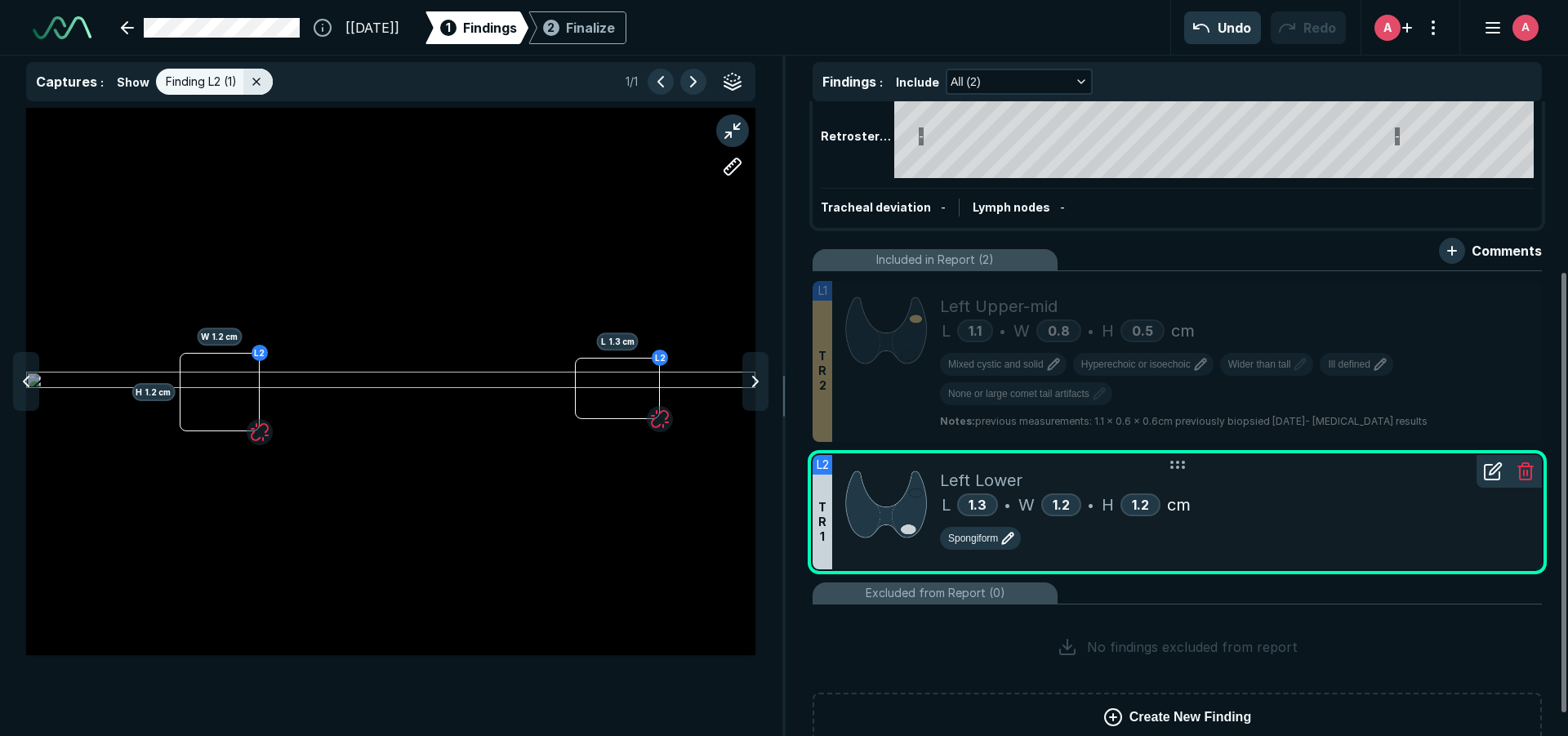
click at [1493, 473] on icon at bounding box center [1495, 469] width 11 height 11
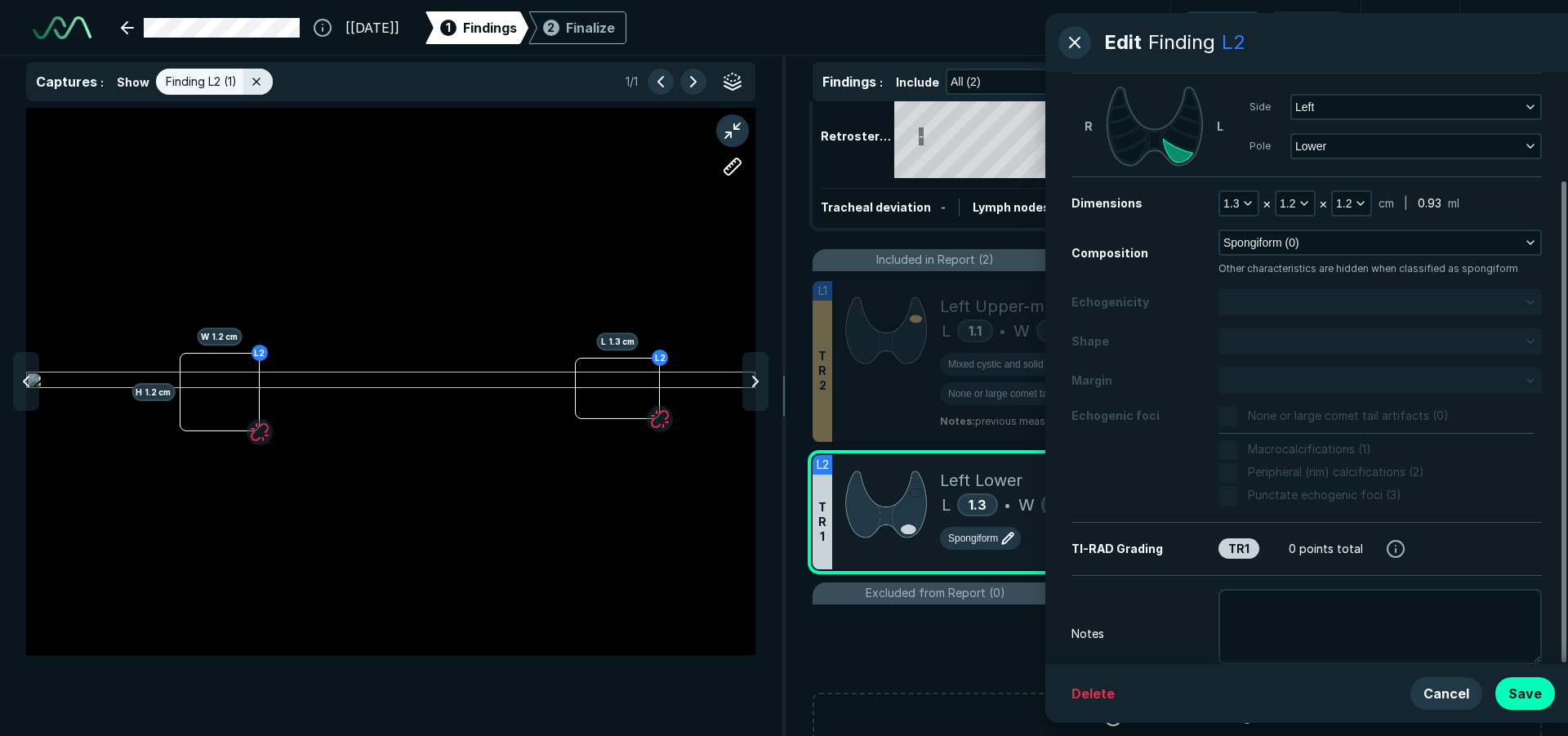
scroll to position [132, 0]
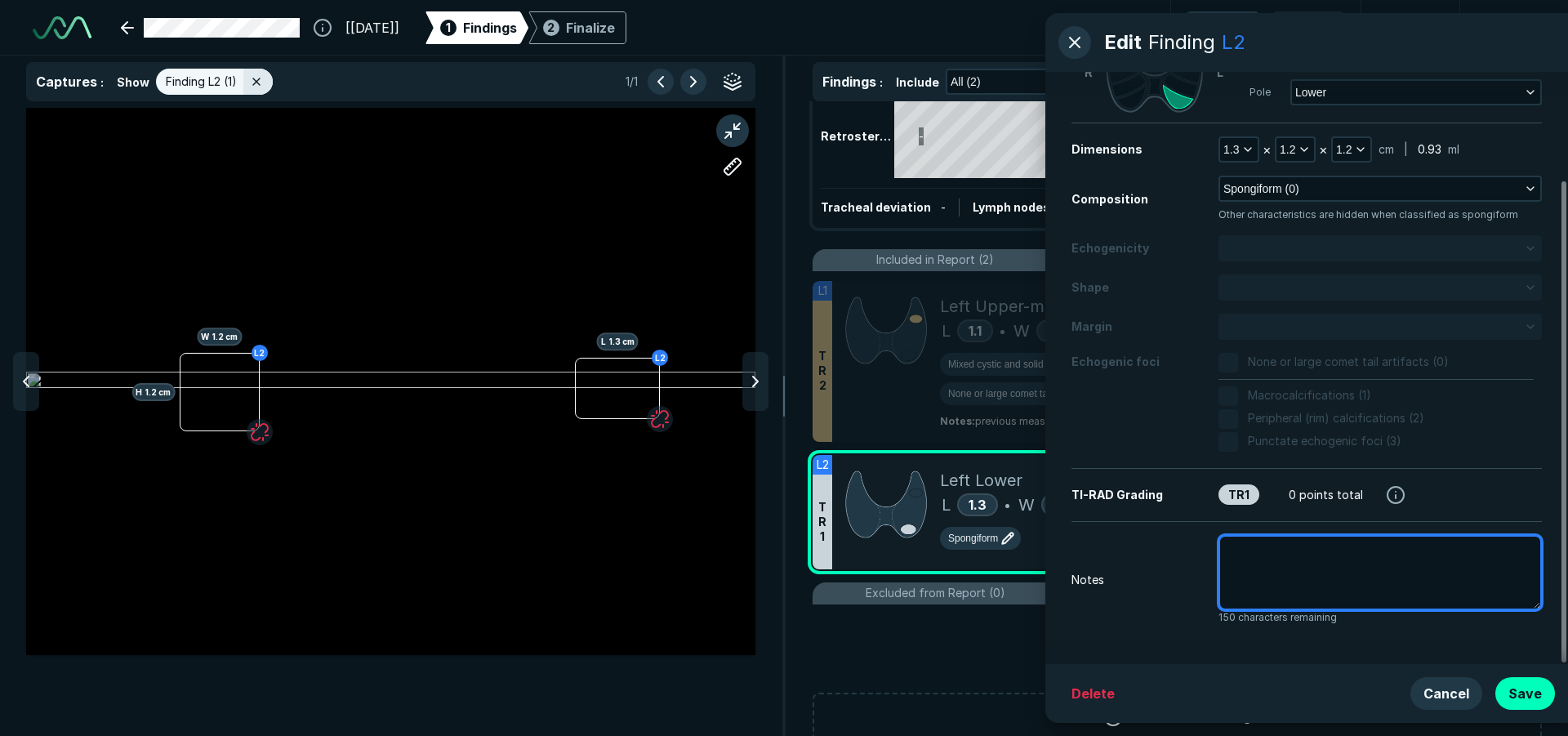
click at [1318, 544] on textarea at bounding box center [1379, 572] width 323 height 75
type textarea "x"
type textarea "p"
type textarea "x"
type textarea "pr"
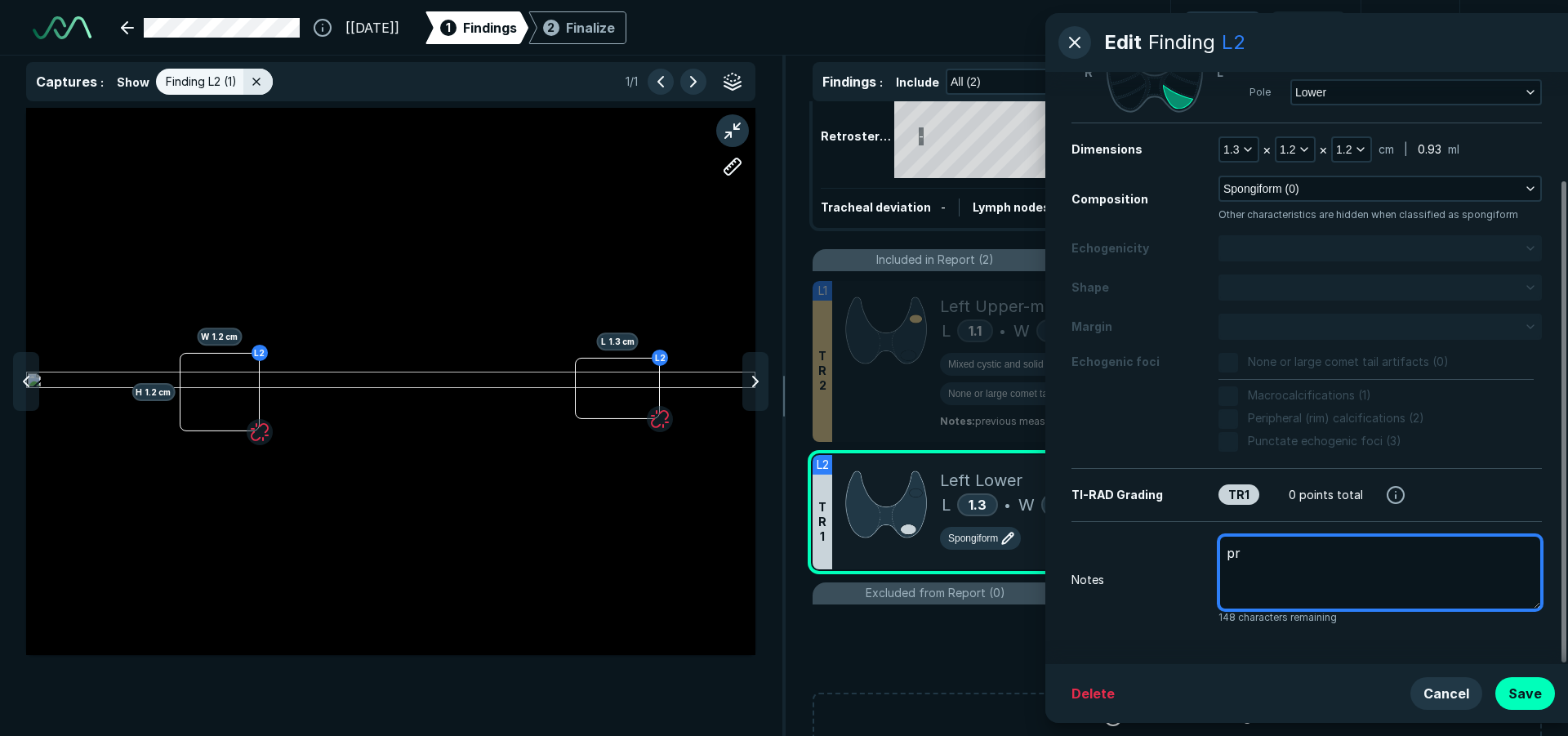
type textarea "x"
type textarea "pre"
type textarea "x"
type textarea "prev"
type textarea "x"
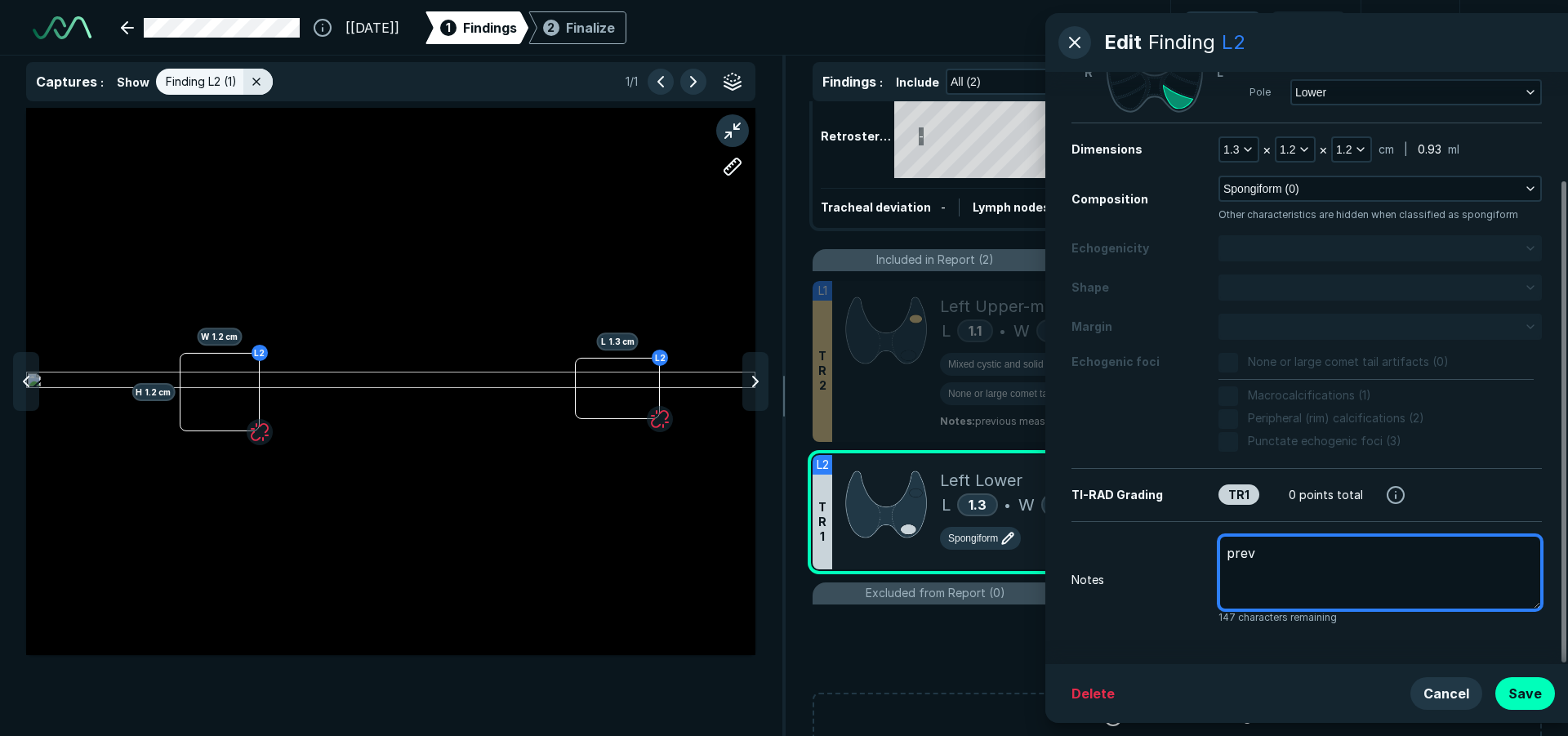
type textarea "previ"
type textarea "x"
type textarea "previo"
type textarea "x"
type textarea "previou"
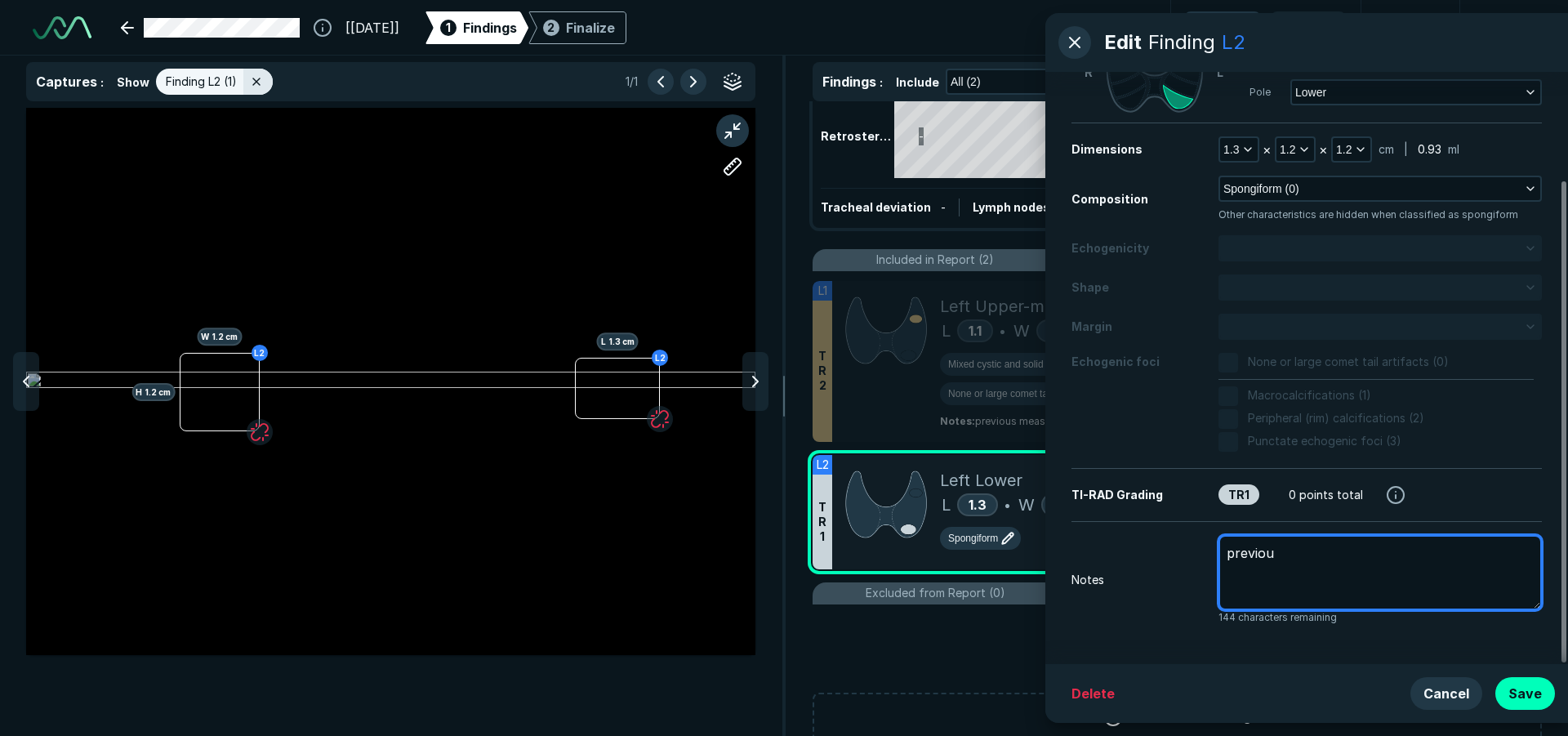
type textarea "x"
type textarea "previous"
type textarea "x"
type textarea "previous"
type textarea "x"
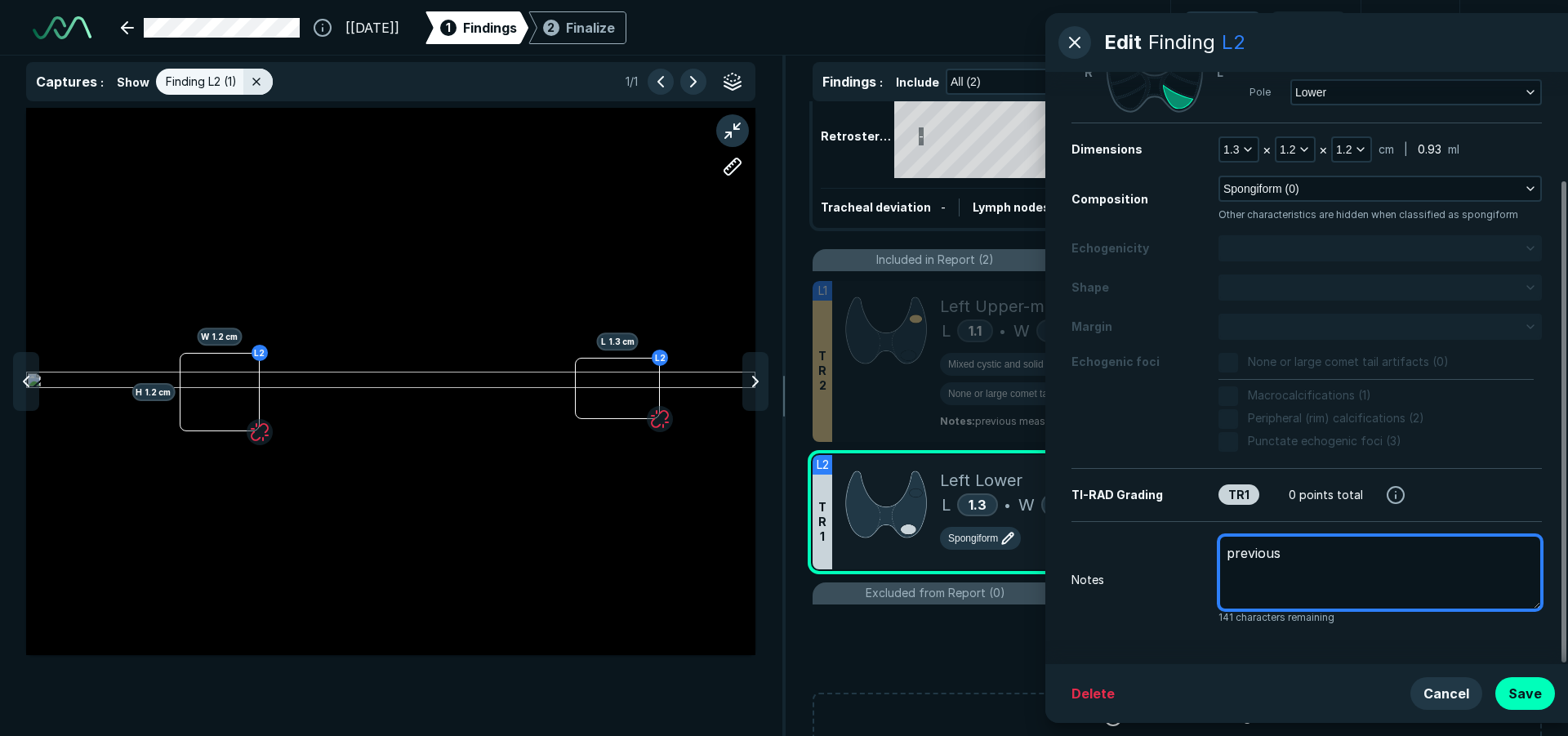
type textarea "previous m"
type textarea "x"
type textarea "previous me"
type textarea "x"
type textarea "previous mea"
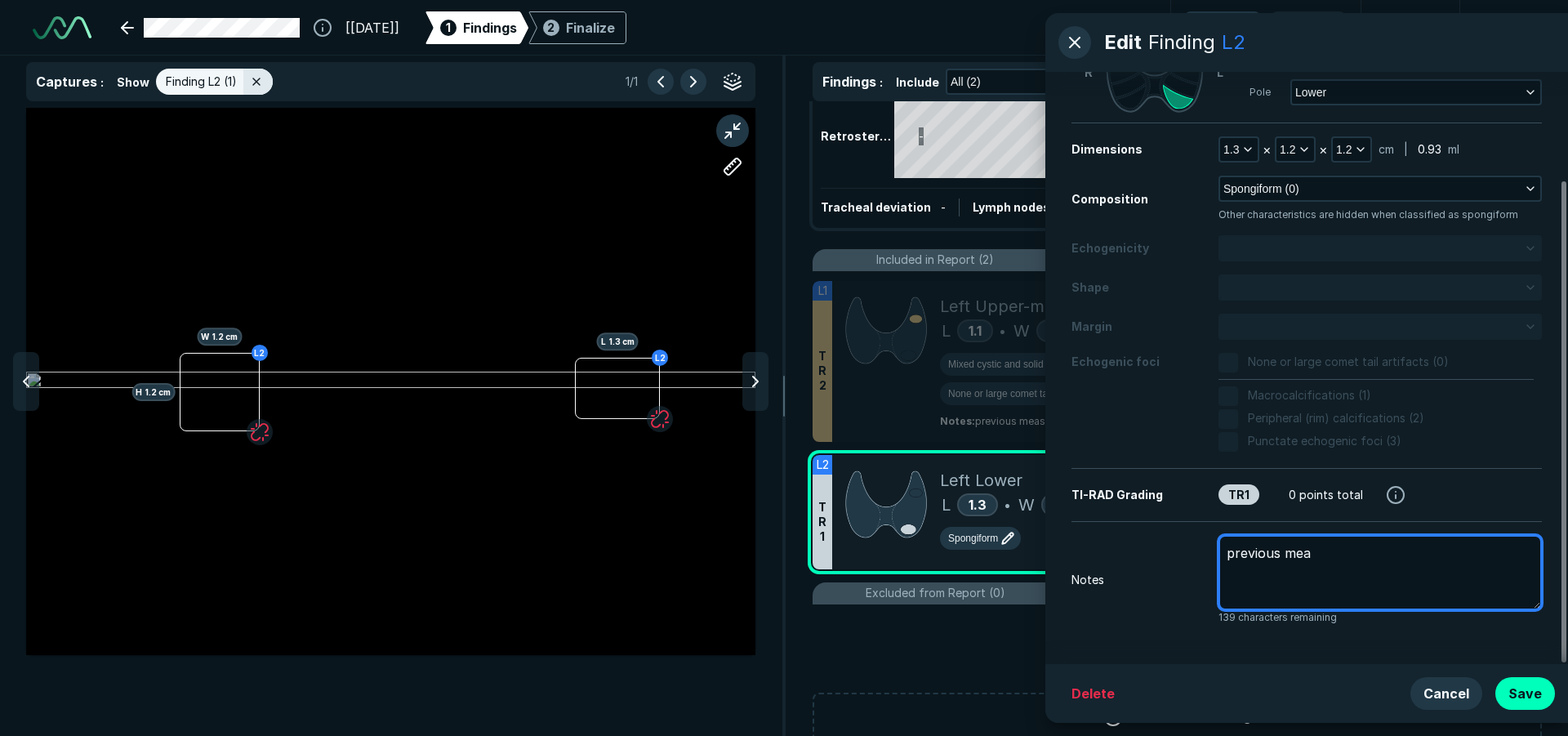
type textarea "x"
type textarea "previous meas"
type textarea "x"
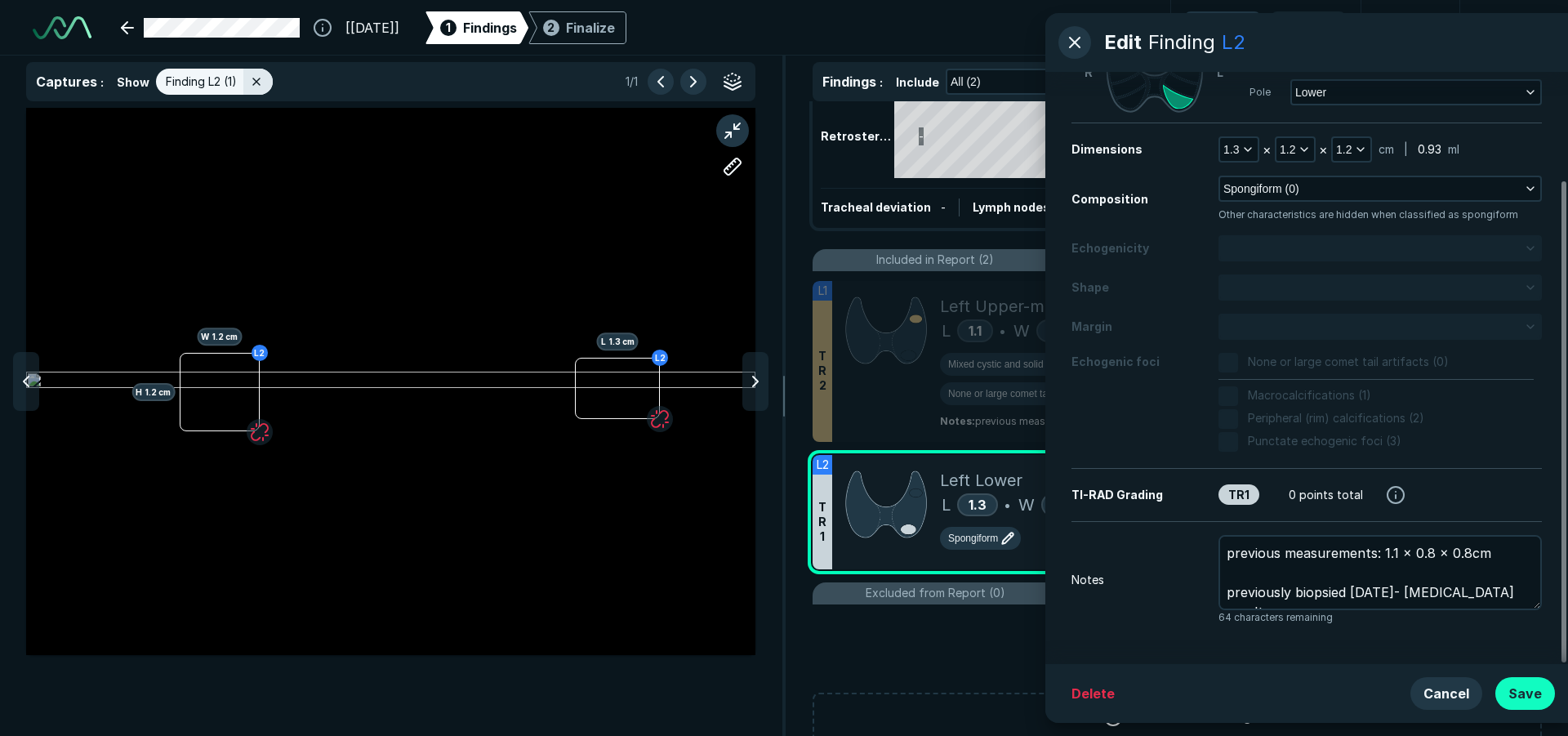
click at [1544, 690] on button "Save" at bounding box center [1524, 693] width 60 height 32
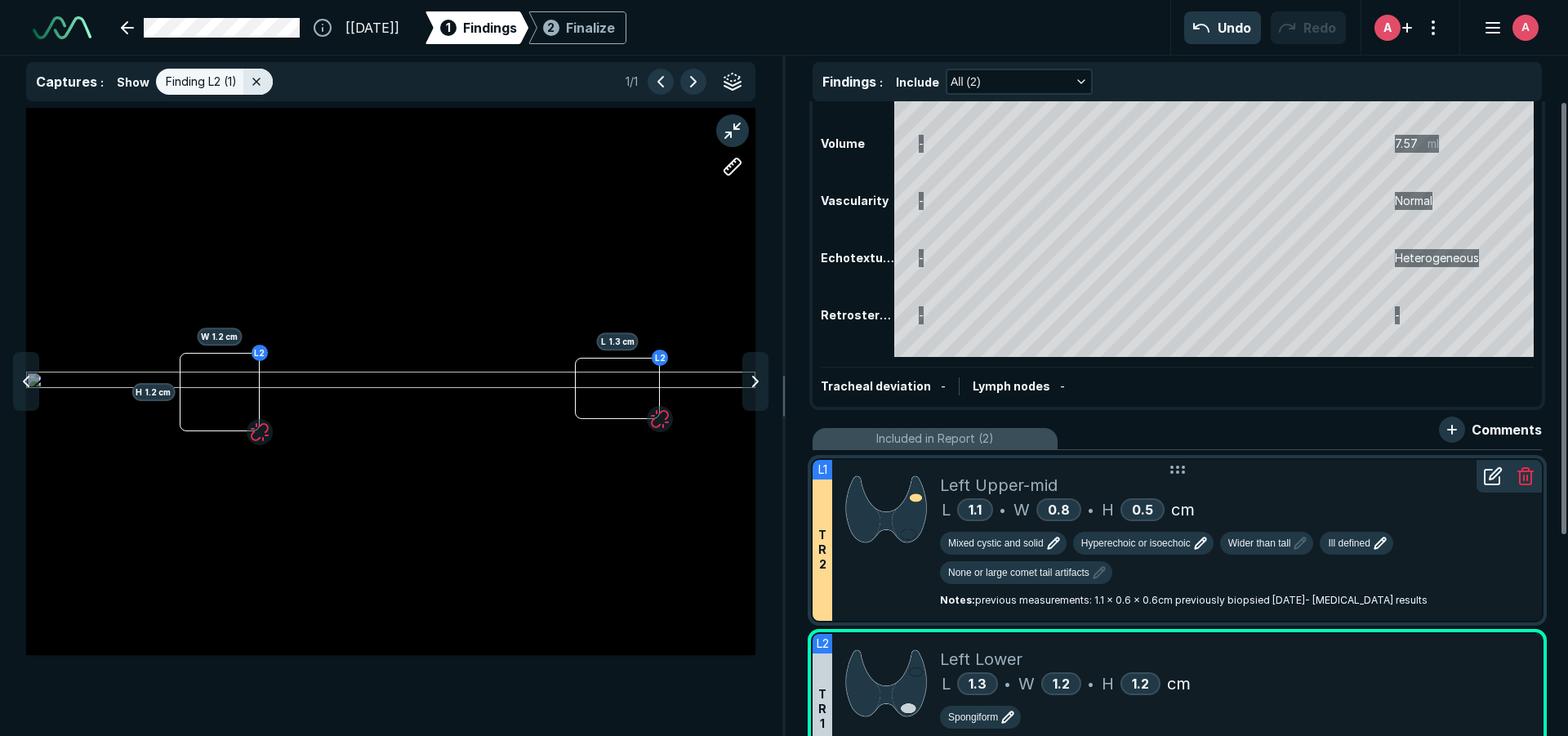
scroll to position [0, 0]
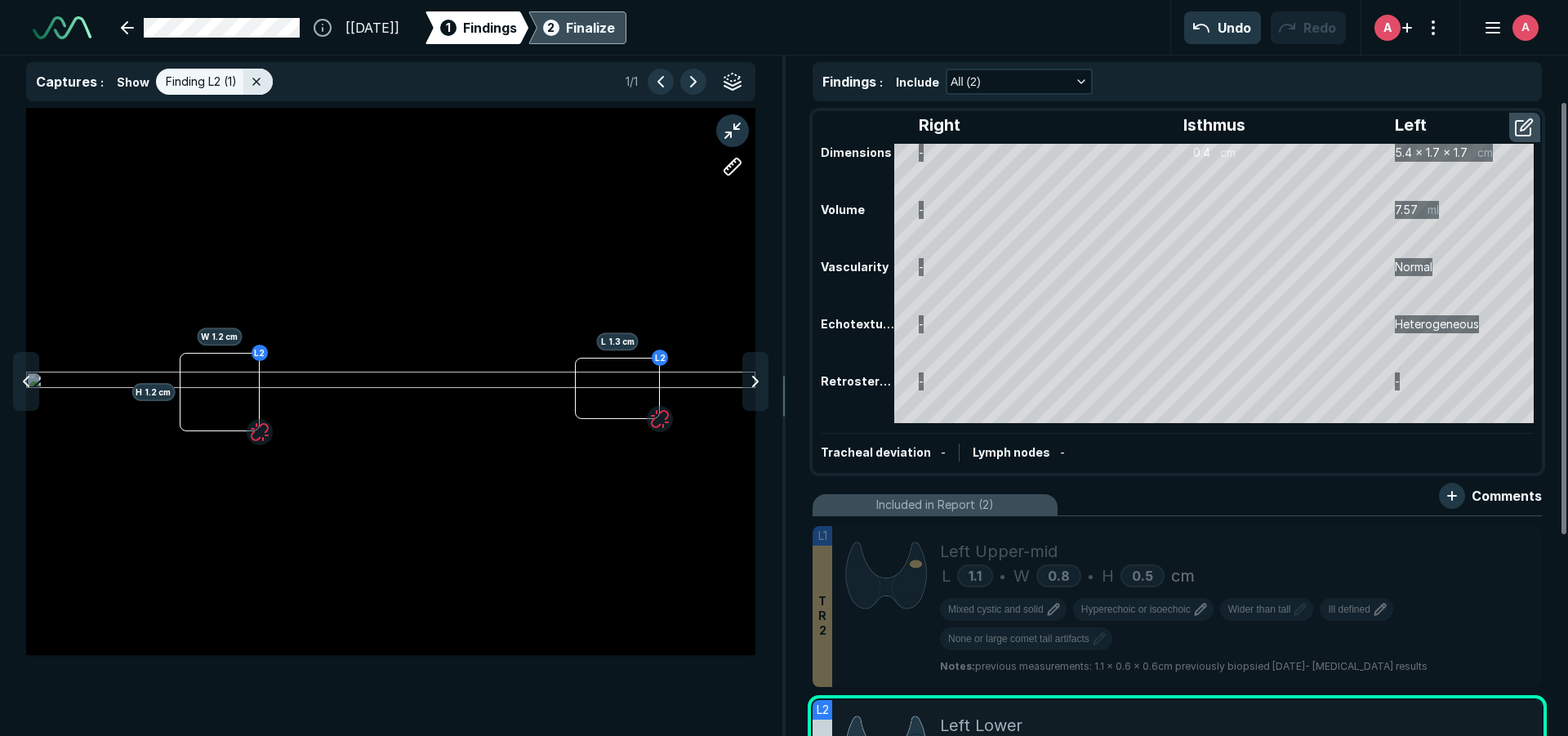
click at [615, 24] on div "Finalize" at bounding box center [591, 28] width 49 height 20
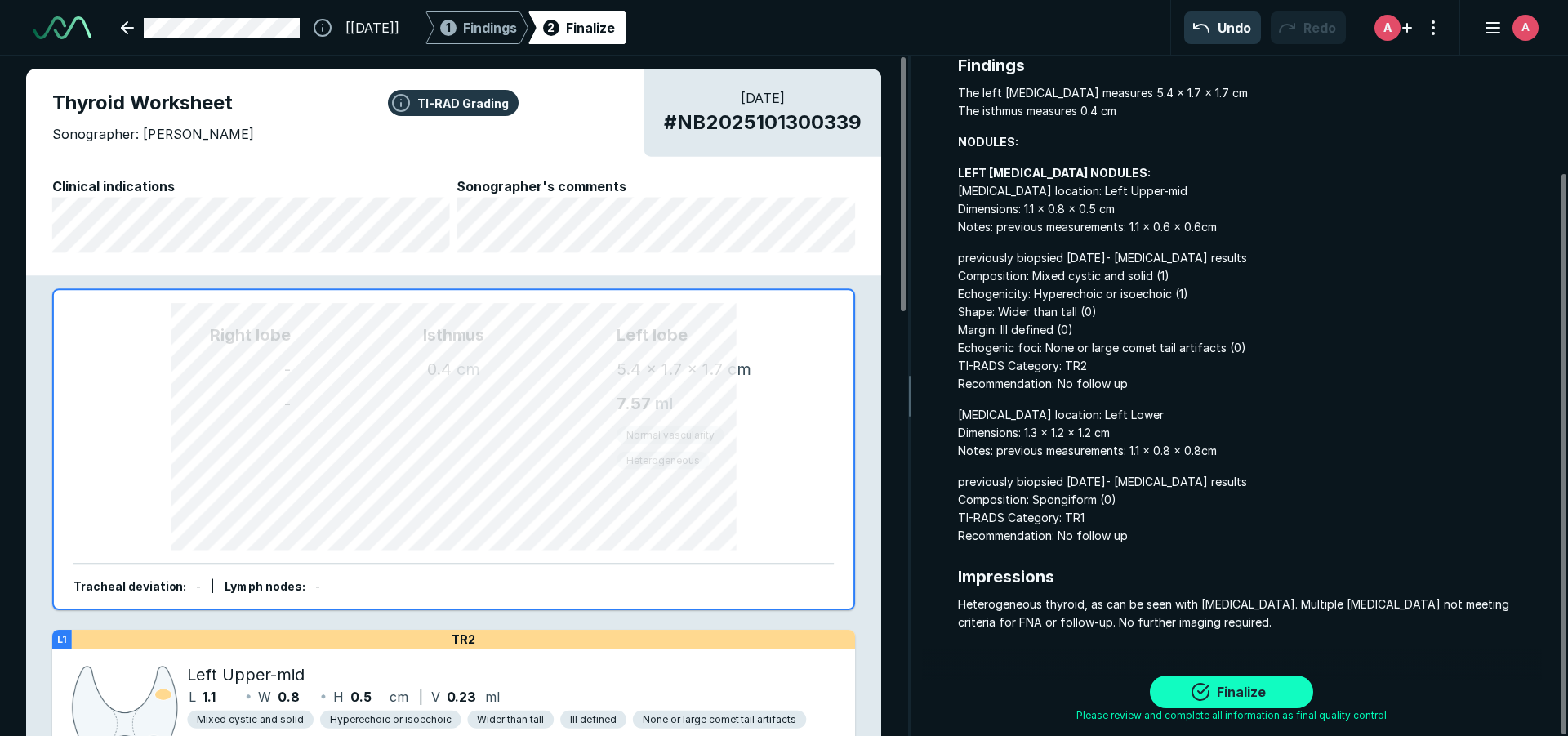
click at [1213, 690] on button "Finalize" at bounding box center [1231, 691] width 163 height 32
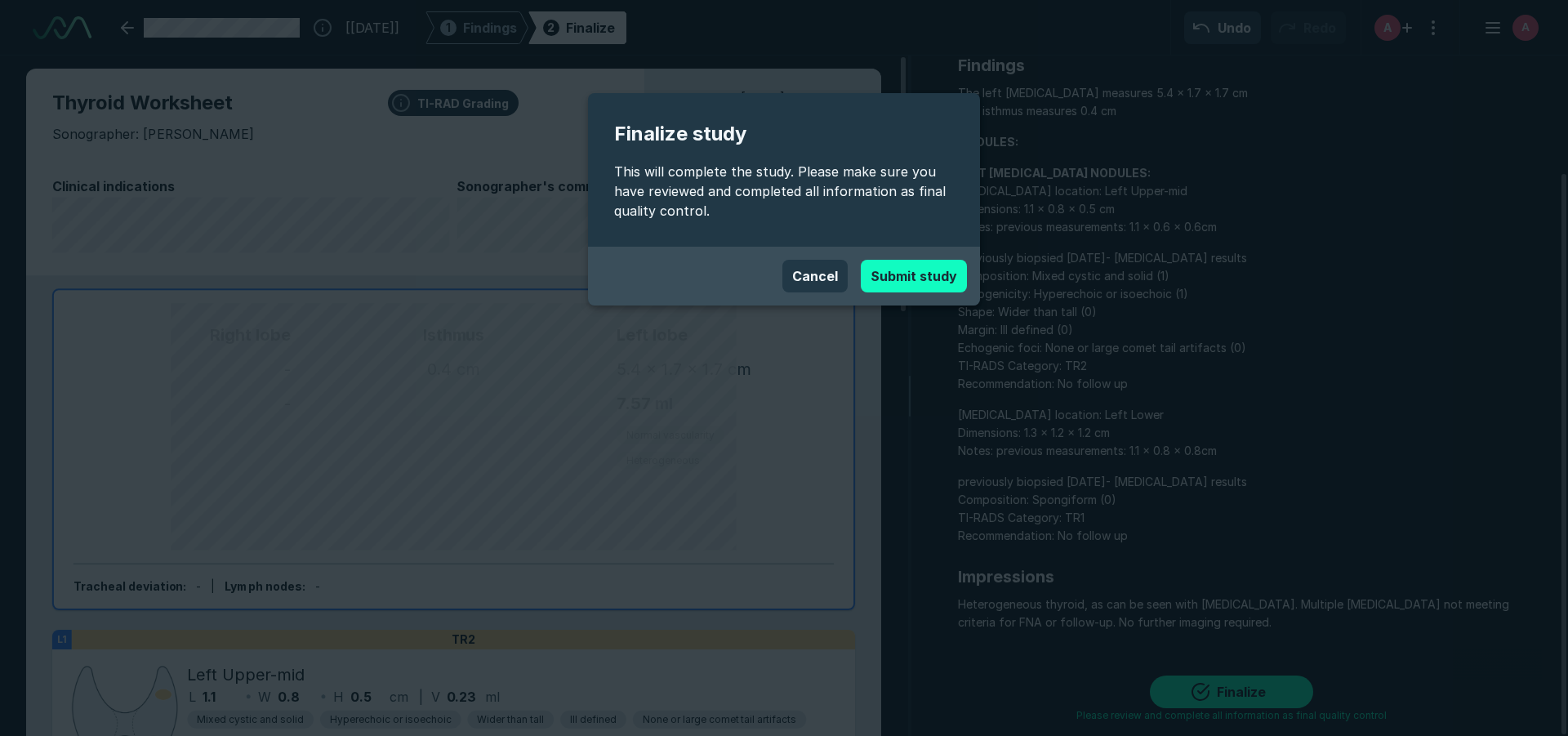
click at [942, 282] on button "Submit study" at bounding box center [913, 276] width 106 height 32
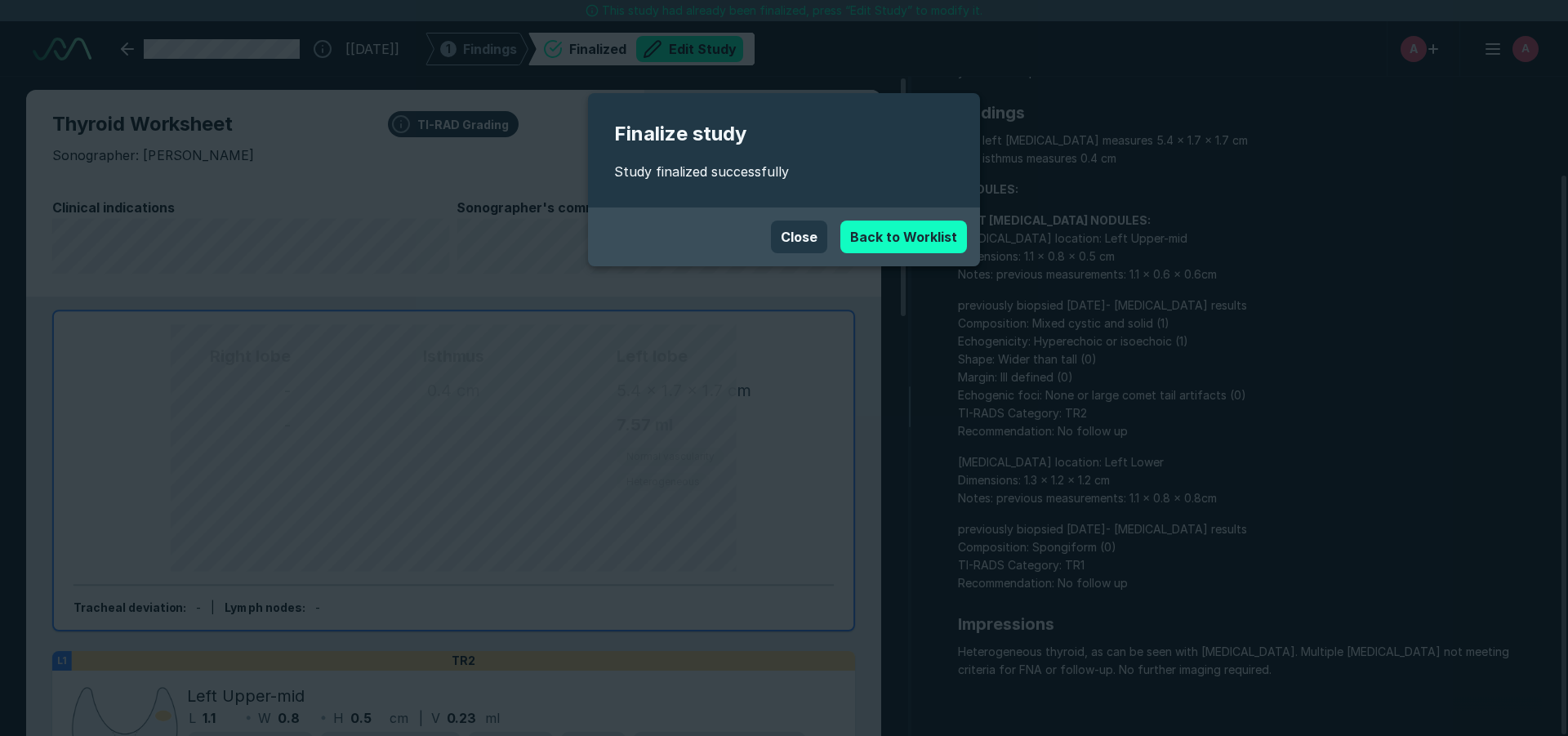
click at [881, 230] on link "Back to Worklist" at bounding box center [903, 236] width 126 height 32
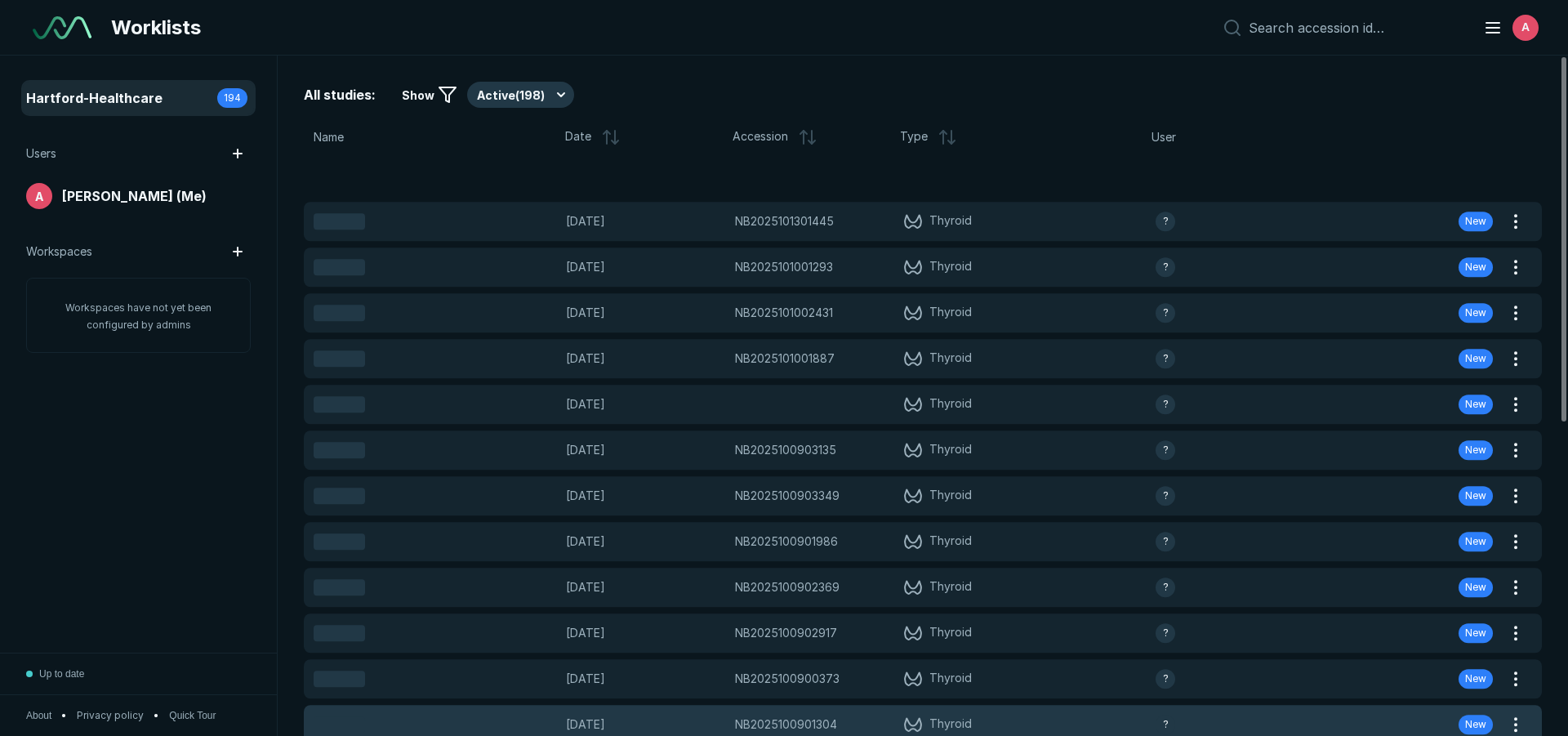
scroll to position [4863, 7644]
